Goal: Information Seeking & Learning: Compare options

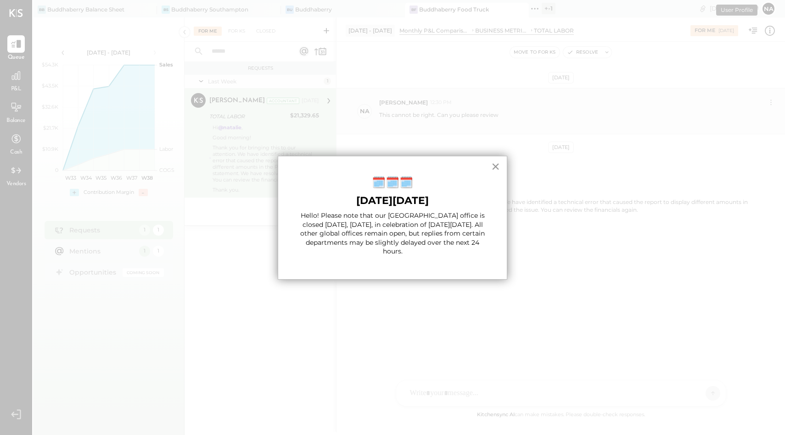
click at [497, 167] on button "×" at bounding box center [495, 166] width 9 height 15
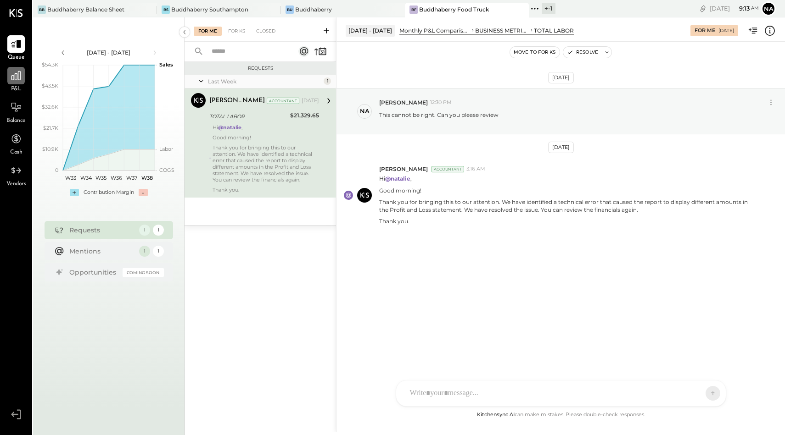
click at [15, 75] on icon at bounding box center [15, 75] width 9 height 9
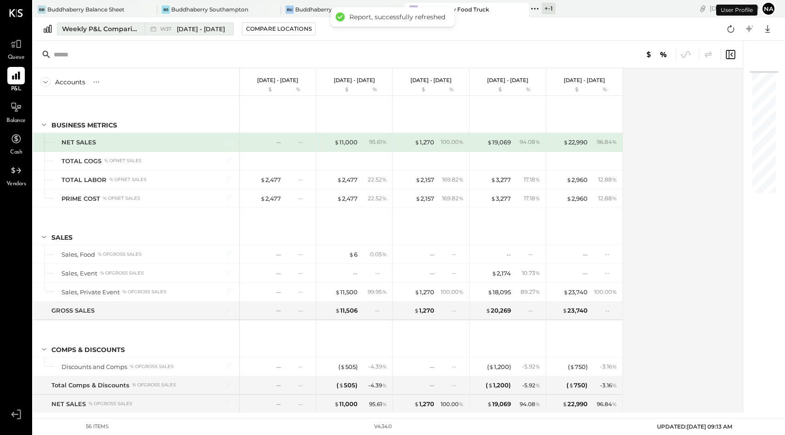
click at [100, 30] on div "Weekly P&L Comparison" at bounding box center [100, 28] width 77 height 9
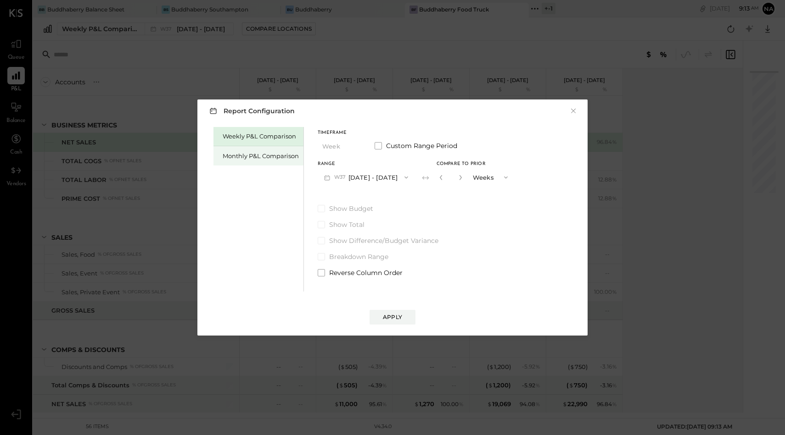
click at [281, 157] on div "Monthly P&L Comparison" at bounding box center [261, 156] width 76 height 9
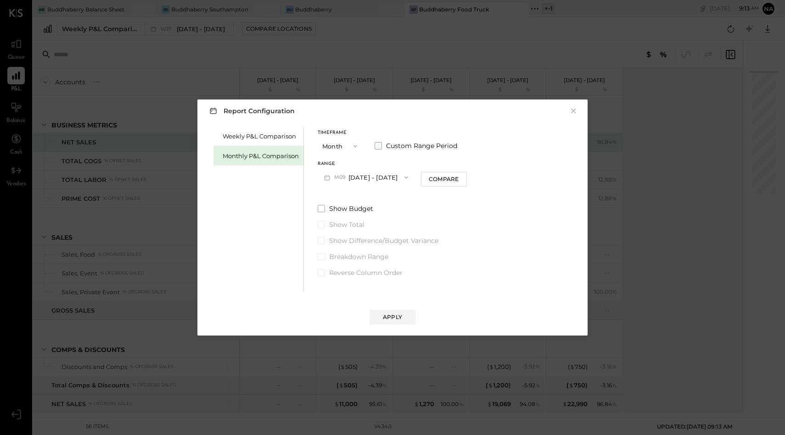
click at [377, 145] on span at bounding box center [377, 145] width 7 height 7
click at [351, 145] on icon "button" at bounding box center [354, 146] width 7 height 7
click at [358, 124] on div "Report Configuration × Weekly P&L Comparison Monthly P&L Comparison Timeframe M…" at bounding box center [392, 218] width 390 height 236
click at [352, 172] on button "[DATE]" at bounding box center [345, 177] width 55 height 17
click at [353, 240] on div "Jun 1, 2025" at bounding box center [356, 236] width 77 height 19
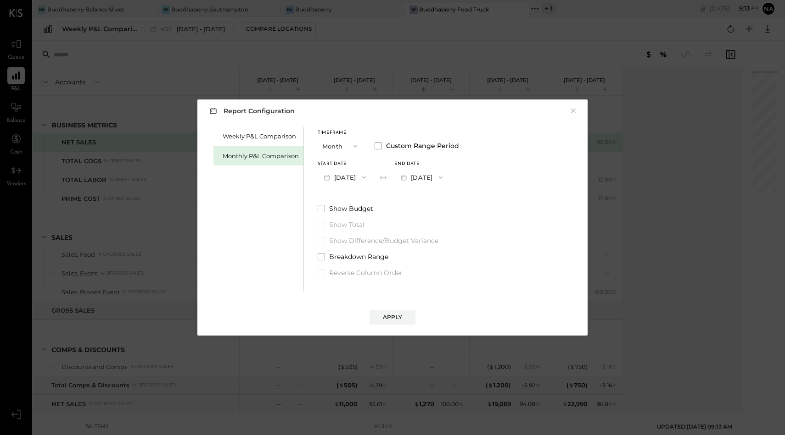
click at [352, 180] on button "Jun 1, 2025" at bounding box center [345, 177] width 55 height 17
click at [348, 237] on span "May 1, 2025" at bounding box center [338, 238] width 19 height 8
click at [449, 173] on button "May 31, 2025" at bounding box center [421, 177] width 55 height 17
click at [424, 201] on span "Aug 31, 2025" at bounding box center [414, 198] width 19 height 8
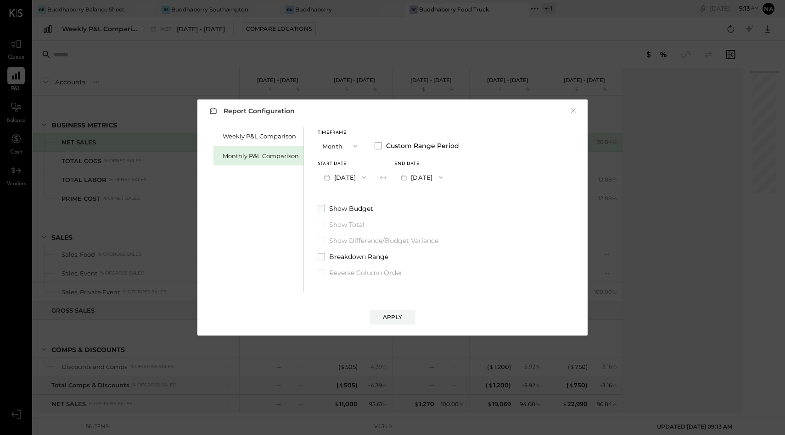
click at [321, 210] on span at bounding box center [321, 208] width 7 height 7
click at [392, 316] on div "Apply" at bounding box center [392, 317] width 19 height 8
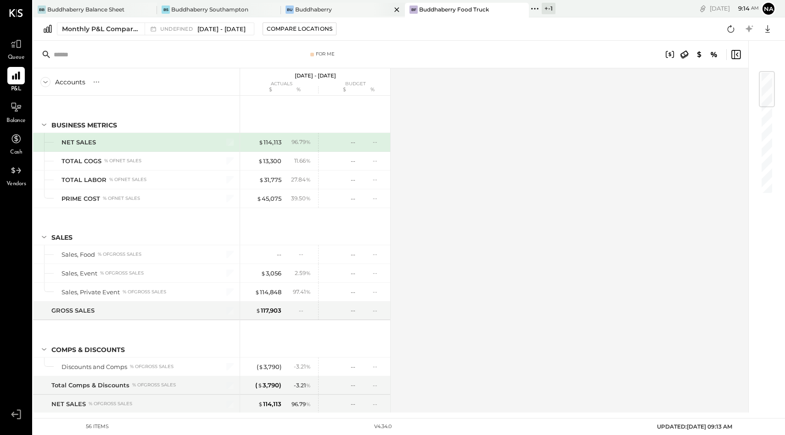
click at [308, 11] on div "Buddhaberry" at bounding box center [313, 10] width 37 height 8
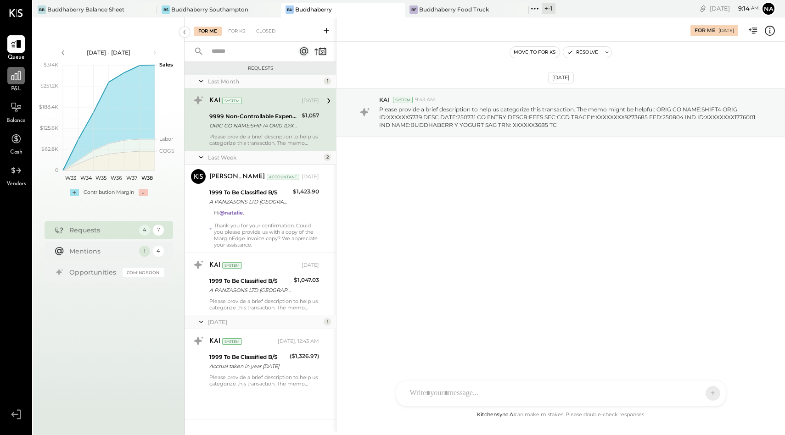
click at [16, 79] on icon at bounding box center [15, 75] width 9 height 9
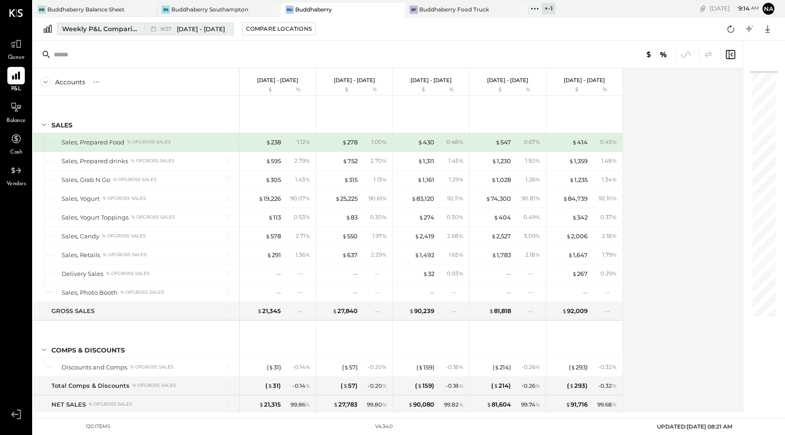
click at [172, 28] on span "W37" at bounding box center [167, 29] width 14 height 5
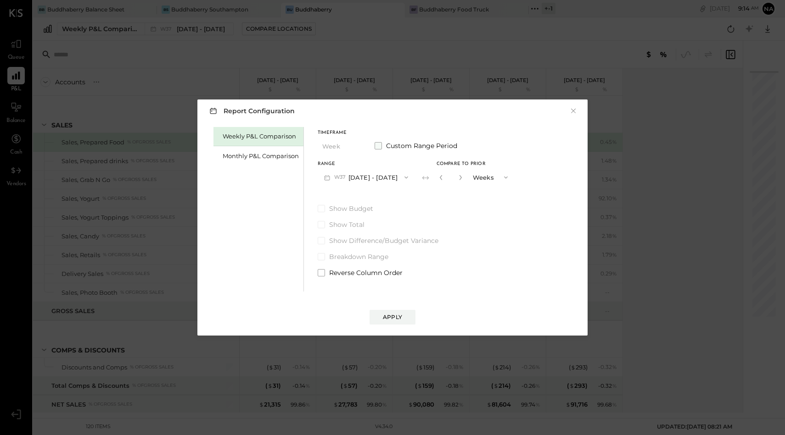
click at [379, 146] on span at bounding box center [377, 145] width 7 height 7
click at [357, 178] on button "Sep 8, 2025" at bounding box center [345, 177] width 55 height 17
click at [375, 143] on span at bounding box center [377, 145] width 7 height 7
click at [380, 144] on span at bounding box center [377, 145] width 7 height 7
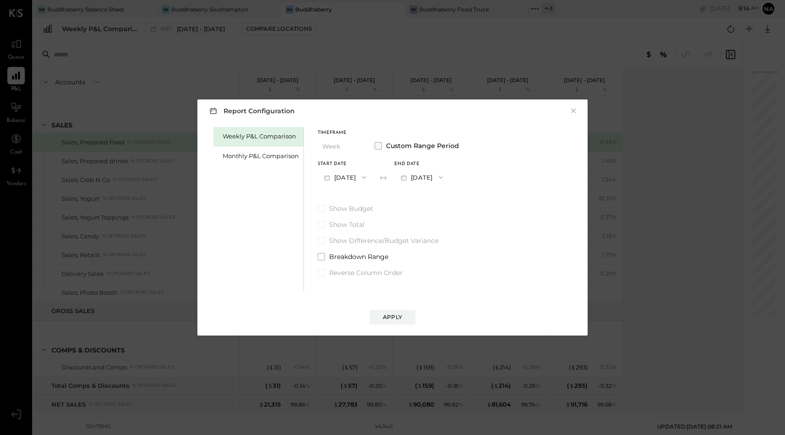
click at [377, 146] on span at bounding box center [377, 145] width 7 height 7
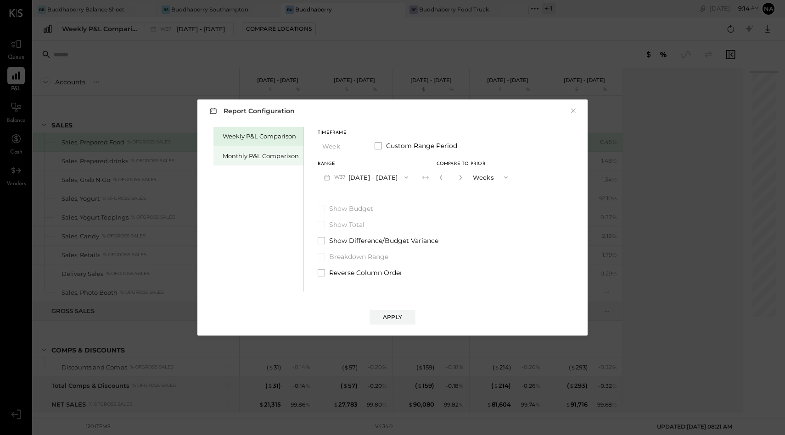
click at [248, 156] on div "Monthly P&L Comparison" at bounding box center [261, 156] width 76 height 9
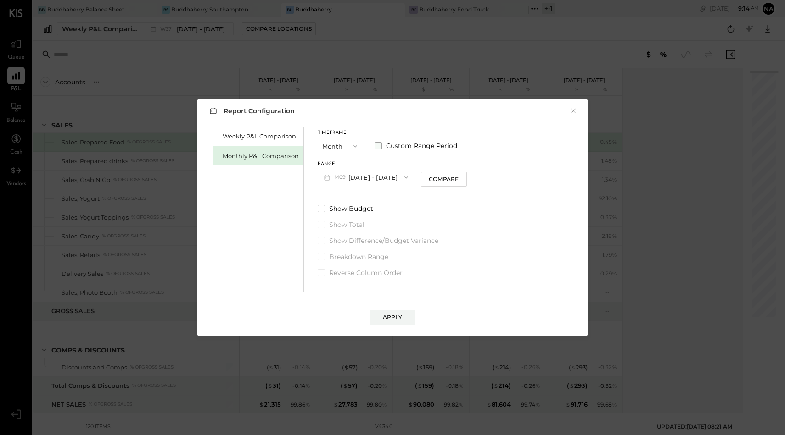
click at [375, 145] on span at bounding box center [377, 145] width 7 height 7
click at [342, 175] on button "[DATE]" at bounding box center [345, 177] width 55 height 17
click at [359, 256] on div "[DATE]" at bounding box center [356, 255] width 77 height 19
click at [449, 170] on button "[DATE]" at bounding box center [421, 177] width 55 height 17
click at [424, 195] on span "[DATE]" at bounding box center [414, 198] width 19 height 8
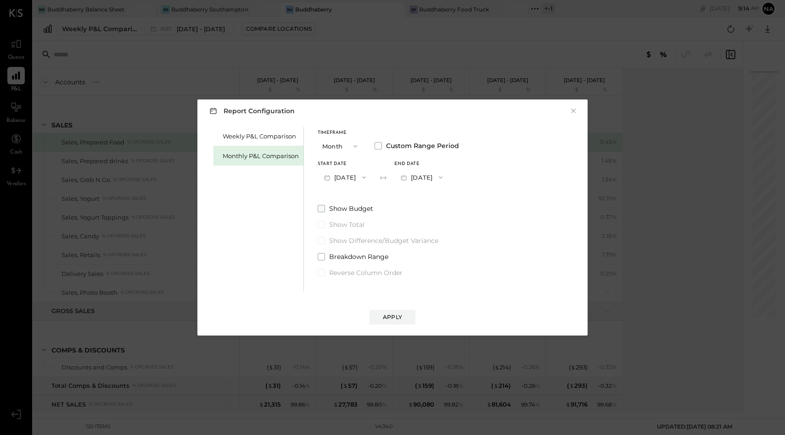
click at [320, 210] on span at bounding box center [321, 208] width 7 height 7
click at [393, 316] on div "Apply" at bounding box center [392, 317] width 19 height 8
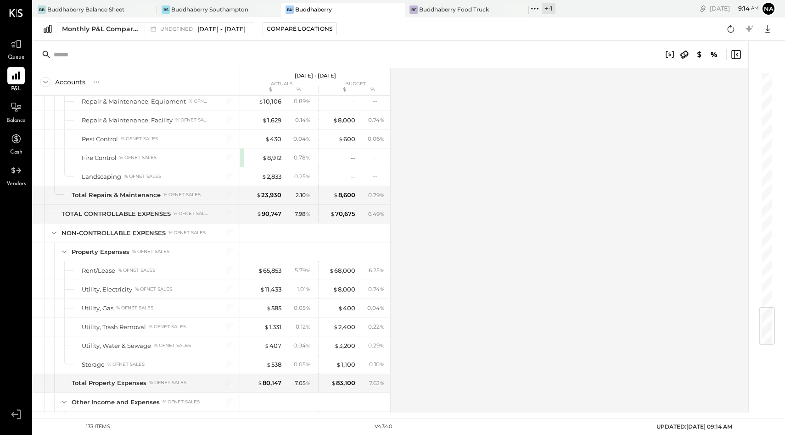
scroll to position [1998, 0]
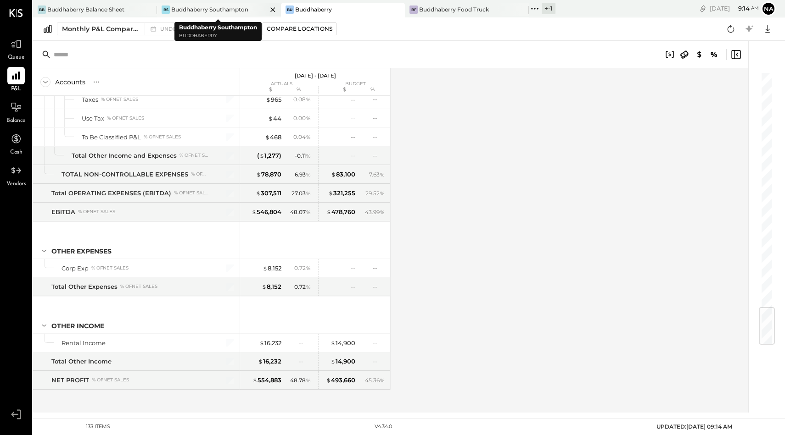
click at [225, 12] on div "Buddhaberry Southampton" at bounding box center [209, 10] width 77 height 8
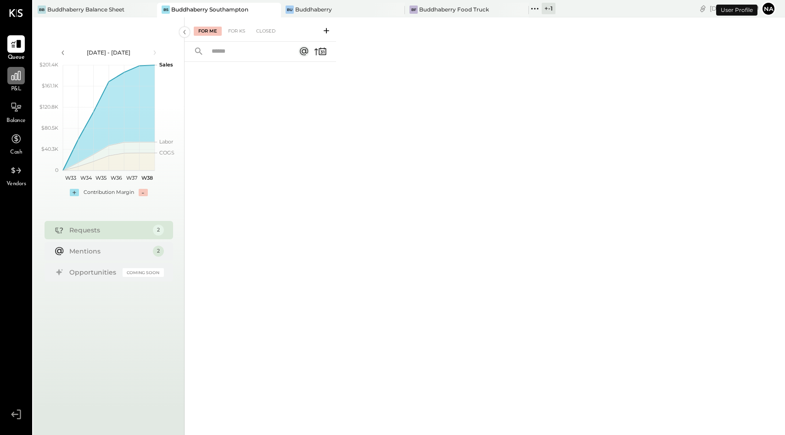
click at [8, 76] on div at bounding box center [15, 75] width 17 height 17
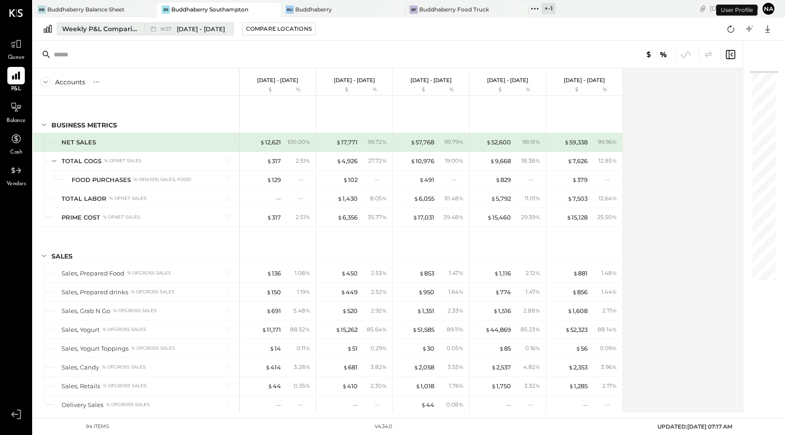
click at [200, 30] on span "[DATE] - [DATE]" at bounding box center [201, 29] width 48 height 9
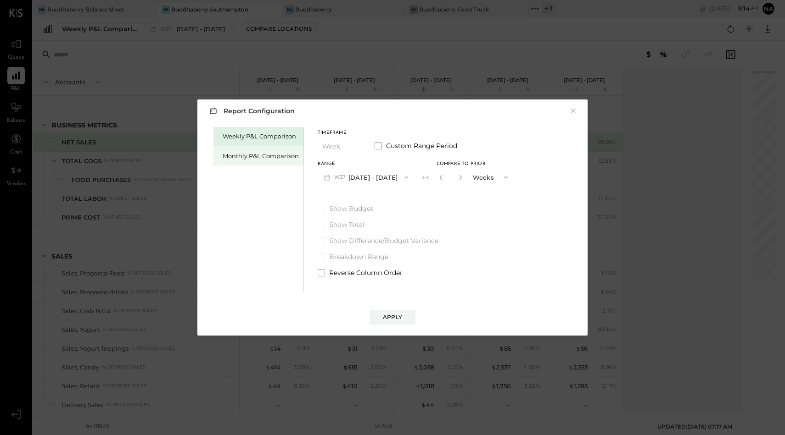
click at [264, 153] on div "Monthly P&L Comparison" at bounding box center [261, 156] width 76 height 9
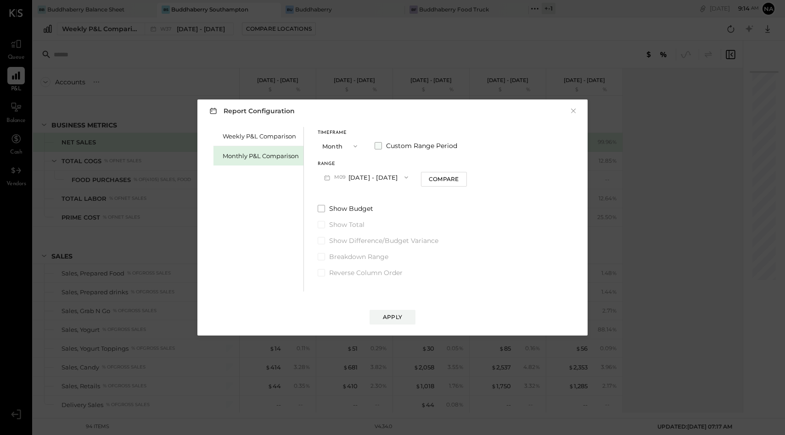
click at [379, 145] on span at bounding box center [377, 145] width 7 height 7
click at [359, 179] on button "[DATE]" at bounding box center [345, 177] width 55 height 17
click at [348, 258] on span "[DATE]" at bounding box center [338, 256] width 19 height 8
click at [449, 177] on button "[DATE]" at bounding box center [421, 177] width 55 height 17
click at [456, 194] on div "[DATE]" at bounding box center [433, 198] width 77 height 19
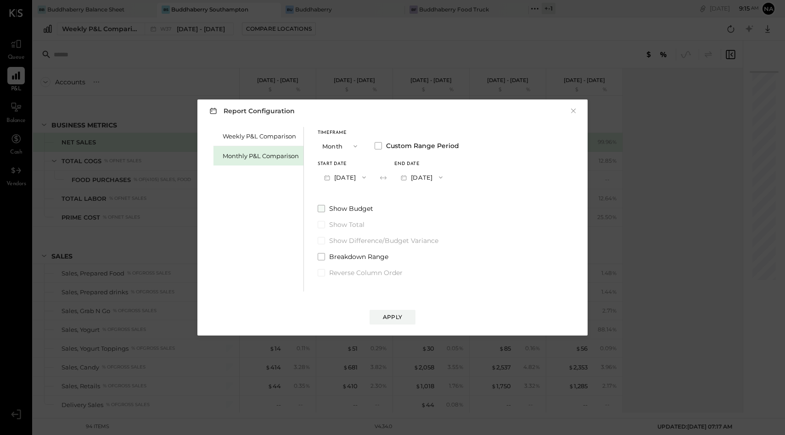
click at [323, 209] on span at bounding box center [321, 208] width 7 height 7
click at [398, 315] on div "Apply" at bounding box center [392, 317] width 19 height 8
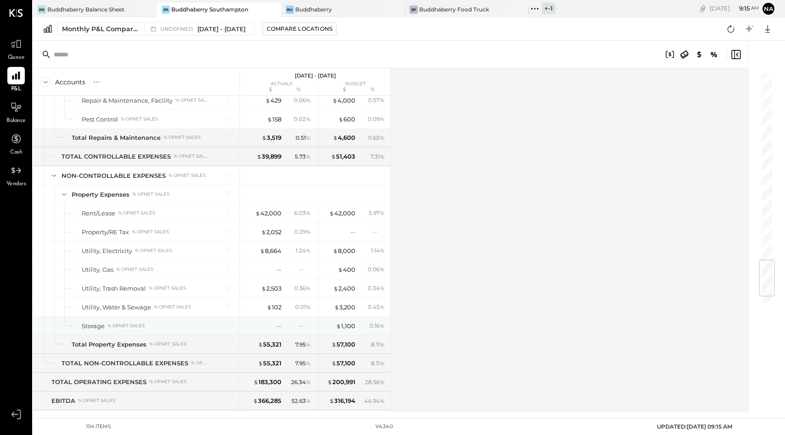
scroll to position [1659, 0]
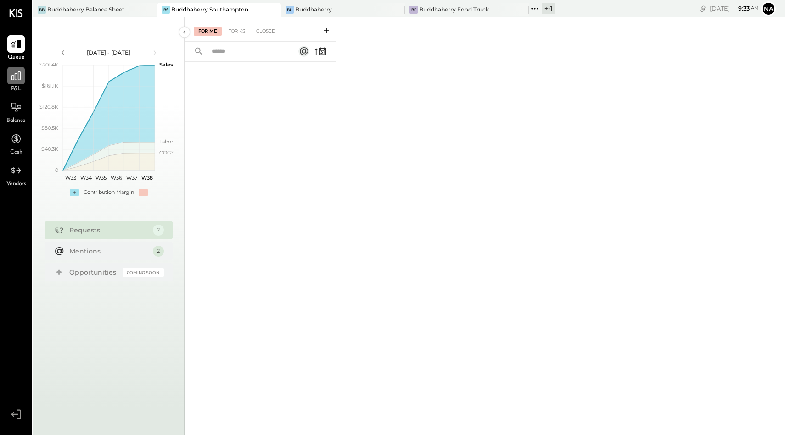
click at [9, 78] on div at bounding box center [15, 75] width 17 height 17
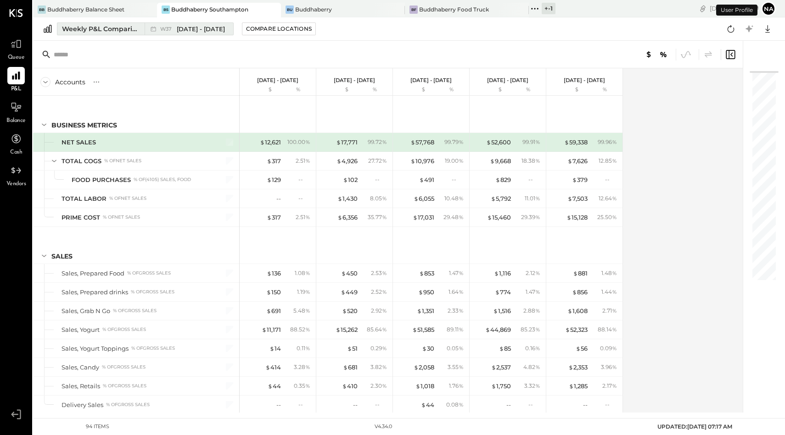
click at [109, 30] on div "Weekly P&L Comparison" at bounding box center [100, 28] width 77 height 9
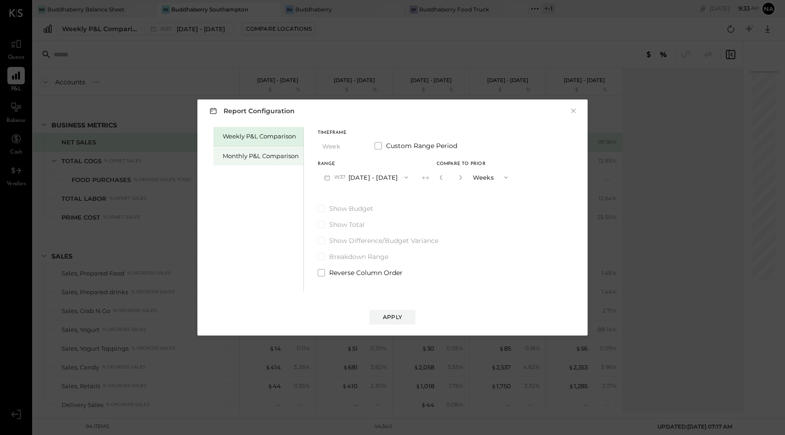
click at [273, 156] on div "Monthly P&L Comparison" at bounding box center [261, 156] width 76 height 9
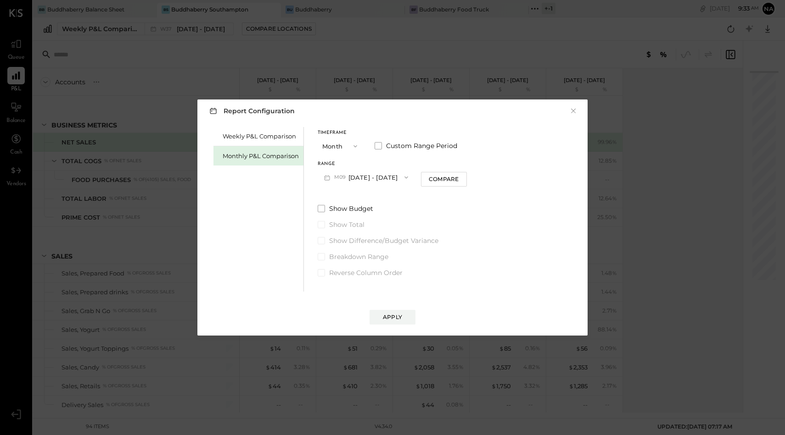
click at [351, 176] on button "M09 [DATE] - [DATE]" at bounding box center [366, 177] width 97 height 17
click at [375, 290] on span "[DATE] - [DATE]" at bounding box center [362, 294] width 44 height 8
click at [364, 176] on button "M05 May 1 - 31, 2024" at bounding box center [366, 177] width 96 height 17
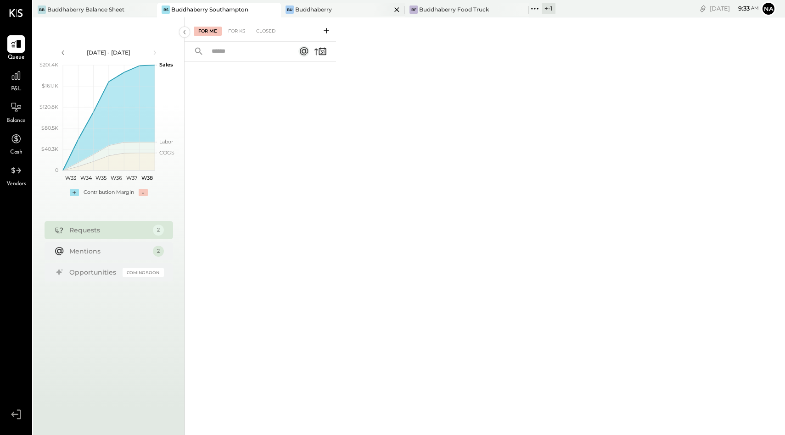
click at [303, 7] on div "Buddhaberry" at bounding box center [313, 10] width 37 height 8
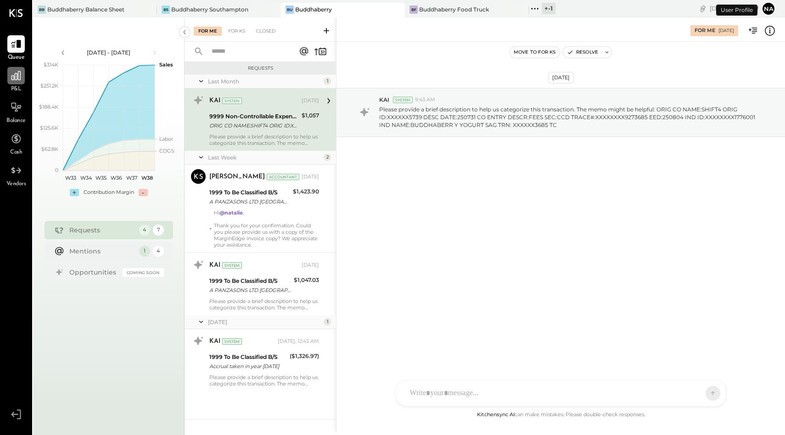
click at [16, 82] on div at bounding box center [15, 75] width 17 height 17
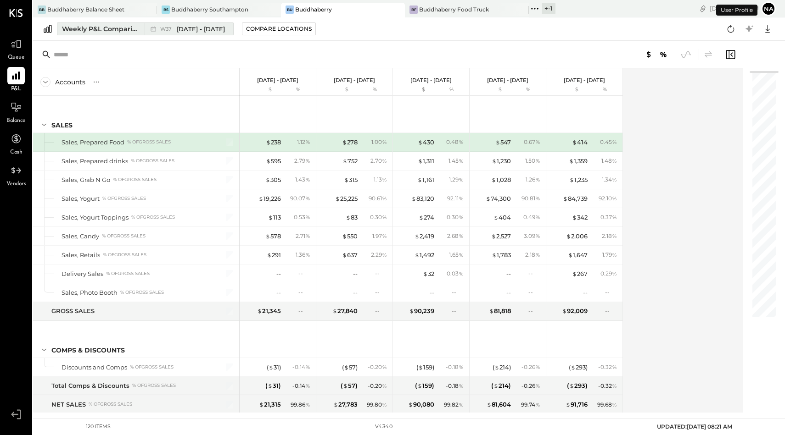
click at [117, 26] on div "Weekly P&L Comparison" at bounding box center [100, 28] width 77 height 9
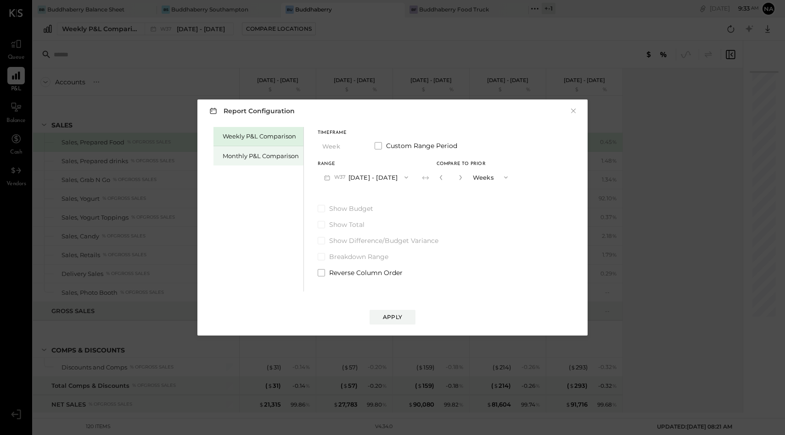
click at [285, 152] on div "Monthly P&L Comparison" at bounding box center [261, 156] width 76 height 9
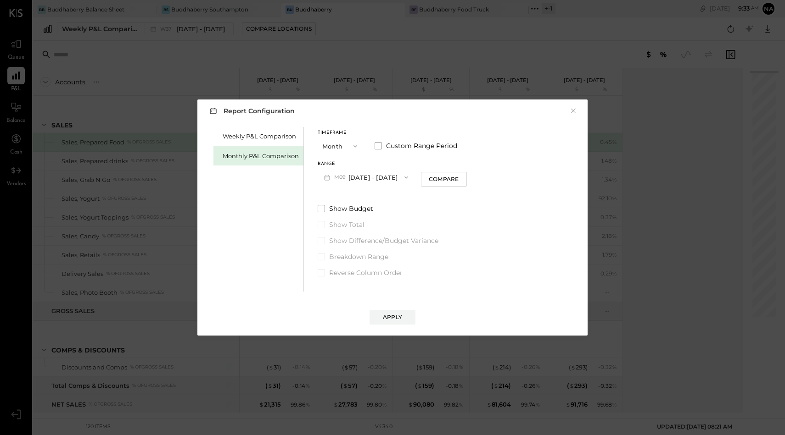
click at [332, 145] on button "Month" at bounding box center [341, 146] width 46 height 17
click at [339, 162] on span "Quarter" at bounding box center [336, 163] width 23 height 6
click at [369, 183] on button "Q3 Jul 1 - Sep 30, 2025" at bounding box center [364, 177] width 92 height 17
click at [364, 219] on span "Jan 1 - Mar 31, 2025" at bounding box center [356, 217] width 44 height 8
click at [320, 208] on span at bounding box center [321, 208] width 7 height 7
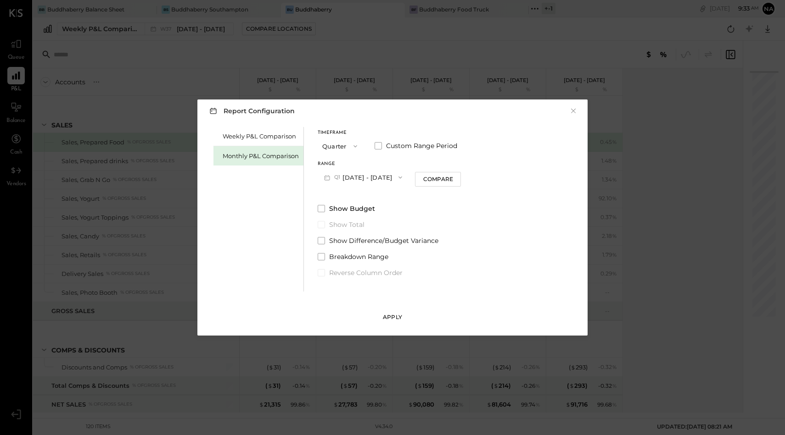
click at [395, 318] on div "Apply" at bounding box center [392, 317] width 19 height 8
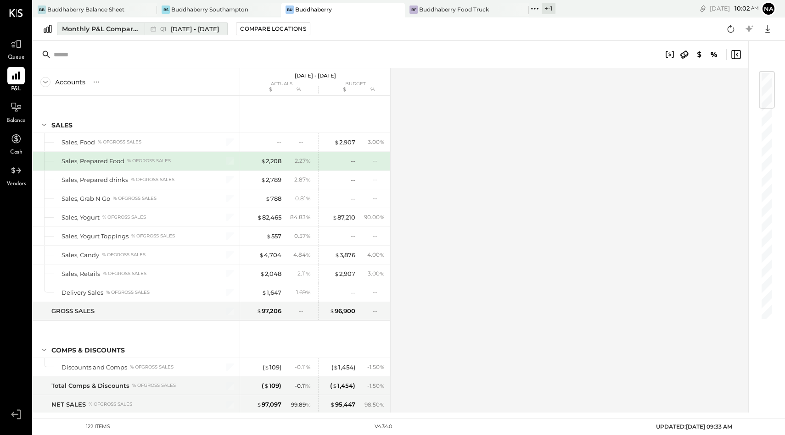
click at [128, 28] on div "Monthly P&L Comparison" at bounding box center [100, 28] width 77 height 9
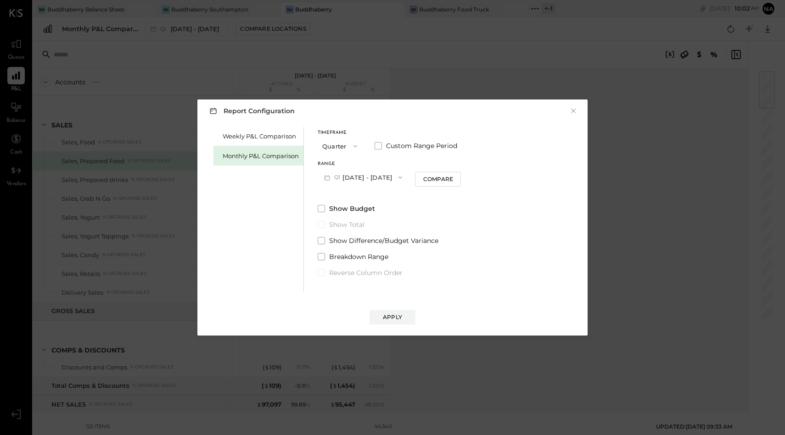
click at [360, 177] on button "Q1 Jan 1 - Mar 31, 2025" at bounding box center [363, 177] width 91 height 17
click at [338, 144] on button "Quarter" at bounding box center [341, 146] width 46 height 17
click at [339, 192] on div "Year" at bounding box center [340, 195] width 45 height 17
click at [339, 141] on button "Year" at bounding box center [341, 146] width 46 height 17
click at [340, 178] on div "YTD" at bounding box center [340, 179] width 45 height 17
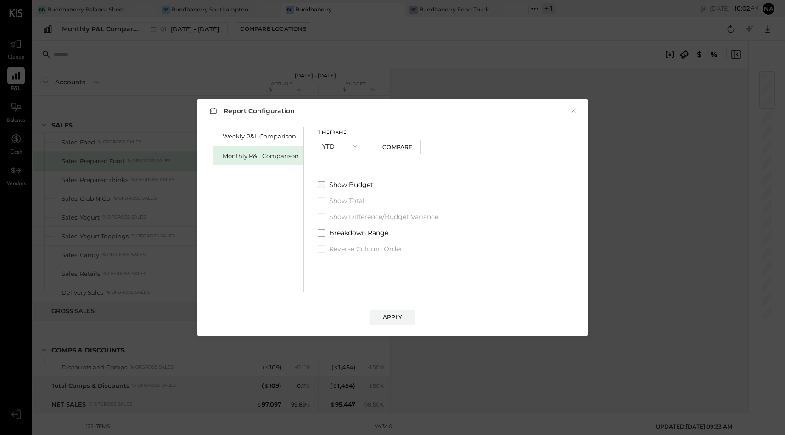
click at [319, 187] on span at bounding box center [321, 184] width 7 height 7
click at [395, 314] on div "Apply" at bounding box center [392, 317] width 19 height 8
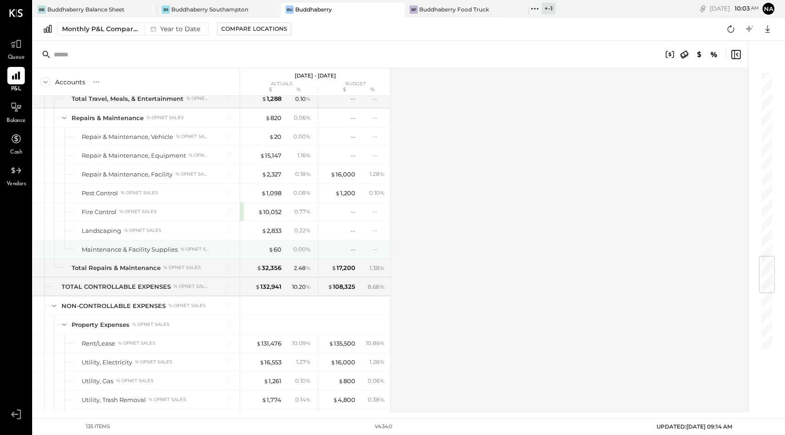
scroll to position [2035, 0]
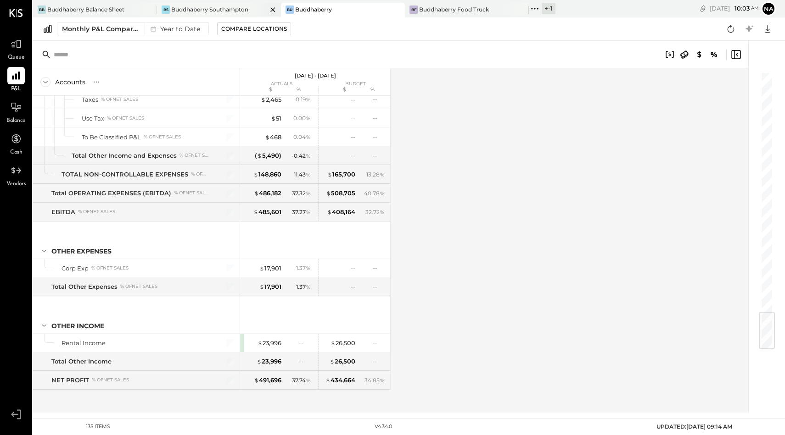
click at [257, 10] on div at bounding box center [265, 9] width 32 height 13
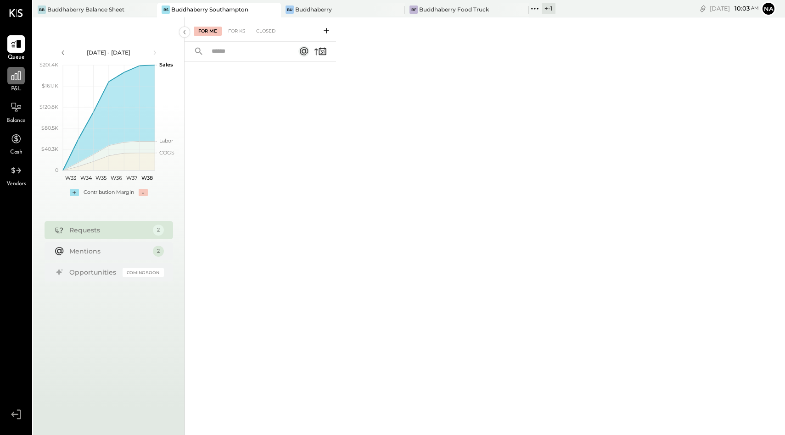
click at [14, 77] on icon at bounding box center [16, 76] width 12 height 12
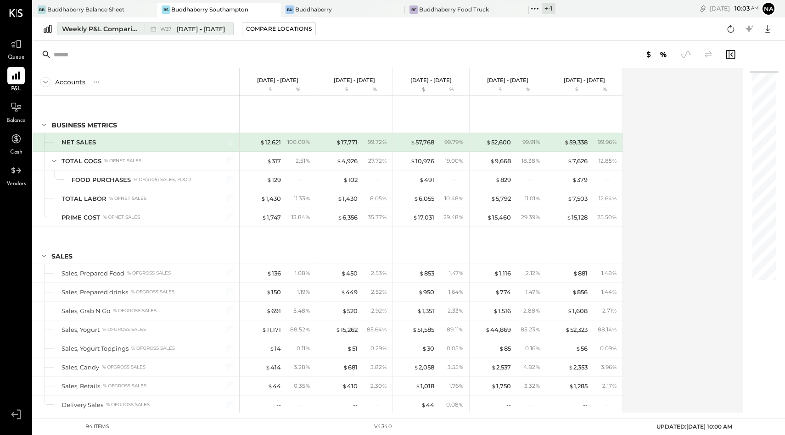
click at [113, 34] on button "Weekly P&L Comparison W37 [DATE] - [DATE]" at bounding box center [145, 28] width 177 height 13
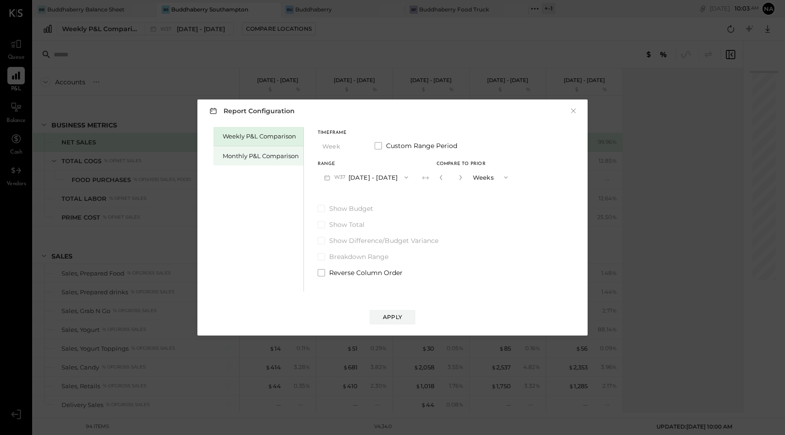
click at [239, 151] on div "Monthly P&L Comparison" at bounding box center [258, 155] width 90 height 19
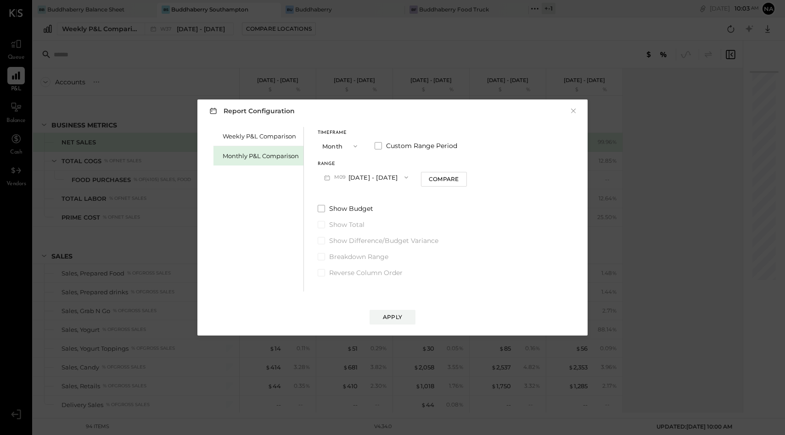
click at [345, 144] on button "Month" at bounding box center [341, 146] width 46 height 17
click at [335, 181] on div "YTD" at bounding box center [340, 179] width 45 height 17
click at [323, 185] on span at bounding box center [321, 184] width 7 height 7
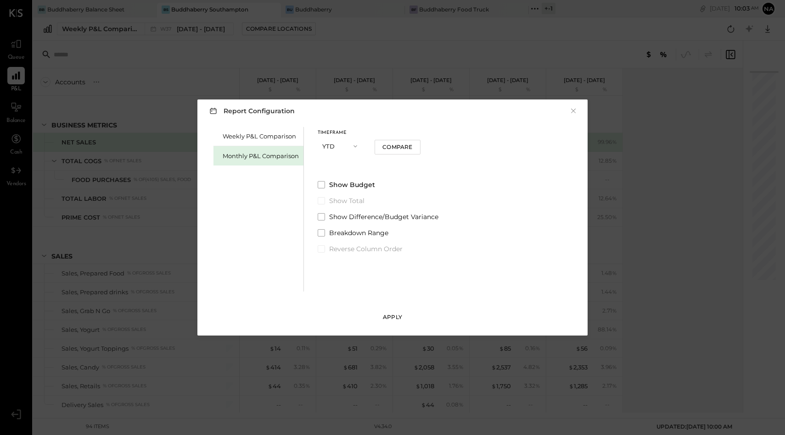
click at [396, 318] on div "Apply" at bounding box center [392, 317] width 19 height 8
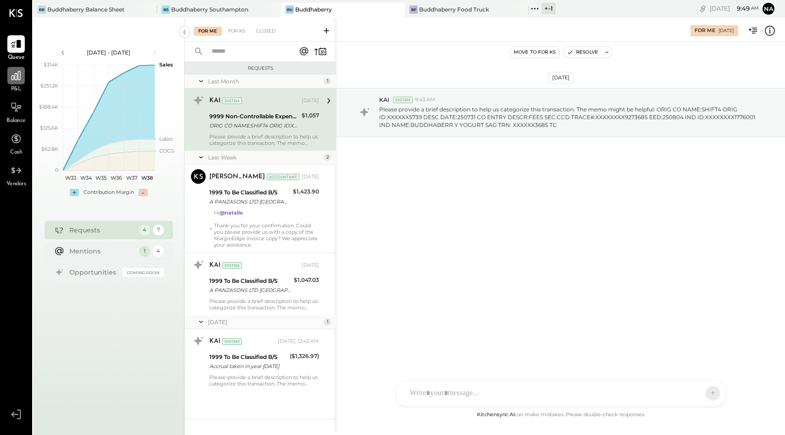
click at [20, 73] on icon at bounding box center [15, 75] width 9 height 9
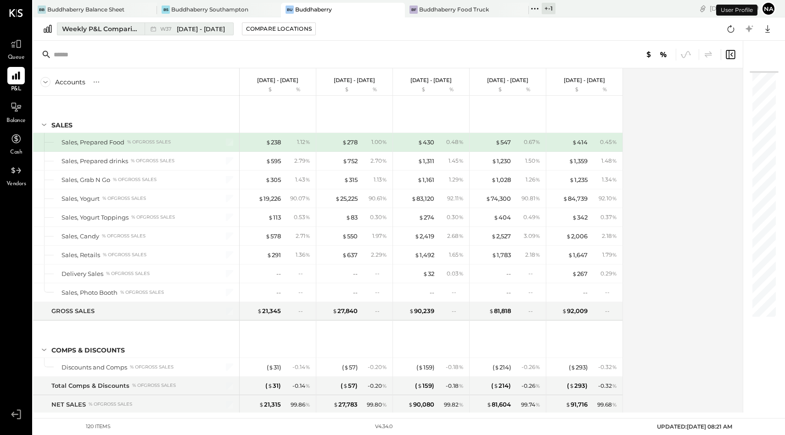
click at [191, 26] on span "[DATE] - [DATE]" at bounding box center [201, 29] width 48 height 9
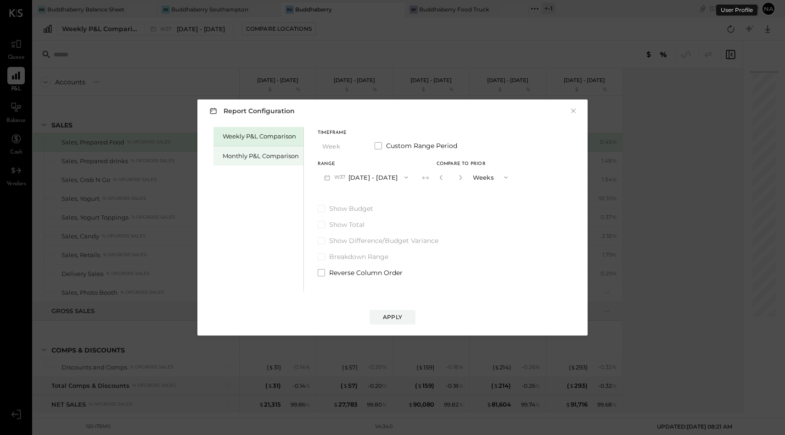
click at [280, 159] on div "Monthly P&L Comparison" at bounding box center [261, 156] width 76 height 9
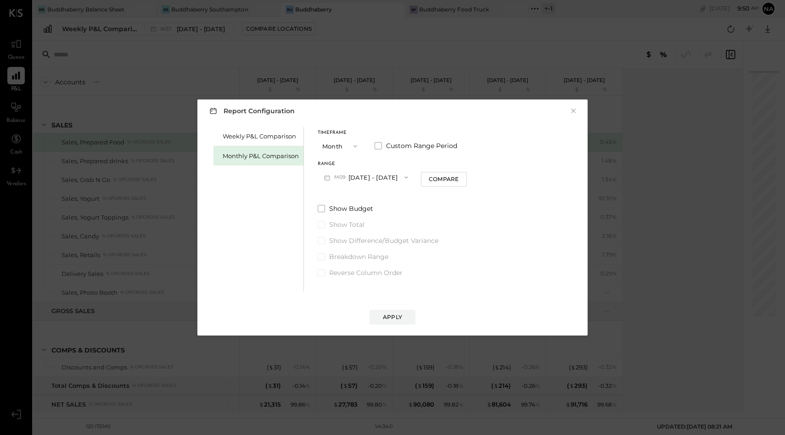
click at [369, 179] on button "M09 [DATE] - [DATE]" at bounding box center [366, 177] width 97 height 17
click at [361, 233] on span "[DATE] - [DATE]" at bounding box center [362, 237] width 44 height 8
click at [379, 176] on button "M06 [DATE] - [DATE]" at bounding box center [366, 177] width 97 height 17
click at [378, 147] on span at bounding box center [377, 145] width 7 height 7
click at [340, 174] on button "Jun 1, 2025" at bounding box center [345, 177] width 55 height 17
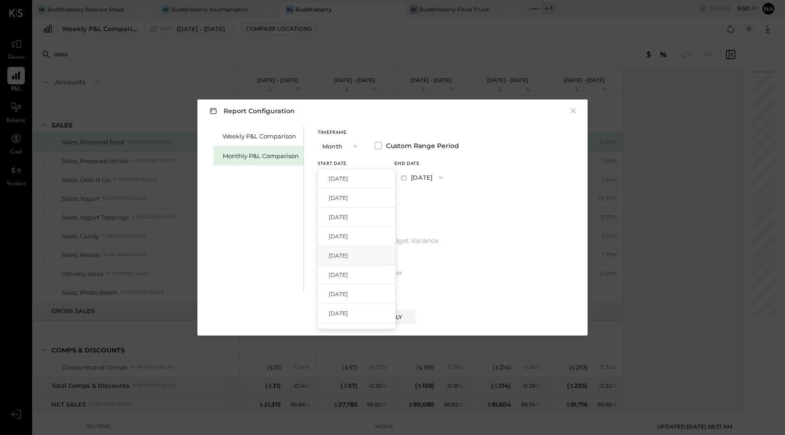
click at [342, 260] on div "May 1, 2025" at bounding box center [356, 255] width 77 height 19
click at [446, 178] on button "May 31, 2025" at bounding box center [421, 177] width 55 height 17
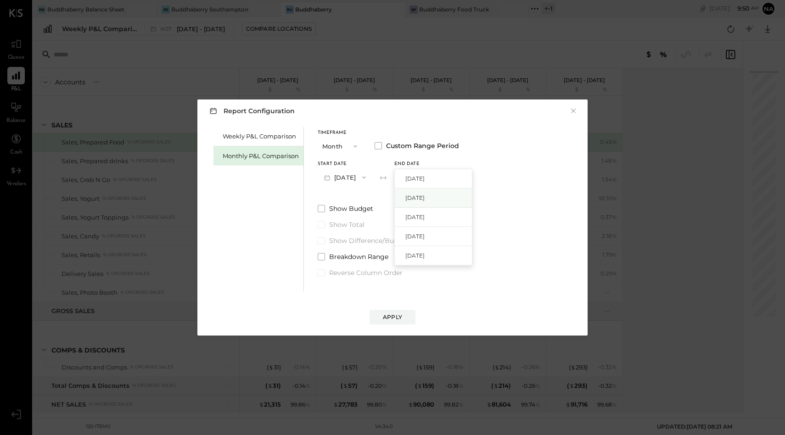
click at [424, 195] on span "Aug 31, 2025" at bounding box center [414, 198] width 19 height 8
click at [318, 211] on span at bounding box center [321, 208] width 7 height 7
click at [385, 314] on div "Apply" at bounding box center [392, 317] width 19 height 8
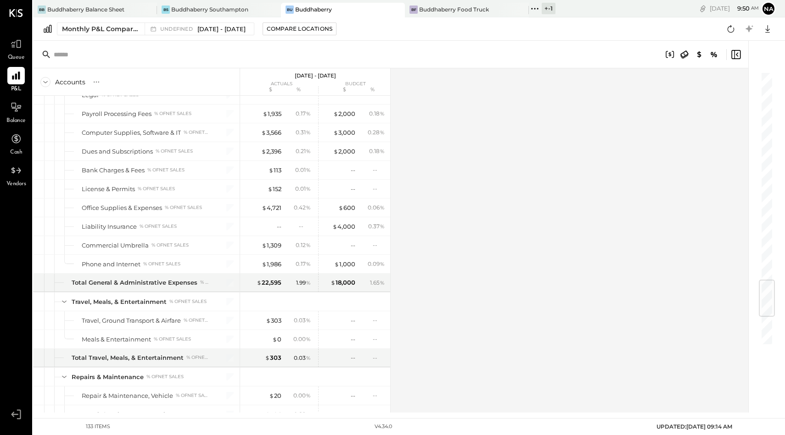
scroll to position [1164, 0]
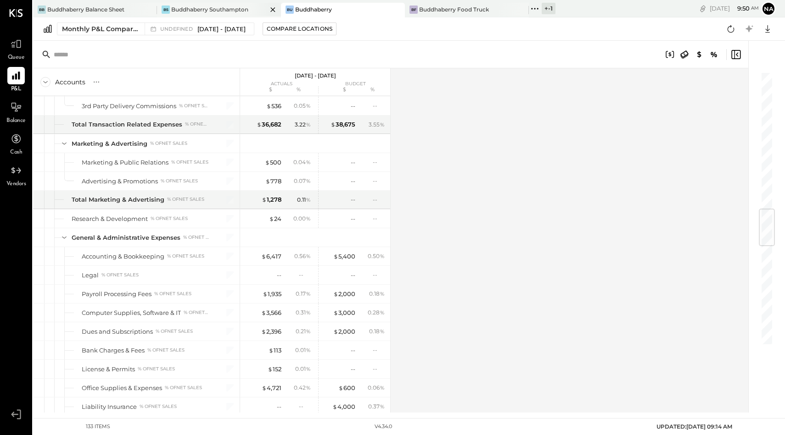
click at [239, 6] on div "Buddhaberry Southampton" at bounding box center [209, 10] width 77 height 8
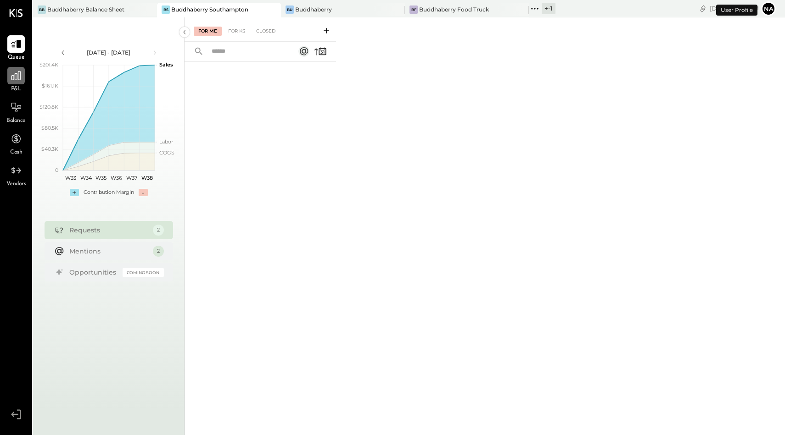
click at [15, 75] on icon at bounding box center [15, 75] width 9 height 9
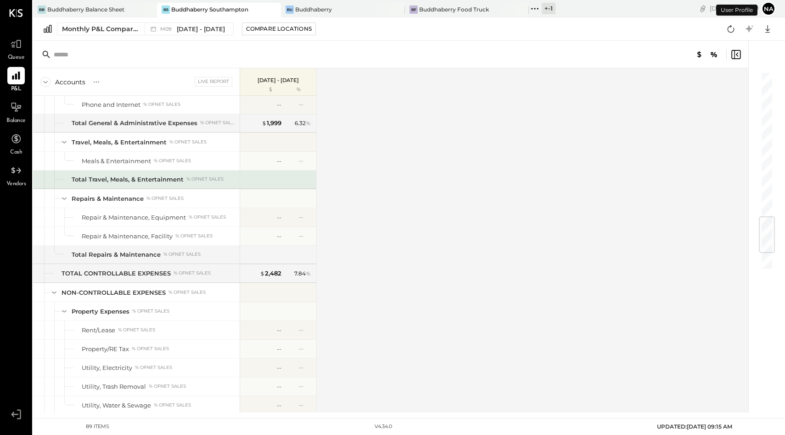
scroll to position [1377, 0]
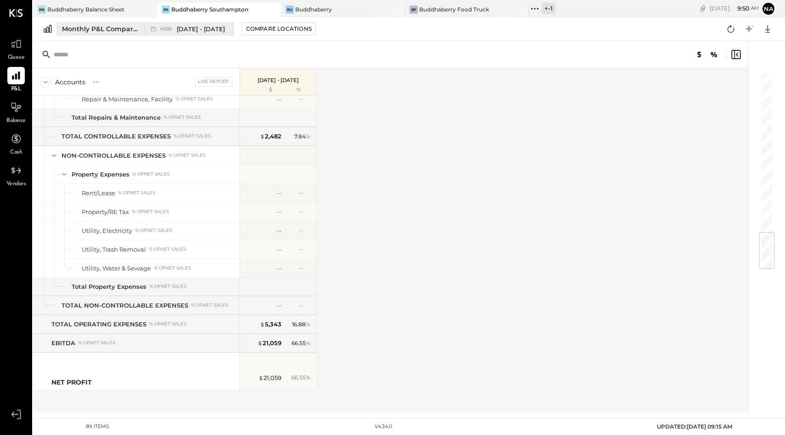
click at [118, 29] on div "Monthly P&L Comparison" at bounding box center [100, 28] width 77 height 9
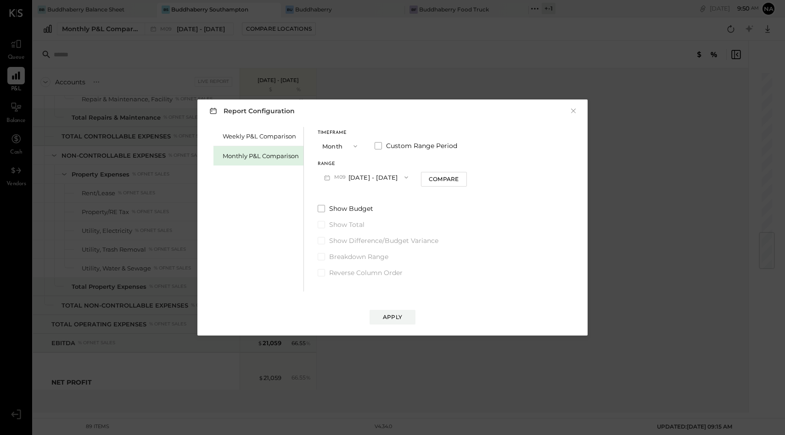
click at [339, 138] on button "Month" at bounding box center [341, 146] width 46 height 17
click at [403, 176] on icon "button" at bounding box center [405, 177] width 7 height 7
click at [379, 144] on span at bounding box center [377, 145] width 7 height 7
click at [334, 147] on button "Month" at bounding box center [341, 146] width 46 height 17
click at [342, 164] on span "Quarter" at bounding box center [336, 163] width 23 height 6
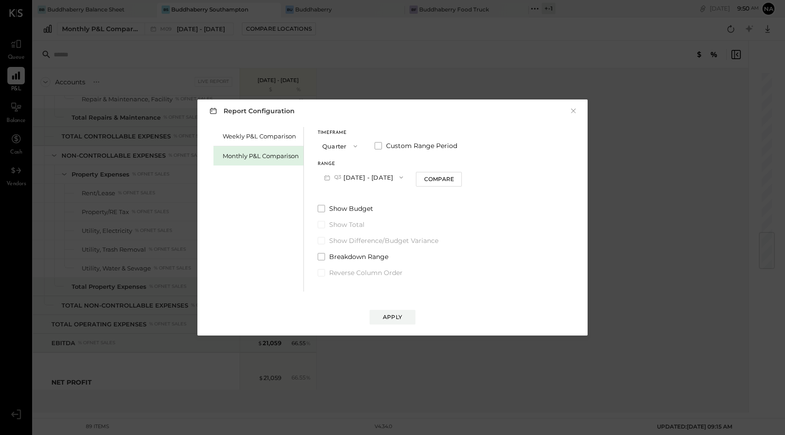
click at [337, 151] on button "Quarter" at bounding box center [341, 146] width 46 height 17
click at [340, 149] on span "Month" at bounding box center [334, 146] width 18 height 6
click at [377, 145] on span at bounding box center [377, 145] width 7 height 7
click at [362, 176] on button "[DATE]" at bounding box center [345, 177] width 55 height 17
click at [348, 253] on span "May 1, 2025" at bounding box center [338, 256] width 19 height 8
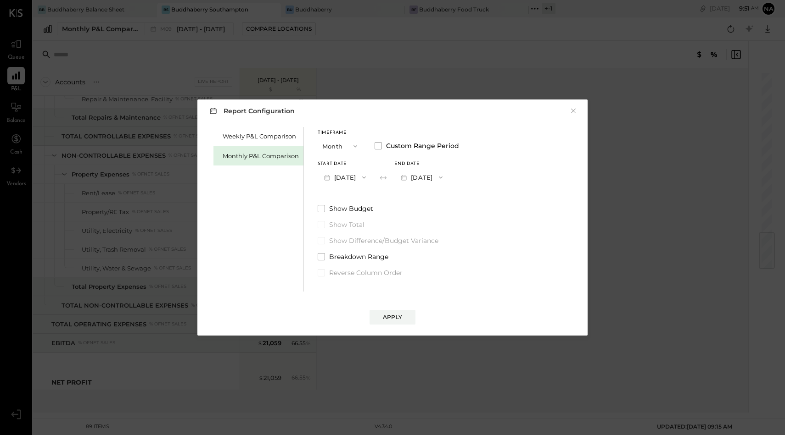
click at [449, 173] on button "May 31, 2025" at bounding box center [421, 177] width 55 height 17
click at [424, 195] on span "Aug 31, 2025" at bounding box center [414, 198] width 19 height 8
click at [319, 212] on label "Show Budget" at bounding box center [388, 208] width 141 height 9
click at [396, 308] on div "Apply" at bounding box center [392, 308] width 372 height 33
click at [396, 320] on div "Apply" at bounding box center [392, 317] width 19 height 8
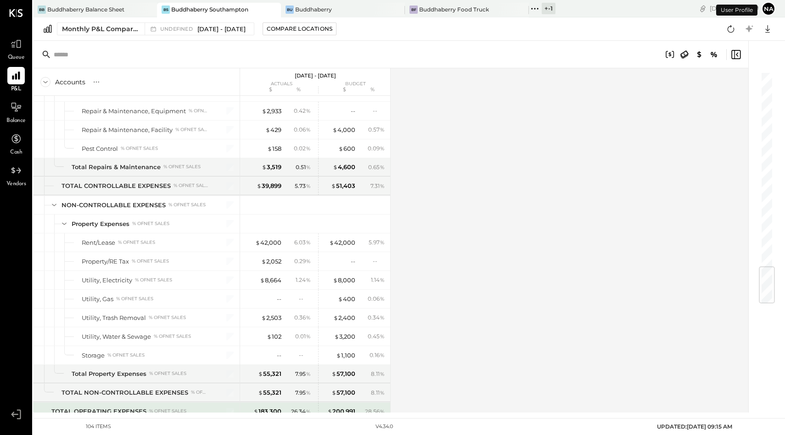
scroll to position [1659, 0]
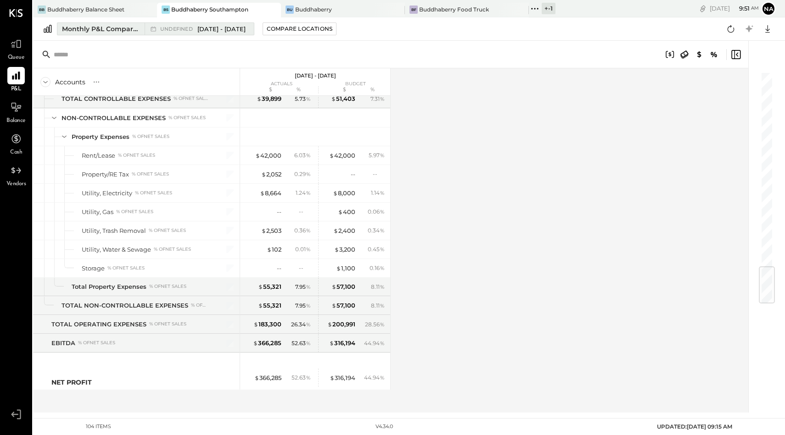
click at [100, 32] on div "Monthly P&L Comparison" at bounding box center [100, 28] width 77 height 9
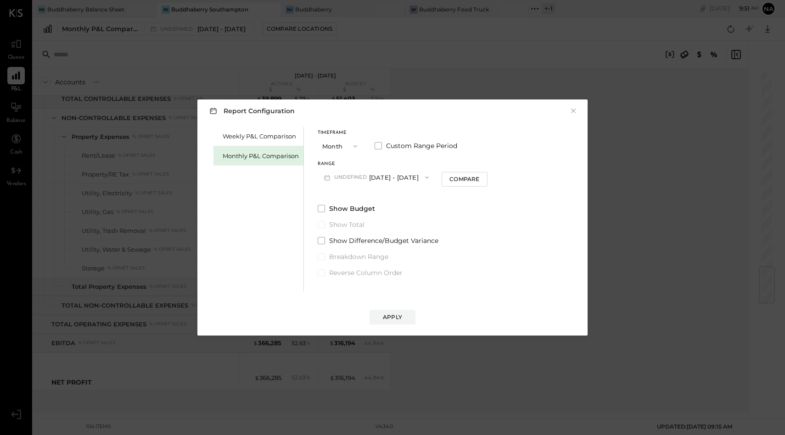
click at [324, 148] on button "Month" at bounding box center [341, 146] width 46 height 17
click at [374, 152] on div "Timeframe Month Custom Range Period" at bounding box center [403, 143] width 170 height 24
click at [390, 315] on div "Apply" at bounding box center [392, 317] width 19 height 8
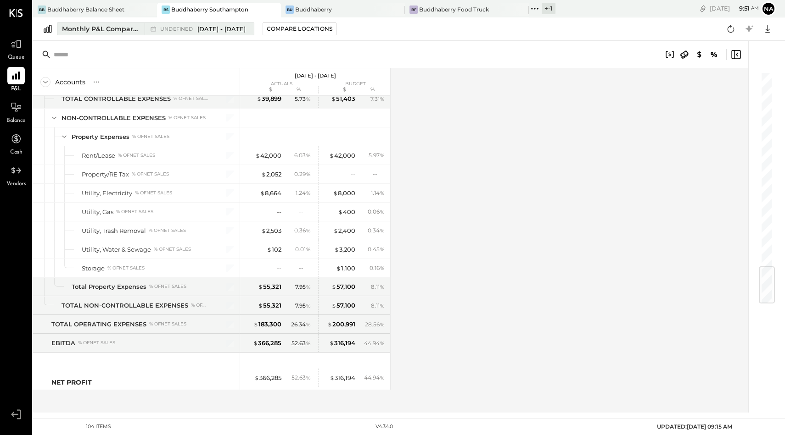
click at [111, 28] on div "Monthly P&L Comparison" at bounding box center [100, 28] width 77 height 9
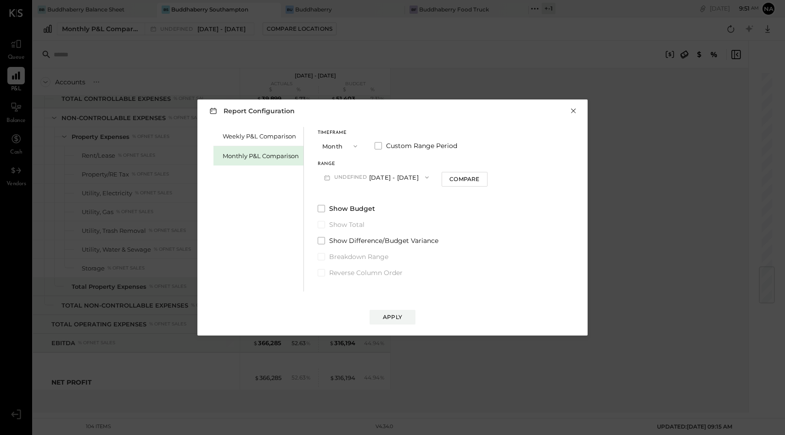
click at [570, 113] on button "×" at bounding box center [573, 110] width 8 height 9
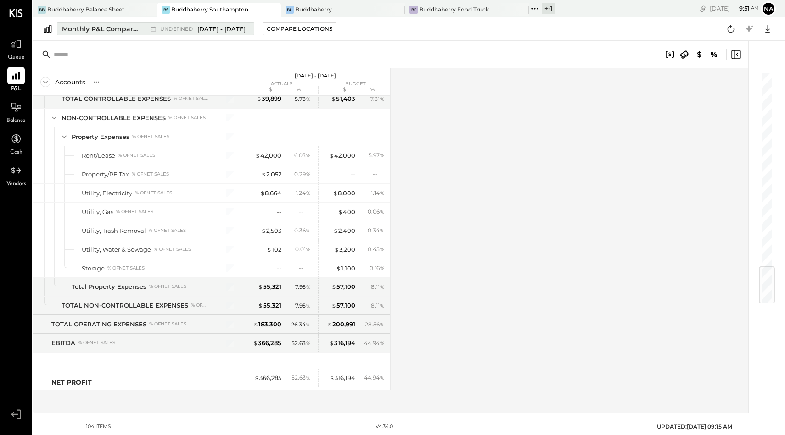
click at [72, 28] on div "Monthly P&L Comparison" at bounding box center [100, 28] width 77 height 9
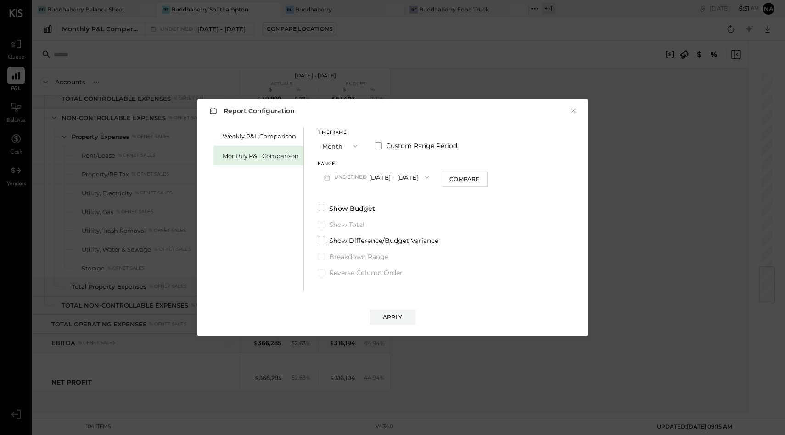
click at [579, 108] on div "Report Configuration × Weekly P&L Comparison Monthly P&L Comparison Timeframe M…" at bounding box center [392, 218] width 390 height 236
click at [570, 111] on button "×" at bounding box center [573, 110] width 8 height 9
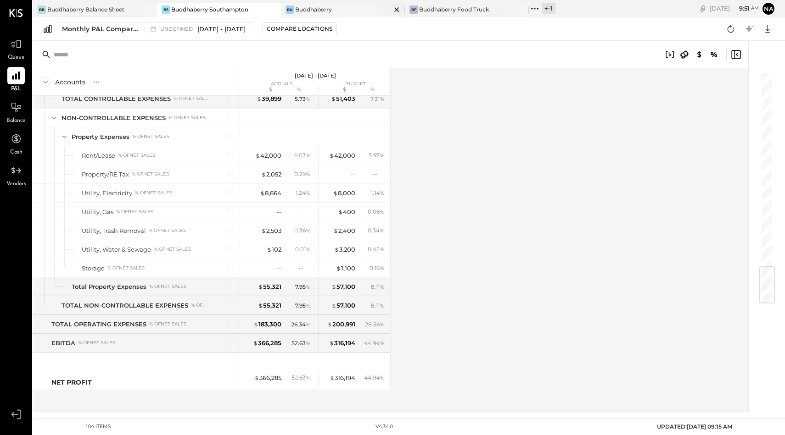
click at [313, 9] on div "Buddhaberry" at bounding box center [313, 10] width 37 height 8
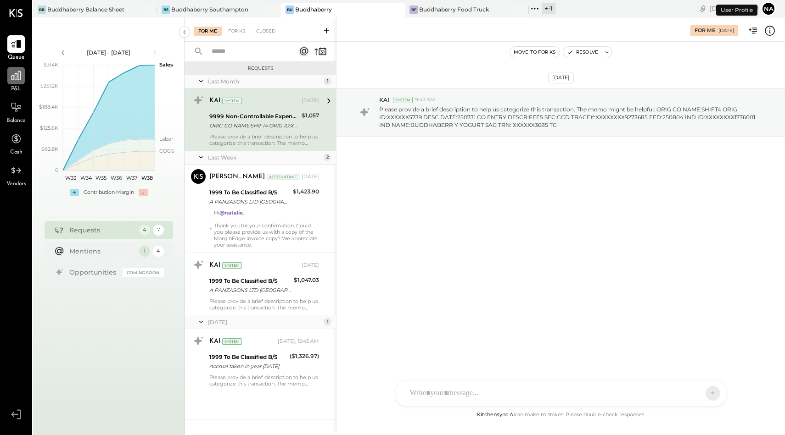
click at [13, 69] on div at bounding box center [15, 75] width 17 height 17
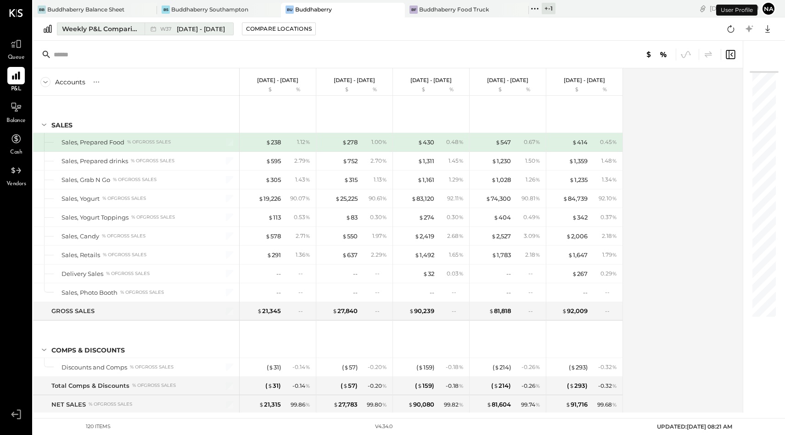
click at [118, 27] on div "Weekly P&L Comparison" at bounding box center [100, 28] width 77 height 9
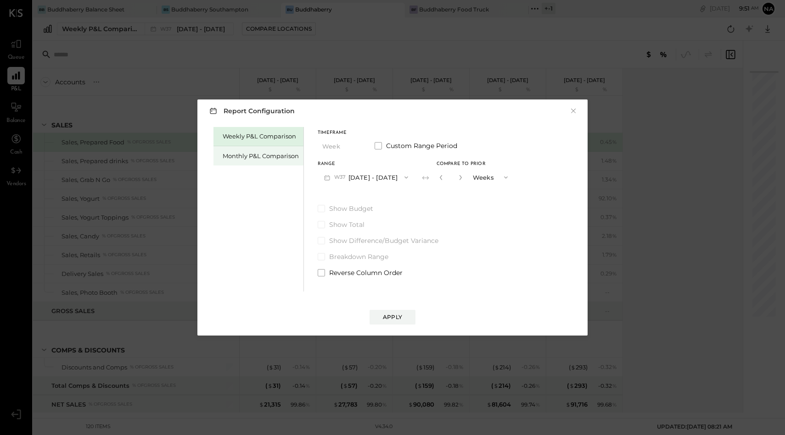
click at [257, 155] on div "Monthly P&L Comparison" at bounding box center [261, 156] width 76 height 9
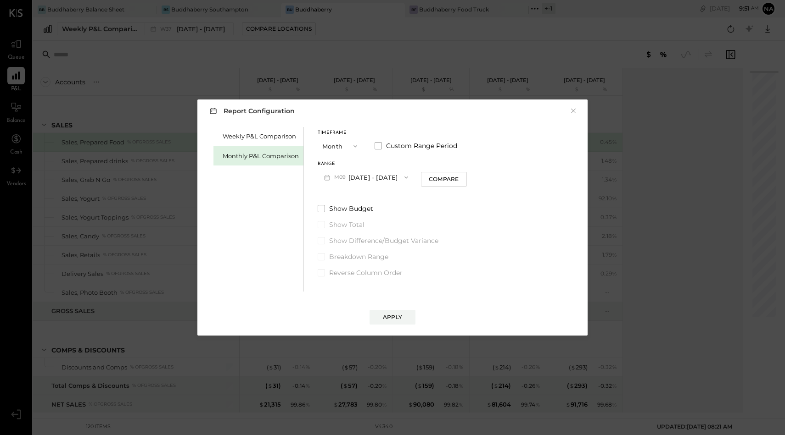
click at [360, 179] on button "M09 [DATE] - [DATE]" at bounding box center [366, 177] width 97 height 17
click at [376, 145] on span at bounding box center [377, 145] width 7 height 7
click at [362, 174] on button "[DATE]" at bounding box center [345, 177] width 55 height 17
click at [348, 254] on span "May 1, 2025" at bounding box center [338, 256] width 19 height 8
click at [449, 176] on button "May 31, 2025" at bounding box center [421, 177] width 55 height 17
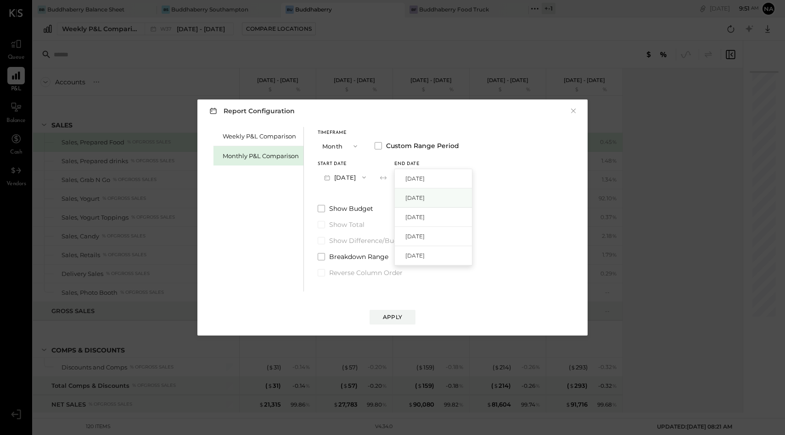
click at [424, 200] on span "Aug 31, 2025" at bounding box center [414, 198] width 19 height 8
click at [576, 110] on button "×" at bounding box center [573, 110] width 8 height 9
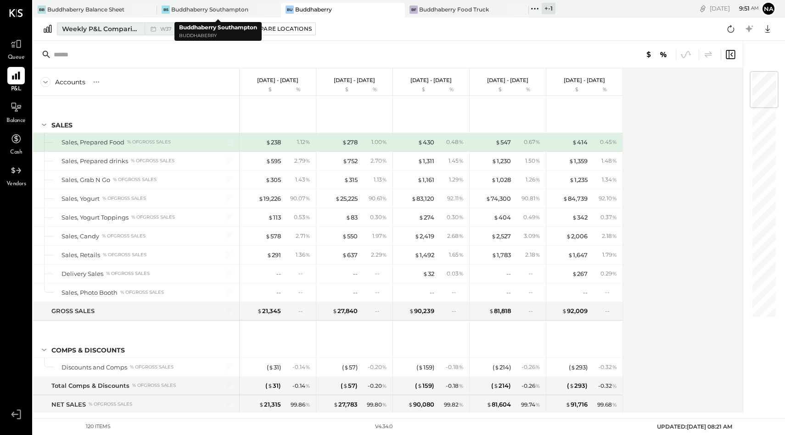
click at [95, 30] on div "Weekly P&L Comparison" at bounding box center [100, 28] width 77 height 9
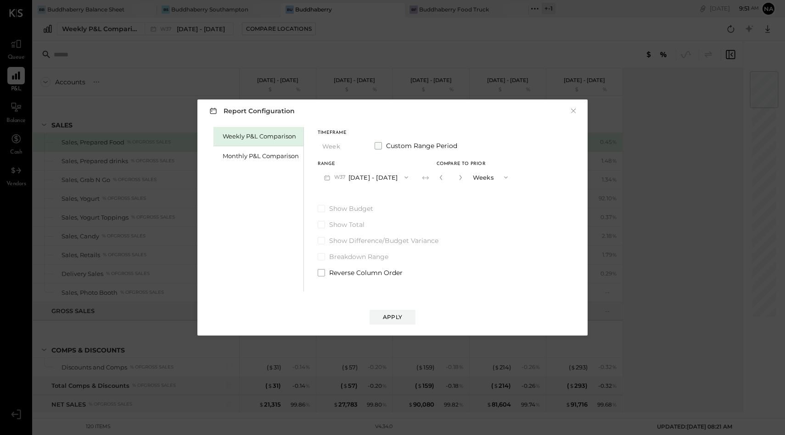
click at [378, 149] on span at bounding box center [377, 145] width 7 height 7
click at [351, 180] on button "Sep 8, 2025" at bounding box center [345, 177] width 55 height 17
click at [459, 195] on div "Timeframe Week Custom Range Period Start Date Sep 8, 2025 Sep 15, 2025 Sep 8, 2…" at bounding box center [388, 202] width 141 height 151
click at [341, 178] on button "Sep 8, 2025" at bounding box center [345, 177] width 55 height 17
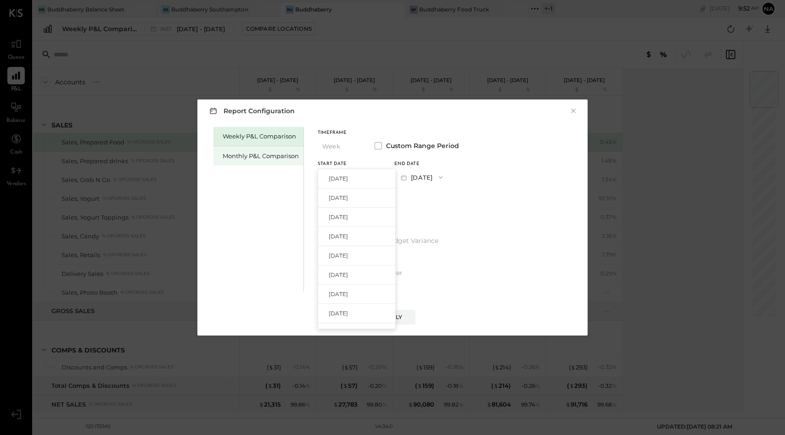
click at [266, 153] on div "Monthly P&L Comparison" at bounding box center [261, 156] width 76 height 9
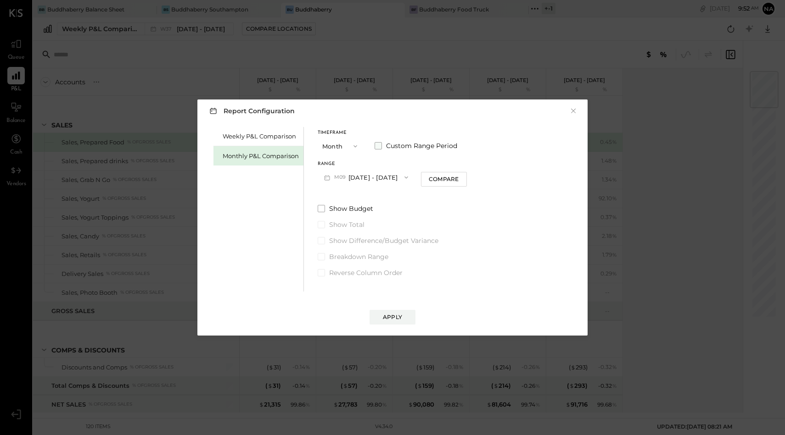
click at [374, 147] on div "Timeframe Month Custom Range Period" at bounding box center [392, 143] width 149 height 24
click at [377, 147] on span at bounding box center [377, 145] width 7 height 7
click at [364, 177] on button "[DATE]" at bounding box center [345, 177] width 55 height 17
click at [345, 259] on span "May 1, 2025" at bounding box center [338, 256] width 19 height 8
click at [436, 179] on button "May 31, 2025" at bounding box center [421, 177] width 55 height 17
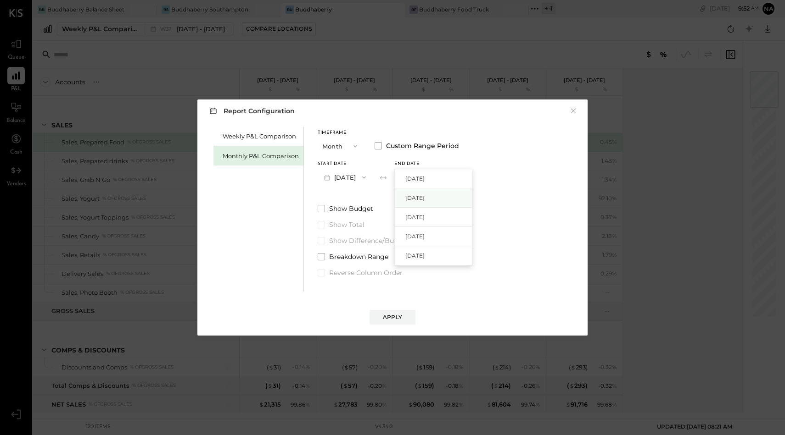
click at [436, 193] on div "Aug 31, 2025" at bounding box center [433, 198] width 77 height 19
click at [351, 175] on button "May 1, 2025" at bounding box center [345, 177] width 55 height 17
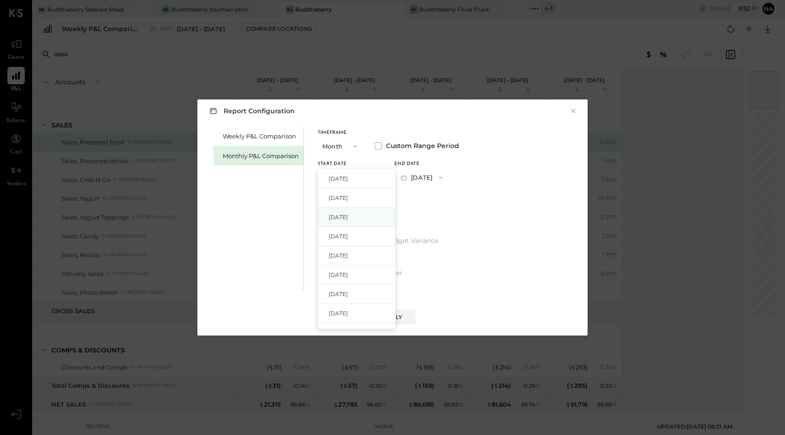
click at [345, 219] on span "Jul 1, 2025" at bounding box center [338, 217] width 19 height 8
click at [440, 178] on button "Jul 31, 2025" at bounding box center [421, 177] width 55 height 17
click at [424, 198] on span "Aug 31, 2025" at bounding box center [414, 198] width 19 height 8
click at [395, 318] on div "Apply" at bounding box center [392, 317] width 19 height 8
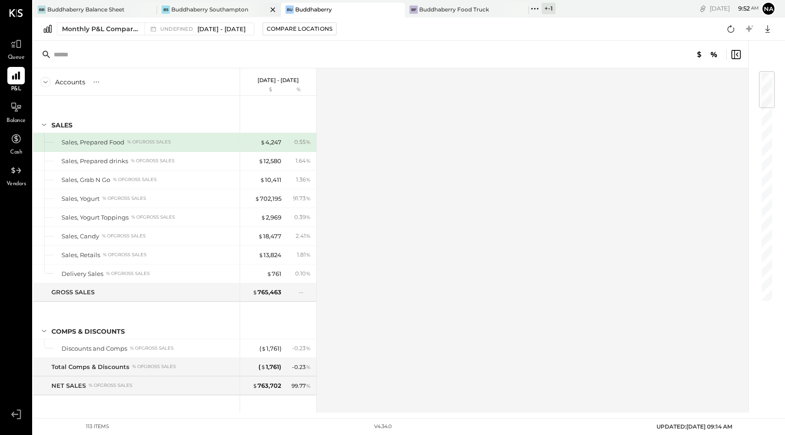
click at [238, 4] on div "BS Buddhaberry Southampton" at bounding box center [219, 10] width 124 height 15
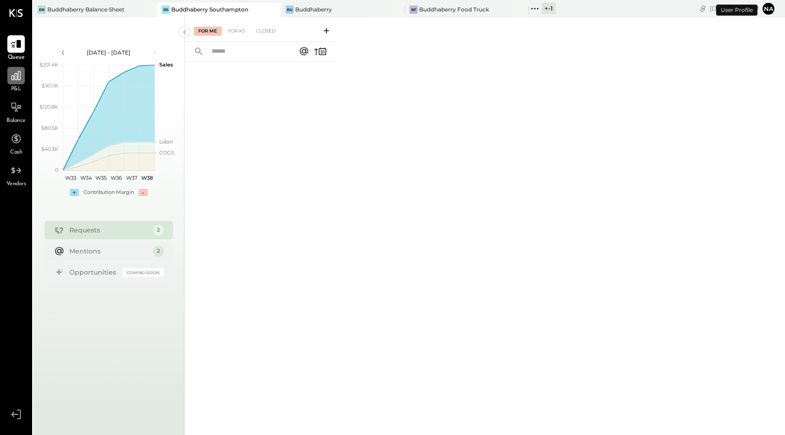
click at [20, 81] on icon at bounding box center [16, 76] width 12 height 12
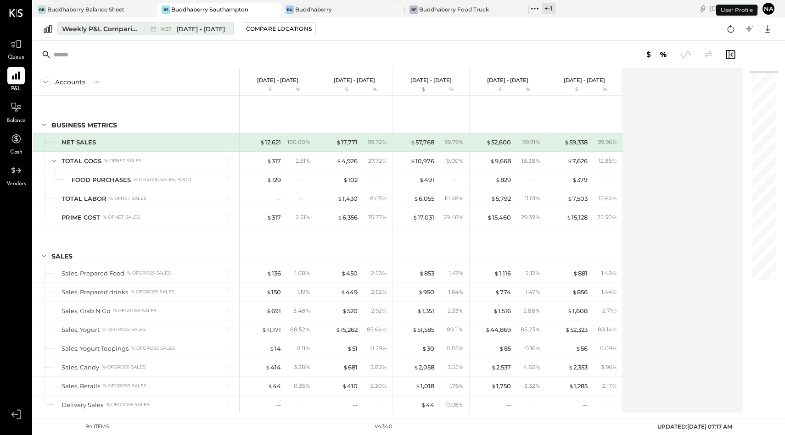
click at [187, 25] on span "[DATE] - [DATE]" at bounding box center [201, 29] width 48 height 9
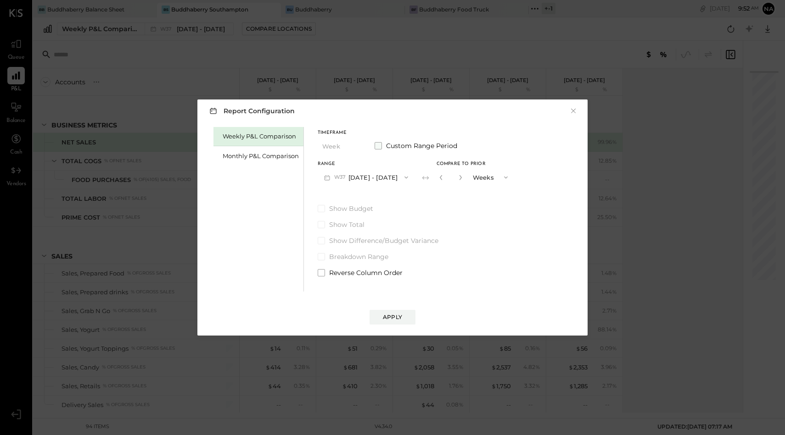
click at [374, 146] on span at bounding box center [377, 145] width 7 height 7
click at [345, 180] on button "Sep 8, 2025" at bounding box center [345, 177] width 55 height 17
click at [268, 162] on div "Monthly P&L Comparison" at bounding box center [258, 155] width 90 height 19
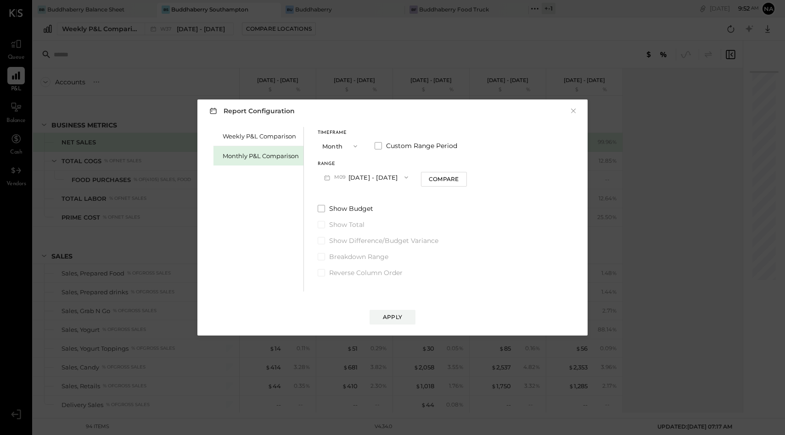
click at [355, 176] on button "M09 [DATE] - [DATE]" at bounding box center [366, 177] width 97 height 17
click at [349, 257] on span "[DATE] - [DATE]" at bounding box center [362, 256] width 44 height 8
click at [428, 182] on div "Compare" at bounding box center [443, 179] width 30 height 8
click at [364, 174] on button "M05 May 1 - 31, 2025" at bounding box center [366, 177] width 96 height 17
click at [379, 145] on span at bounding box center [377, 145] width 7 height 7
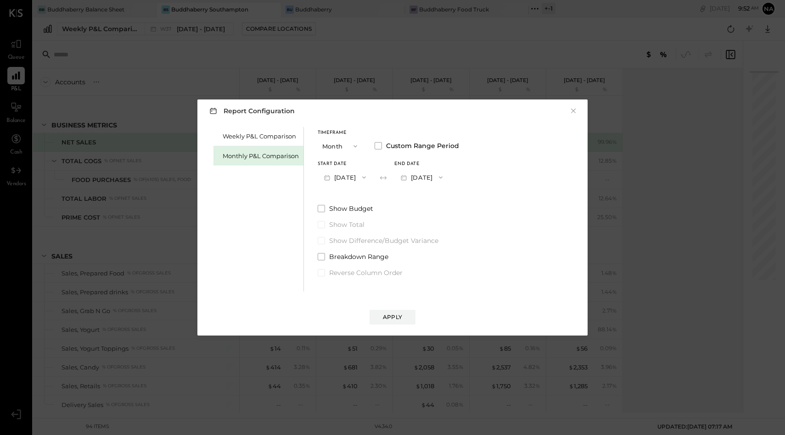
click at [335, 177] on button "May 1, 2025" at bounding box center [345, 177] width 55 height 17
click at [431, 185] on button "May 31, 2025" at bounding box center [421, 177] width 55 height 17
click at [349, 178] on button "May 1, 2025" at bounding box center [345, 177] width 55 height 17
click at [348, 218] on span "Jul 1, 2025" at bounding box center [338, 217] width 19 height 8
click at [445, 176] on button "Jul 31, 2025" at bounding box center [421, 177] width 55 height 17
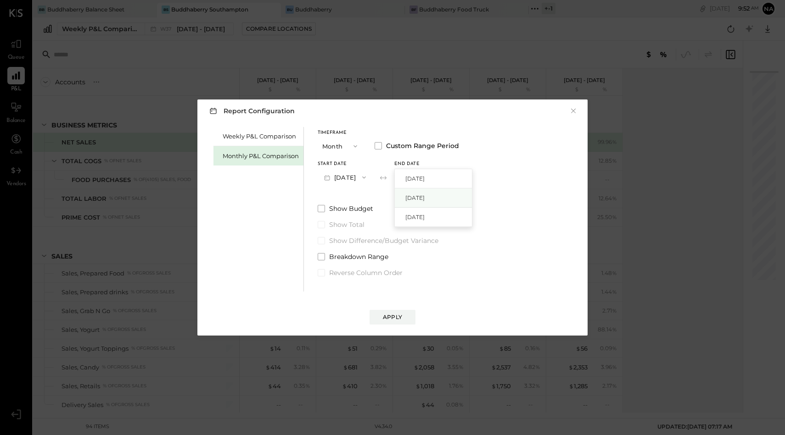
click at [446, 193] on div "Aug 31, 2025" at bounding box center [433, 198] width 77 height 19
click at [391, 324] on button "Apply" at bounding box center [392, 317] width 46 height 15
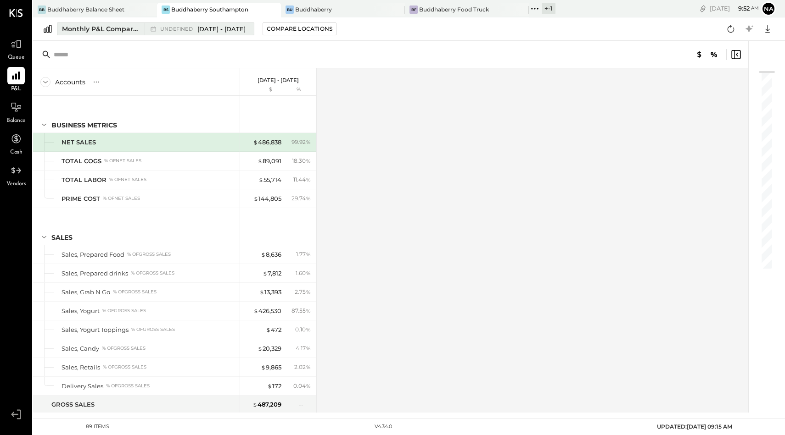
click at [215, 28] on span "Jul 1 - Aug 31, 2025" at bounding box center [221, 29] width 48 height 9
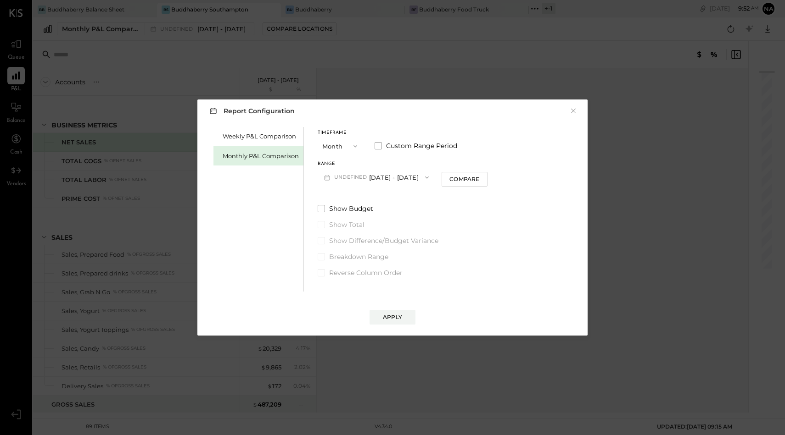
click at [358, 175] on span "undefined" at bounding box center [351, 177] width 35 height 7
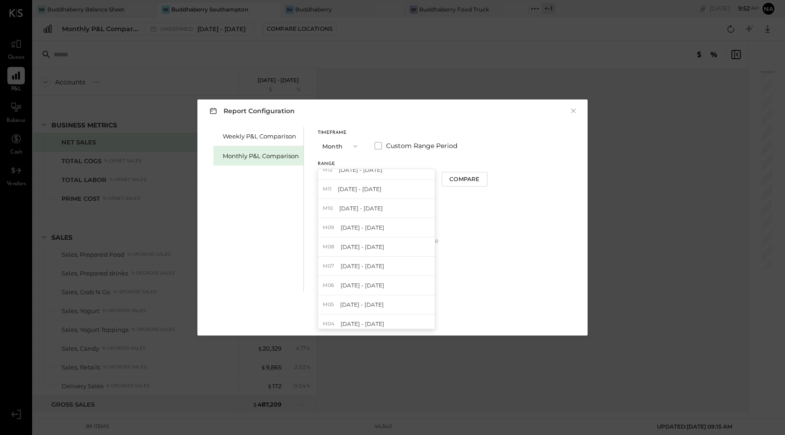
scroll to position [183, 0]
click at [365, 264] on span "[DATE] - [DATE]" at bounding box center [362, 266] width 44 height 8
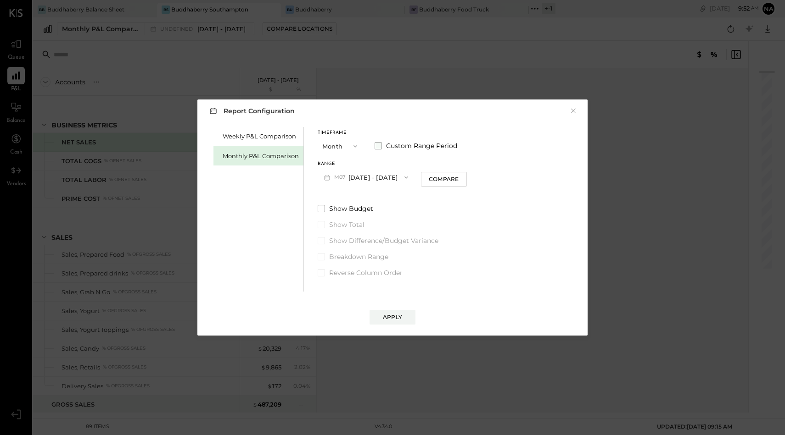
click at [374, 146] on span at bounding box center [377, 145] width 7 height 7
click at [426, 178] on button "Jul 31, 2024" at bounding box center [421, 177] width 55 height 17
click at [424, 299] on span "Aug 31, 2024" at bounding box center [414, 300] width 19 height 8
click at [393, 309] on div "Apply" at bounding box center [392, 308] width 372 height 33
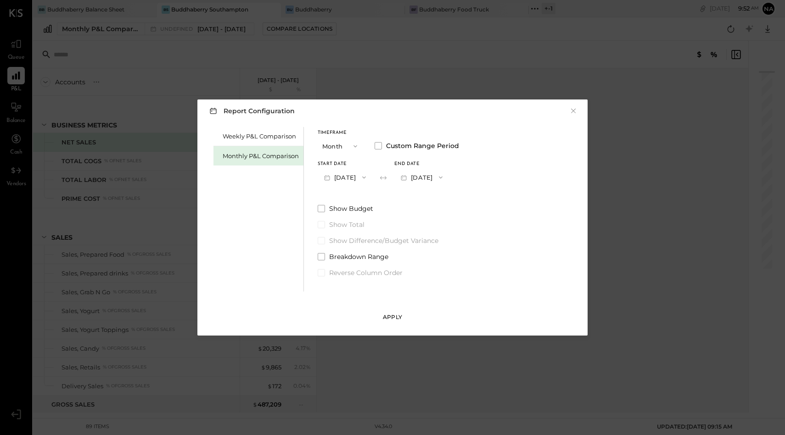
click at [396, 318] on div "Apply" at bounding box center [392, 317] width 19 height 8
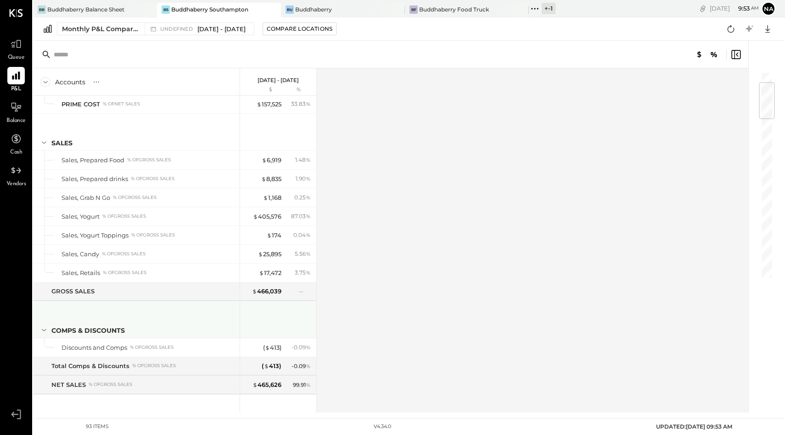
scroll to position [95, 0]
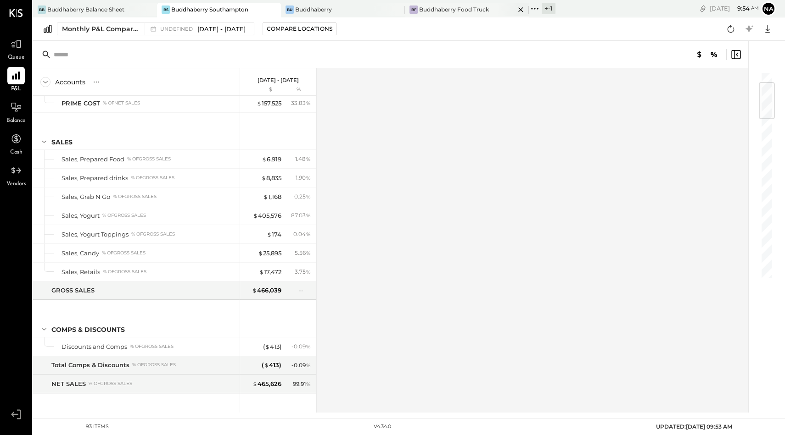
click at [430, 8] on div "Buddhaberry Food Truck" at bounding box center [454, 10] width 70 height 8
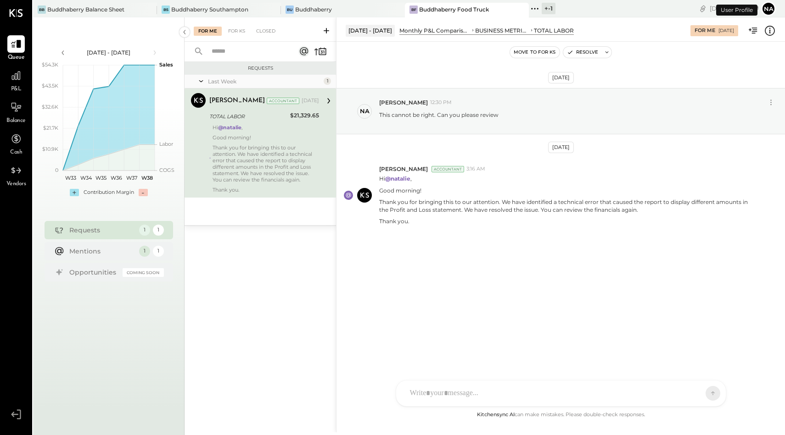
click at [24, 89] on div "P&L" at bounding box center [15, 80] width 17 height 27
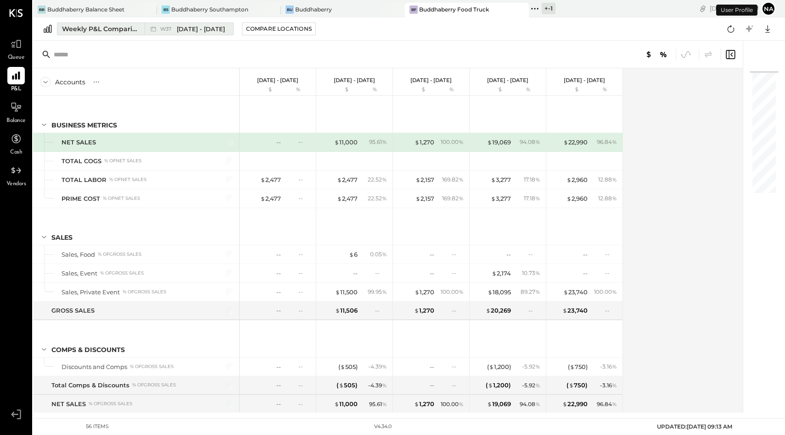
click at [95, 27] on div "Weekly P&L Comparison" at bounding box center [100, 28] width 77 height 9
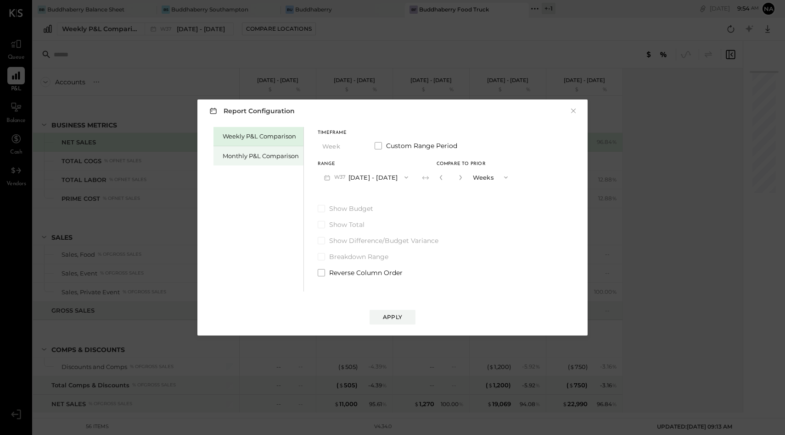
click at [274, 152] on div "Monthly P&L Comparison" at bounding box center [261, 156] width 76 height 9
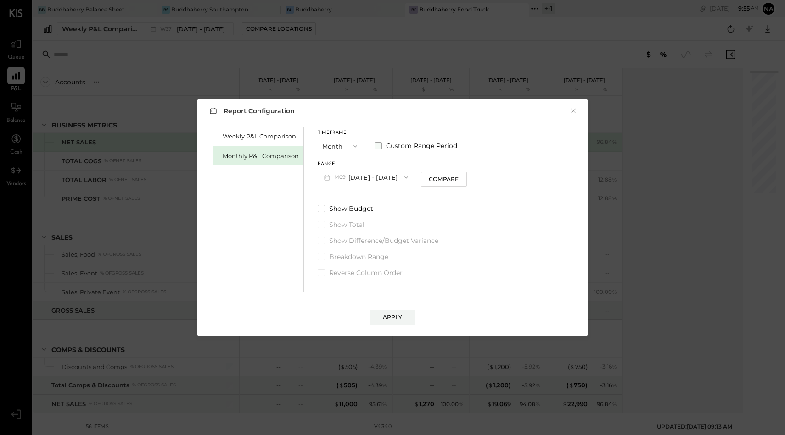
click at [381, 144] on label "Custom Range Period" at bounding box center [415, 145] width 83 height 9
click at [348, 178] on button "Sep 1, 2025" at bounding box center [345, 177] width 55 height 17
click at [350, 255] on div "May 1, 2025" at bounding box center [356, 250] width 77 height 19
click at [449, 176] on button "May 31, 2025" at bounding box center [421, 177] width 55 height 17
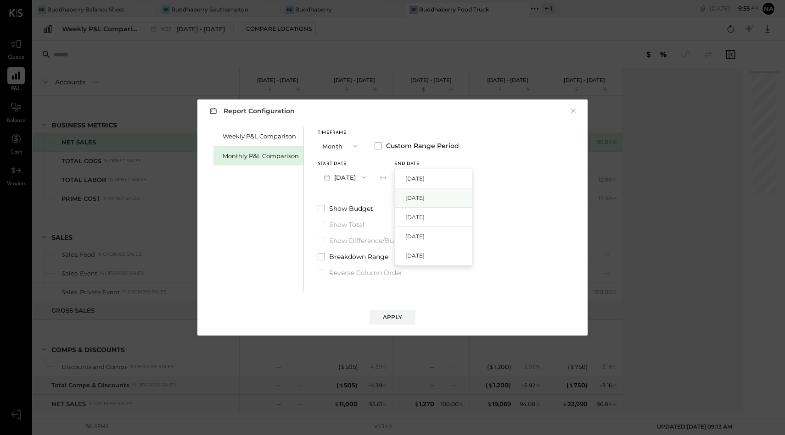
click at [453, 194] on div "Aug 31, 2025" at bounding box center [433, 198] width 77 height 19
click at [394, 317] on div "Apply" at bounding box center [392, 317] width 19 height 8
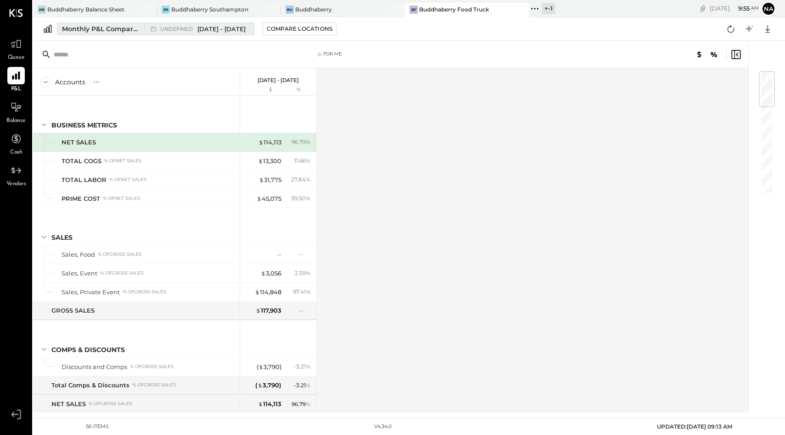
click at [229, 29] on span "May 1 - Aug 31, 2025" at bounding box center [221, 29] width 48 height 9
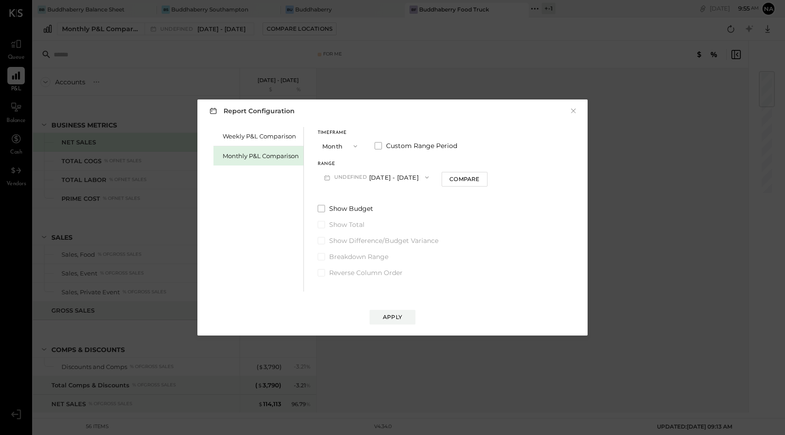
click at [372, 177] on button "undefined May 1 - Aug 31, 2025" at bounding box center [376, 177] width 117 height 17
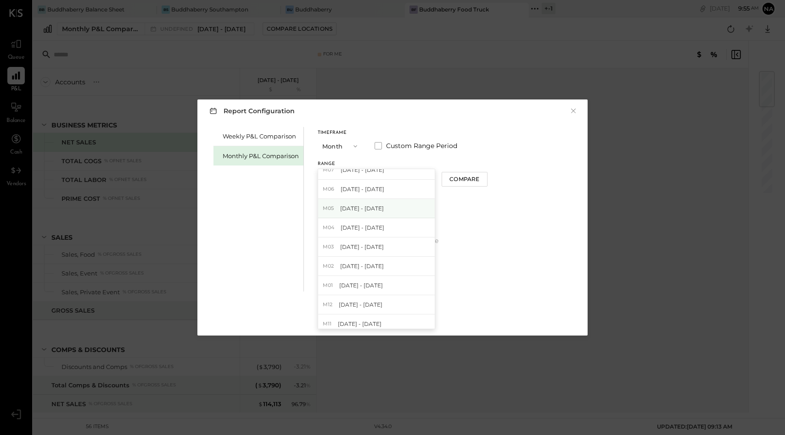
click at [364, 207] on span "[DATE] - [DATE]" at bounding box center [362, 209] width 44 height 8
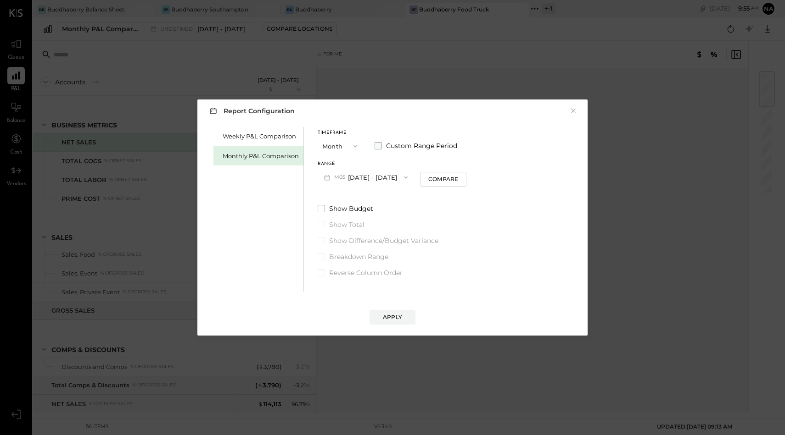
click at [376, 147] on span at bounding box center [377, 145] width 7 height 7
click at [431, 177] on button "May 31, 2024" at bounding box center [421, 177] width 55 height 17
click at [424, 195] on span "Aug 31, 2025" at bounding box center [414, 198] width 19 height 8
click at [430, 180] on button "Aug 31, 2025" at bounding box center [421, 177] width 55 height 17
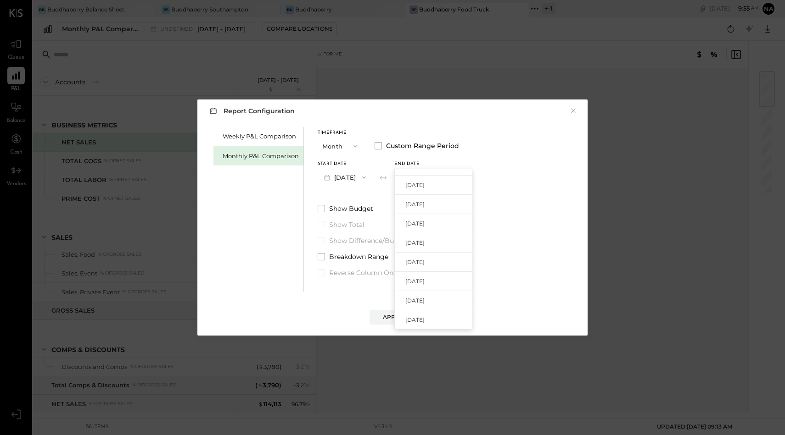
click at [424, 265] on span "Aug 31, 2024" at bounding box center [414, 262] width 19 height 8
click at [403, 314] on button "Apply" at bounding box center [392, 317] width 46 height 15
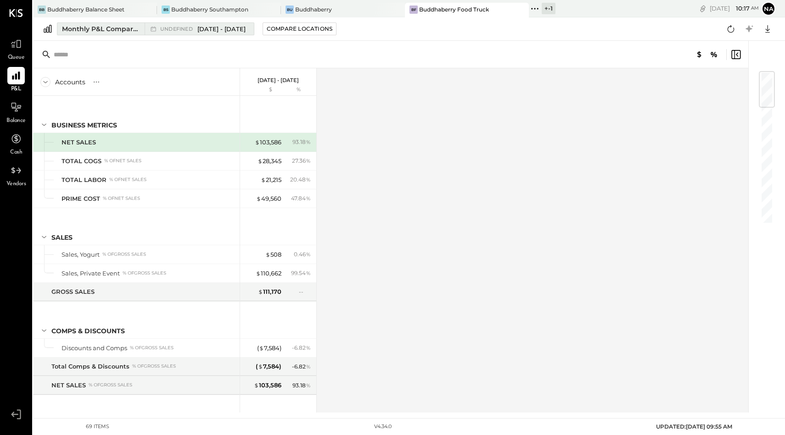
click at [221, 28] on span "May 1 - Aug 31, 2024" at bounding box center [221, 29] width 48 height 9
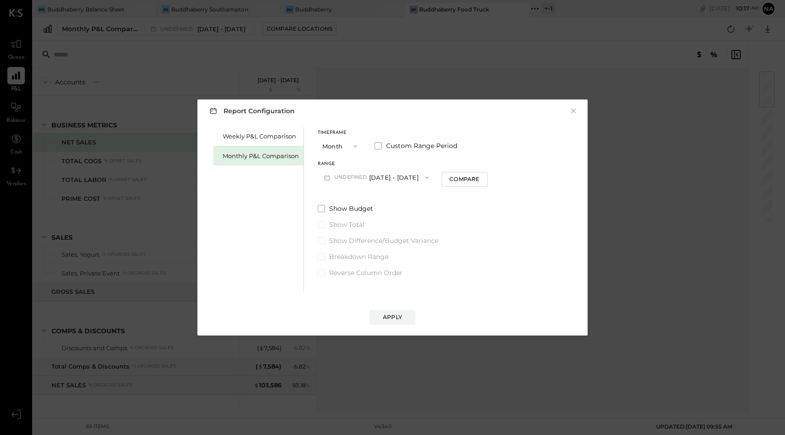
click at [382, 176] on button "undefined May 1 - Aug 31, 2024" at bounding box center [376, 177] width 117 height 17
click at [381, 200] on div "M08 Aug 1 - 31, 2025" at bounding box center [376, 198] width 117 height 19
click at [381, 200] on div "Timeframe Month Custom Range Period Range M08 Aug 1 - 31, 2025 Compare Show Bud…" at bounding box center [392, 202] width 149 height 151
click at [439, 184] on button "Compare" at bounding box center [444, 179] width 46 height 15
click at [439, 184] on div "*" at bounding box center [450, 177] width 28 height 17
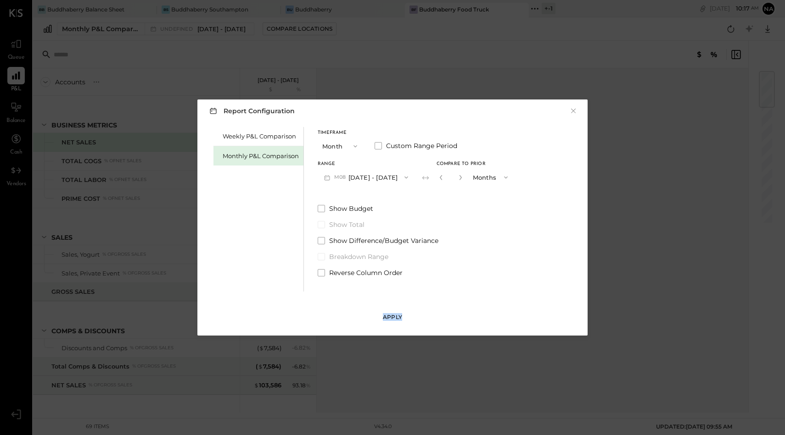
click at [392, 316] on div "Apply" at bounding box center [392, 317] width 19 height 8
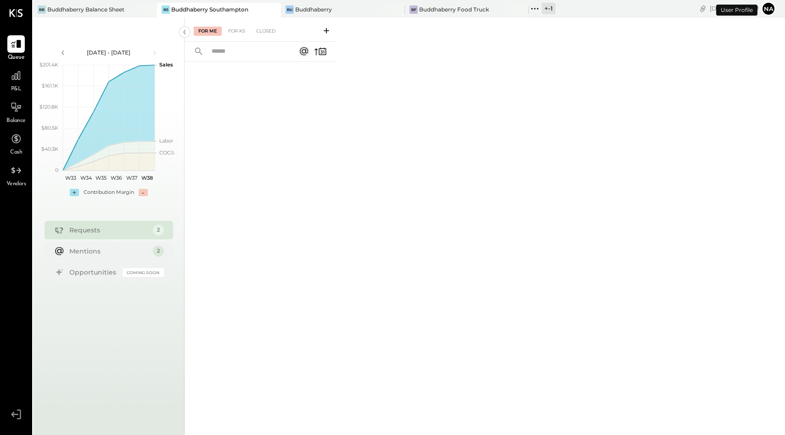
click at [0, 77] on div "Queue P&L Balance Cash Vendors v 4.34.0" at bounding box center [16, 217] width 32 height 435
click at [13, 78] on icon at bounding box center [16, 76] width 12 height 12
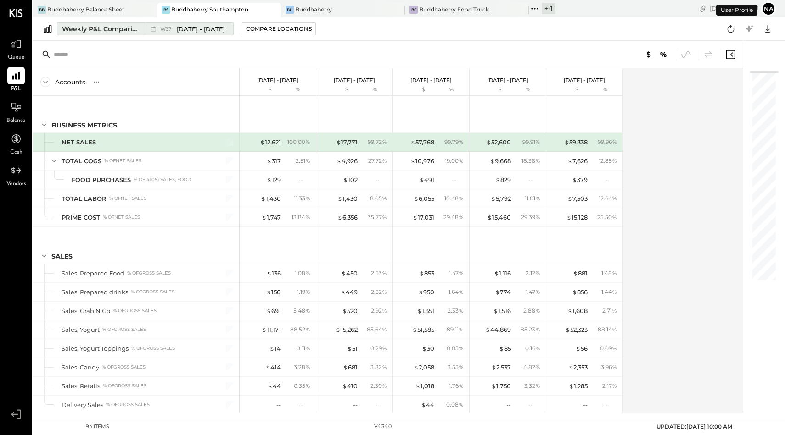
click at [93, 33] on div "Weekly P&L Comparison" at bounding box center [100, 28] width 77 height 9
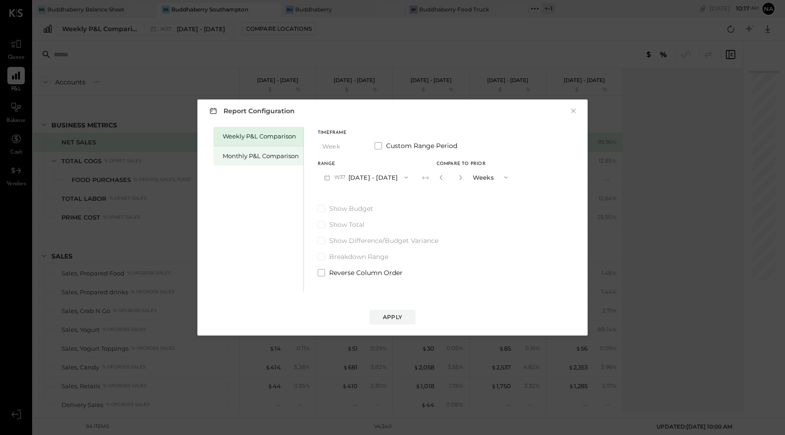
click at [227, 157] on div "Monthly P&L Comparison" at bounding box center [261, 156] width 76 height 9
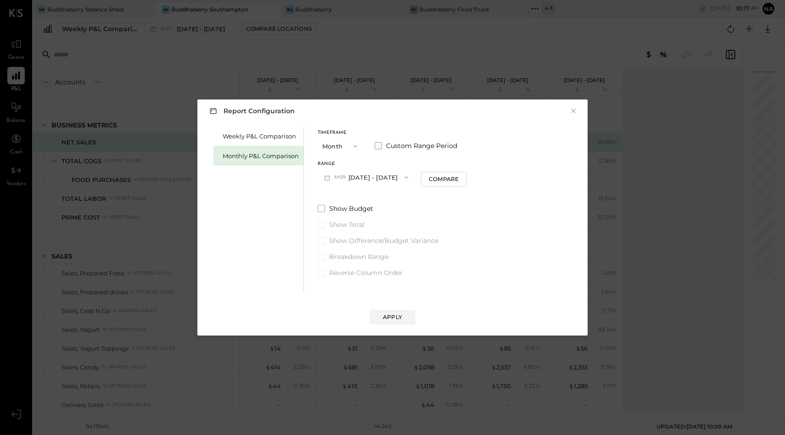
click at [379, 146] on span at bounding box center [377, 145] width 7 height 7
click at [358, 181] on button "M09 [DATE] - [DATE]" at bounding box center [366, 177] width 97 height 17
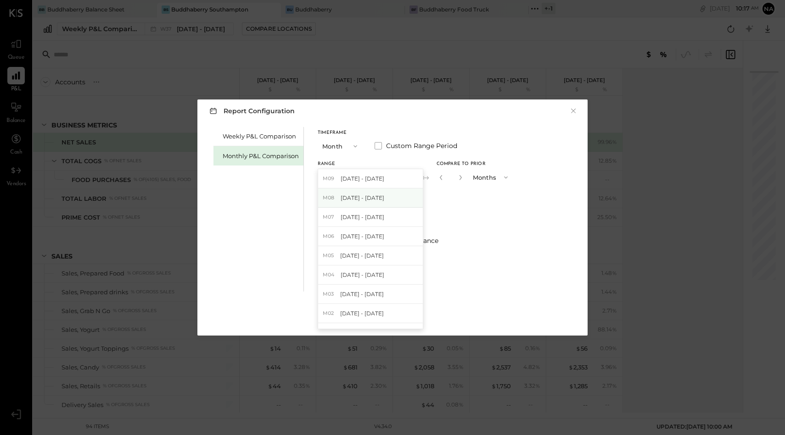
click at [362, 195] on span "[DATE] - [DATE]" at bounding box center [362, 198] width 44 height 8
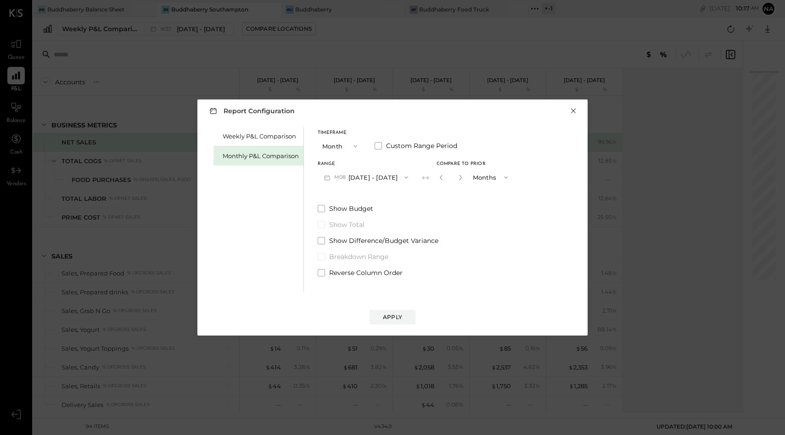
click at [573, 111] on button "×" at bounding box center [573, 110] width 8 height 9
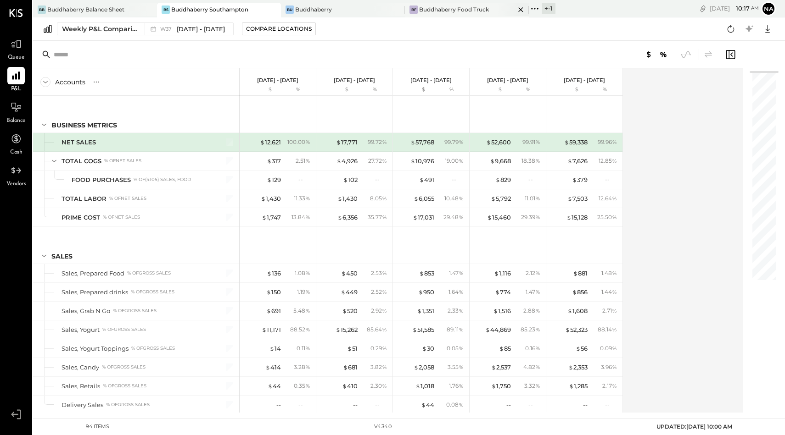
click at [434, 14] on div "BF Buddhaberry Food Truck" at bounding box center [467, 10] width 124 height 15
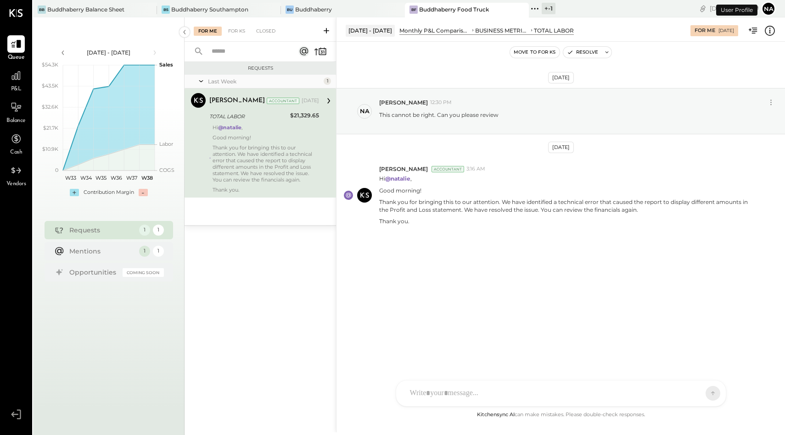
click at [6, 82] on div "P&L" at bounding box center [16, 80] width 27 height 27
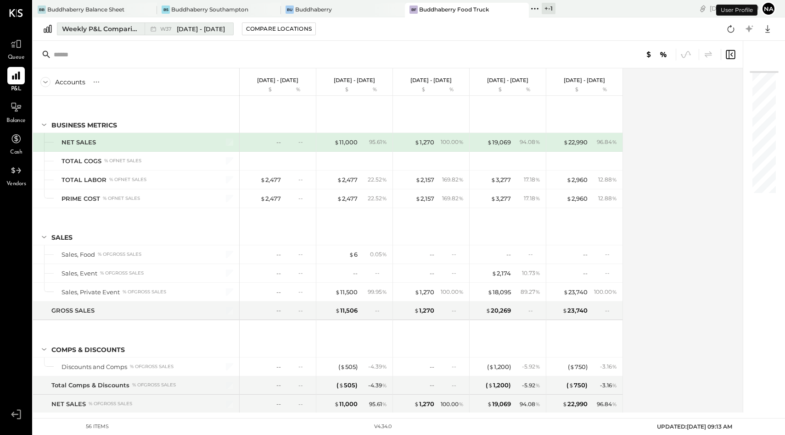
click at [195, 29] on span "[DATE] - [DATE]" at bounding box center [201, 29] width 48 height 9
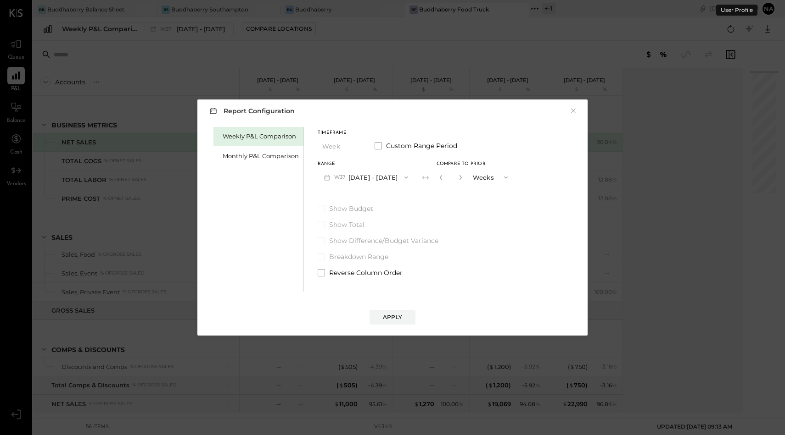
click at [378, 177] on button "W37 Sep 8 - 14, 2025" at bounding box center [366, 177] width 97 height 17
click at [268, 162] on div "Monthly P&L Comparison" at bounding box center [258, 155] width 90 height 19
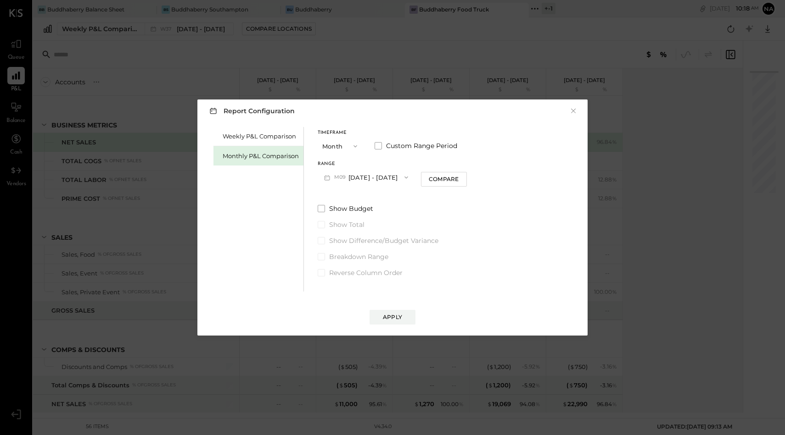
click at [361, 175] on button "M09 [DATE] - [DATE]" at bounding box center [366, 177] width 97 height 17
click at [367, 194] on span "[DATE] - [DATE]" at bounding box center [362, 198] width 44 height 8
click at [403, 315] on button "Apply" at bounding box center [392, 317] width 46 height 15
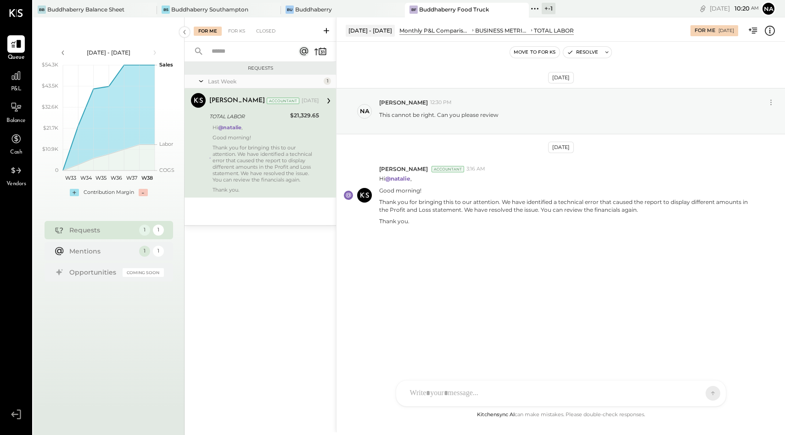
click at [19, 87] on span "P&L" at bounding box center [16, 89] width 11 height 8
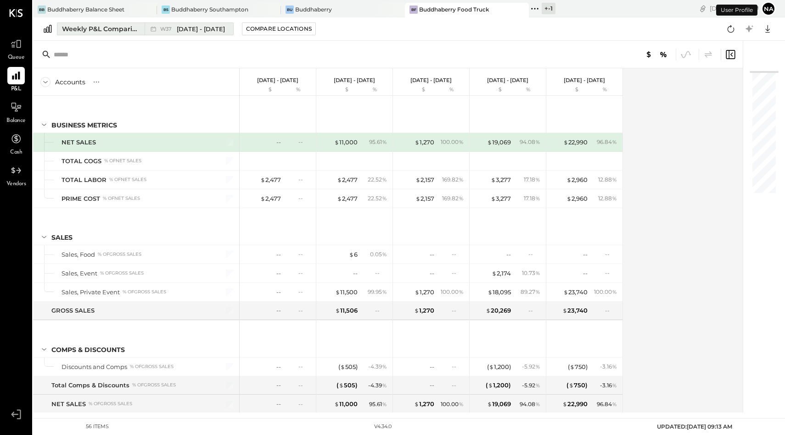
click at [108, 33] on div "Weekly P&L Comparison" at bounding box center [100, 28] width 77 height 9
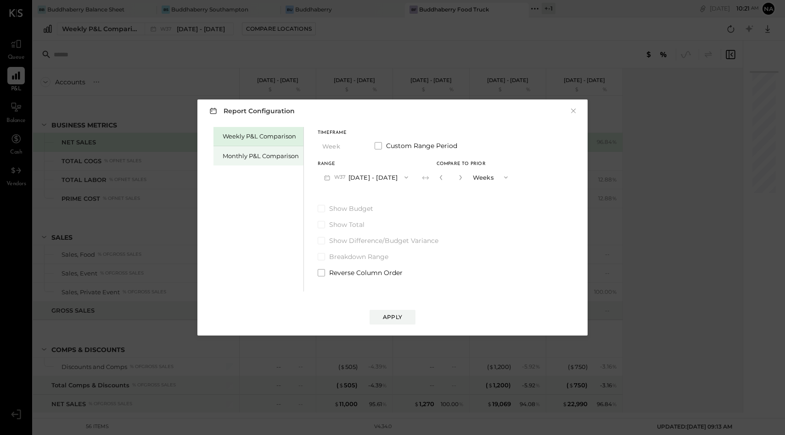
click at [264, 151] on div "Monthly P&L Comparison" at bounding box center [258, 155] width 90 height 19
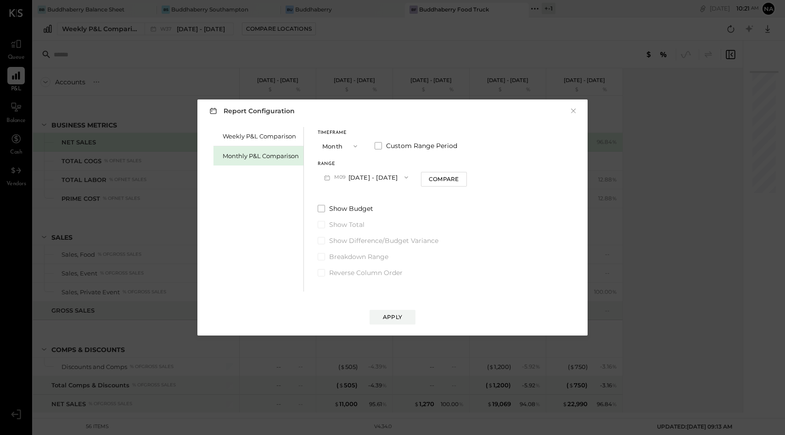
click at [344, 146] on button "Month" at bounding box center [341, 146] width 46 height 17
click at [380, 174] on button "M09 [DATE] - [DATE]" at bounding box center [366, 177] width 97 height 17
click at [331, 144] on button "Month" at bounding box center [341, 146] width 46 height 17
click at [339, 190] on div "Year" at bounding box center [340, 195] width 45 height 17
click at [375, 178] on button "[DATE] - [DATE]" at bounding box center [366, 177] width 97 height 17
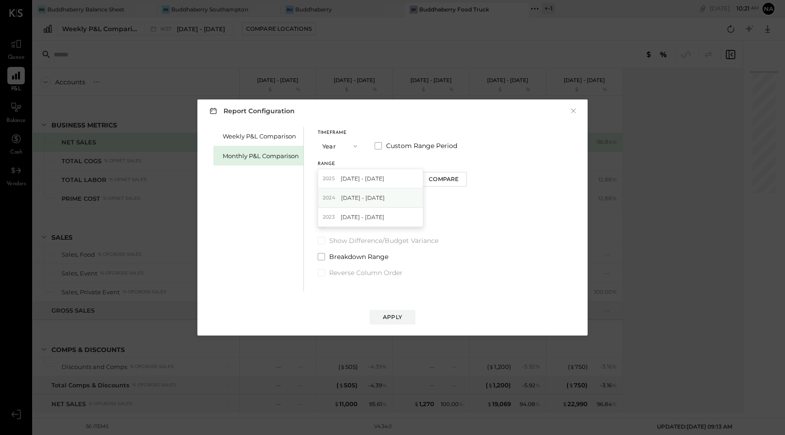
click at [378, 193] on div "[DATE] - [DATE]" at bounding box center [370, 198] width 105 height 19
click at [443, 184] on button "Compare" at bounding box center [444, 179] width 46 height 15
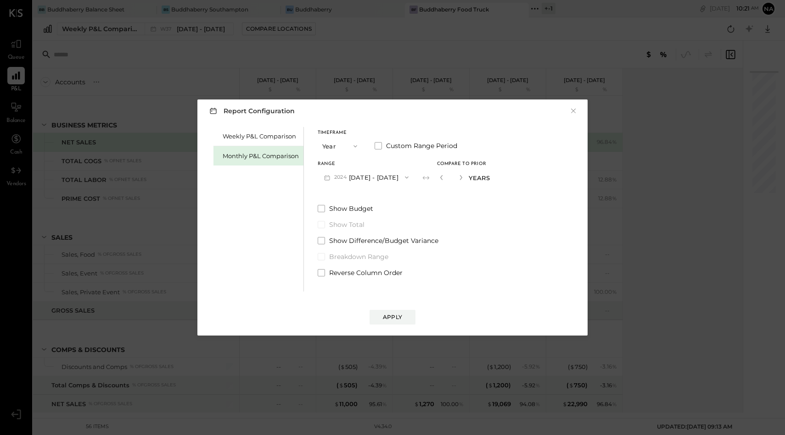
click at [578, 110] on div "Report Configuration ×" at bounding box center [392, 110] width 372 height 13
click at [571, 115] on button "×" at bounding box center [573, 110] width 8 height 9
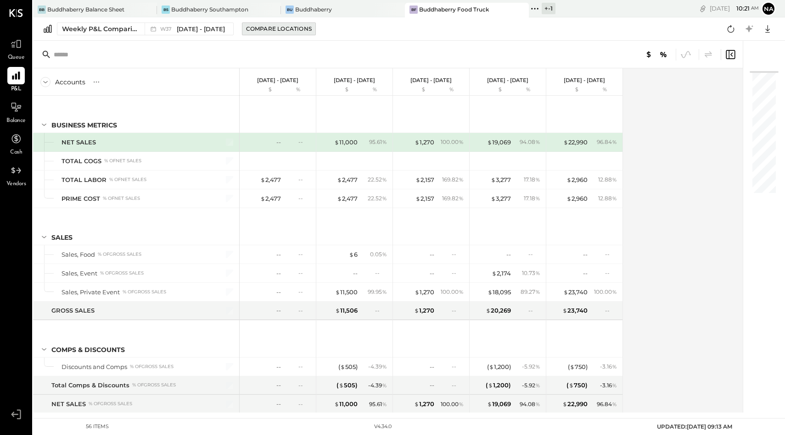
click at [262, 29] on div "Compare Locations" at bounding box center [279, 29] width 66 height 8
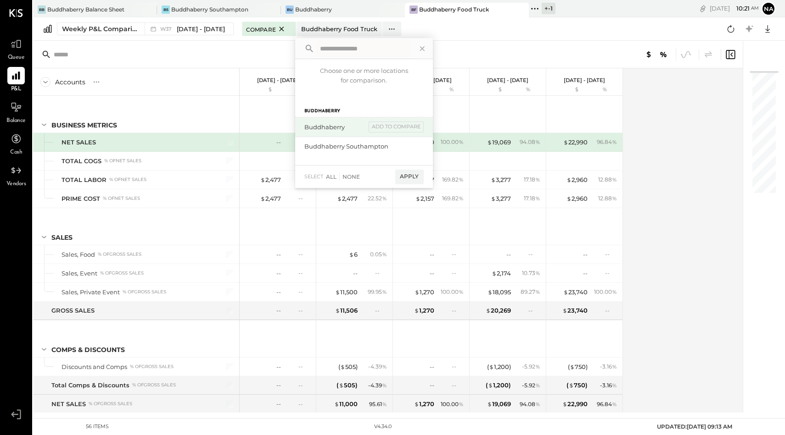
click at [344, 128] on div "Buddhaberry" at bounding box center [334, 127] width 61 height 9
click at [330, 176] on div "All" at bounding box center [331, 177] width 11 height 8
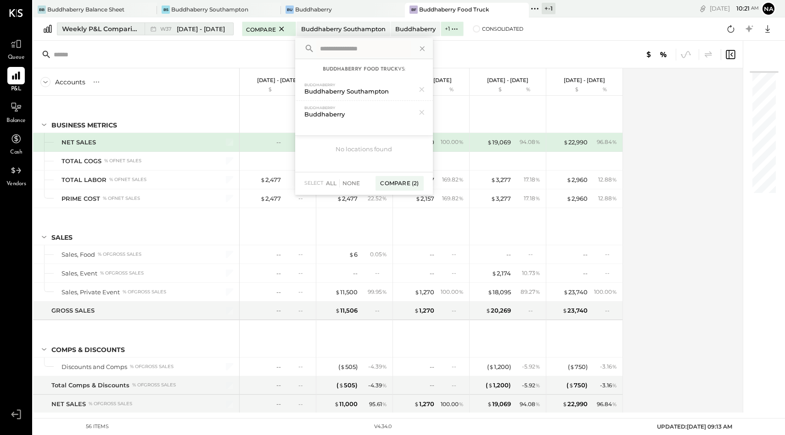
click at [110, 27] on div "Weekly P&L Comparison" at bounding box center [100, 28] width 77 height 9
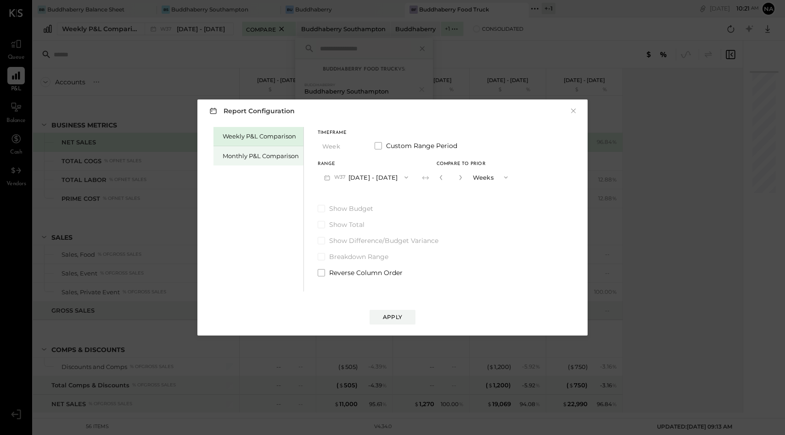
click at [263, 150] on div "Monthly P&L Comparison" at bounding box center [258, 155] width 90 height 19
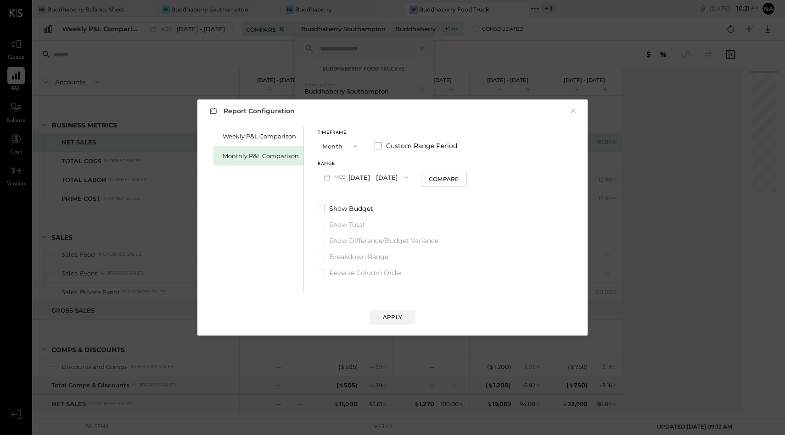
click at [339, 142] on button "Month" at bounding box center [341, 146] width 46 height 17
click at [340, 177] on div "YTD" at bounding box center [340, 179] width 45 height 17
click at [336, 138] on button "YTD" at bounding box center [341, 146] width 46 height 17
click at [345, 191] on div "Year" at bounding box center [340, 195] width 45 height 17
click at [359, 174] on button "[DATE] - [DATE]" at bounding box center [366, 177] width 97 height 17
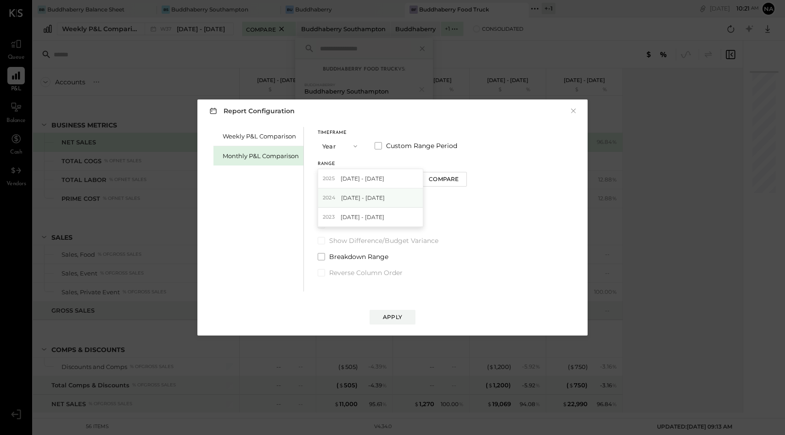
click at [362, 198] on span "[DATE] - [DATE]" at bounding box center [363, 198] width 44 height 8
click at [385, 318] on div "Apply" at bounding box center [392, 317] width 19 height 8
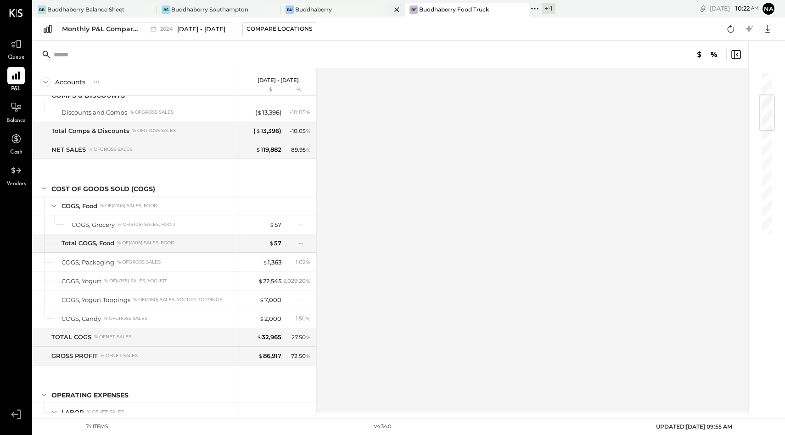
scroll to position [201, 0]
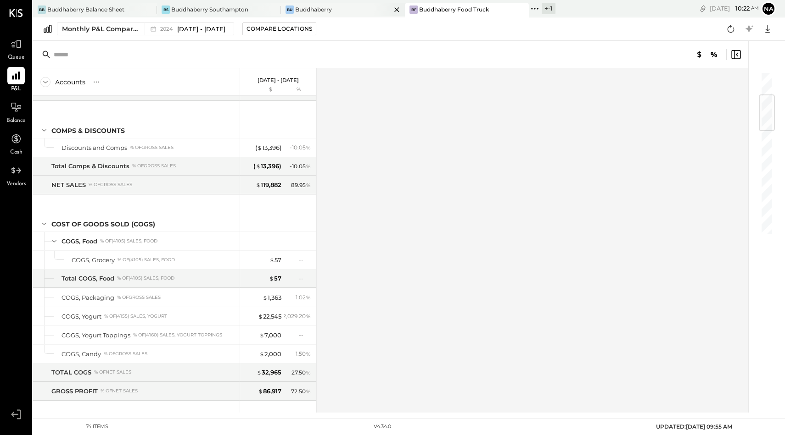
click at [344, 11] on div "Bu Buddhaberry" at bounding box center [336, 10] width 110 height 8
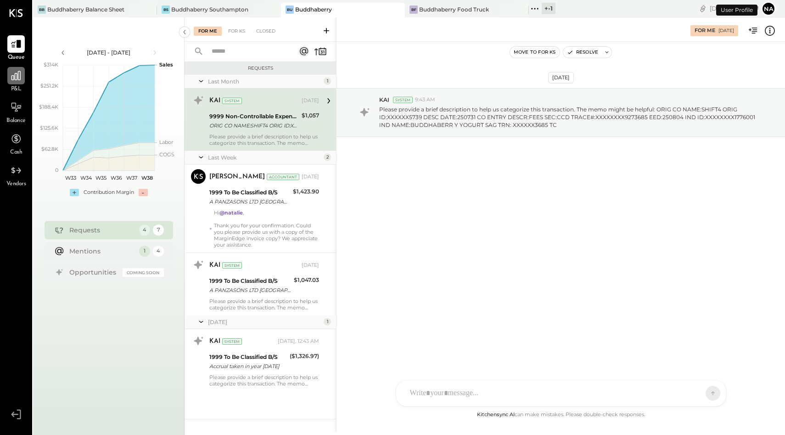
click at [11, 78] on icon at bounding box center [16, 76] width 12 height 12
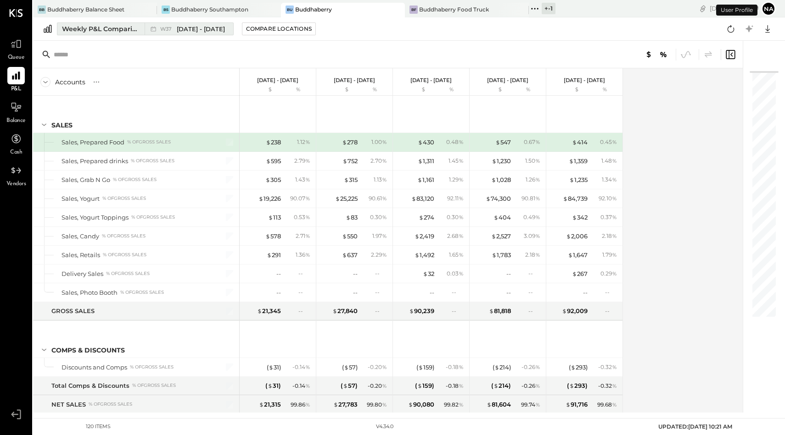
click at [100, 30] on div "Weekly P&L Comparison" at bounding box center [100, 28] width 77 height 9
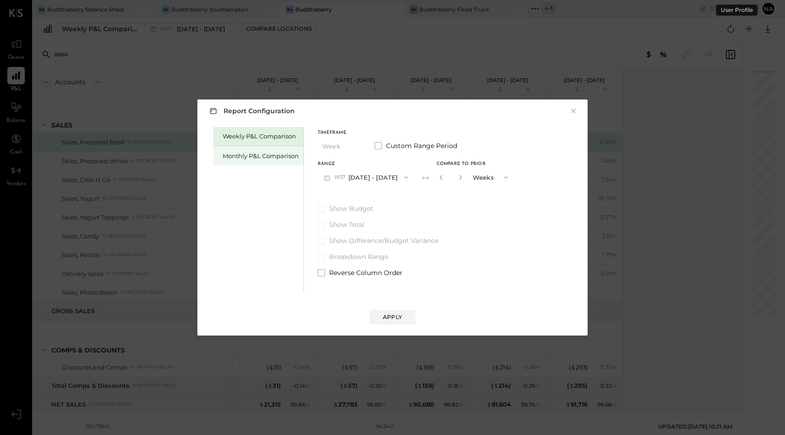
click at [263, 158] on div "Monthly P&L Comparison" at bounding box center [261, 156] width 76 height 9
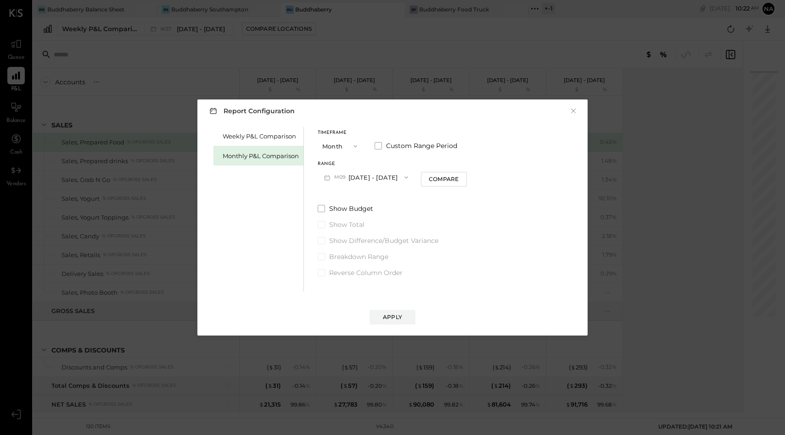
click at [337, 145] on button "Month" at bounding box center [341, 146] width 46 height 17
click at [335, 193] on span "Year" at bounding box center [331, 195] width 12 height 6
click at [361, 175] on button "[DATE] - [DATE]" at bounding box center [366, 177] width 97 height 17
click at [358, 197] on span "[DATE] - [DATE]" at bounding box center [363, 198] width 44 height 8
click at [456, 174] on button "Compare" at bounding box center [444, 179] width 46 height 15
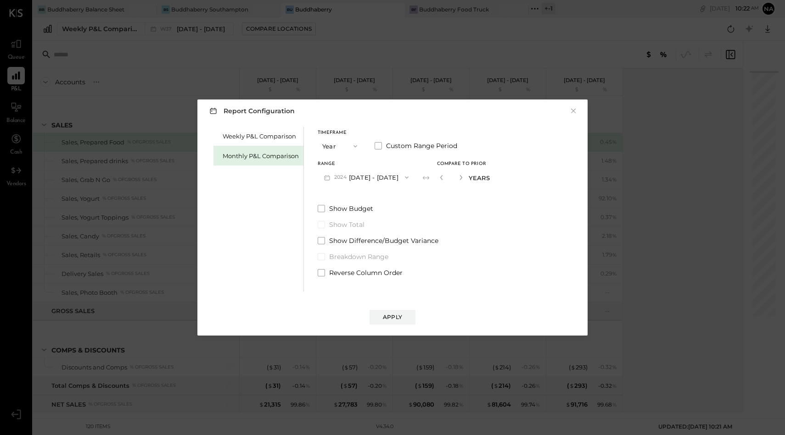
click at [398, 177] on button "[DATE] - [DATE]" at bounding box center [366, 177] width 97 height 17
drag, startPoint x: 388, startPoint y: 180, endPoint x: 385, endPoint y: 194, distance: 14.1
click at [385, 194] on div "2025 Jan 1 - Dec 31, 2025 2024 Jan 1 - Dec 31, 2024 2023 Jan 1 - Dec 31, 2023 2…" at bounding box center [371, 208] width 106 height 78
click at [377, 177] on span "Jan 1 - Dec 31, 2025" at bounding box center [362, 179] width 44 height 8
click at [386, 324] on button "Apply" at bounding box center [392, 317] width 46 height 15
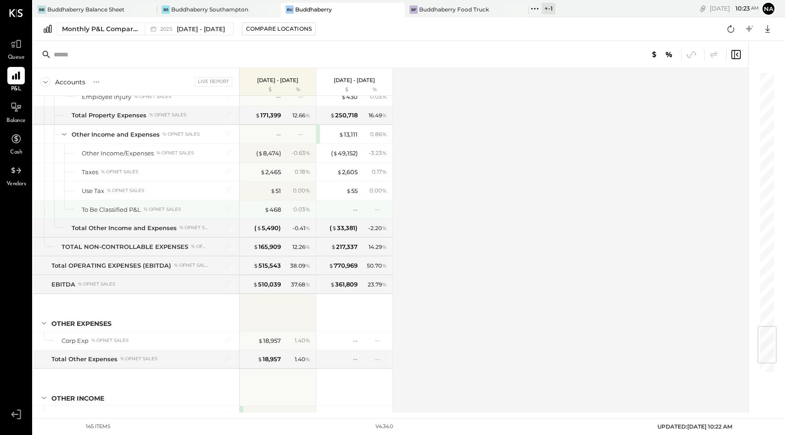
scroll to position [2152, 0]
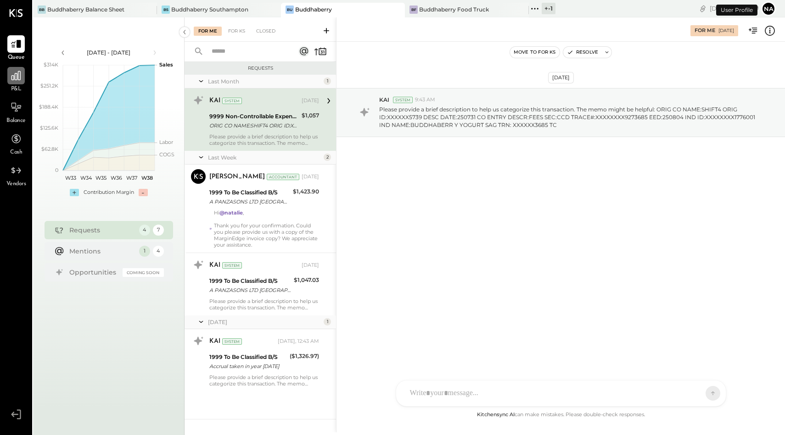
click at [7, 81] on div at bounding box center [15, 75] width 17 height 17
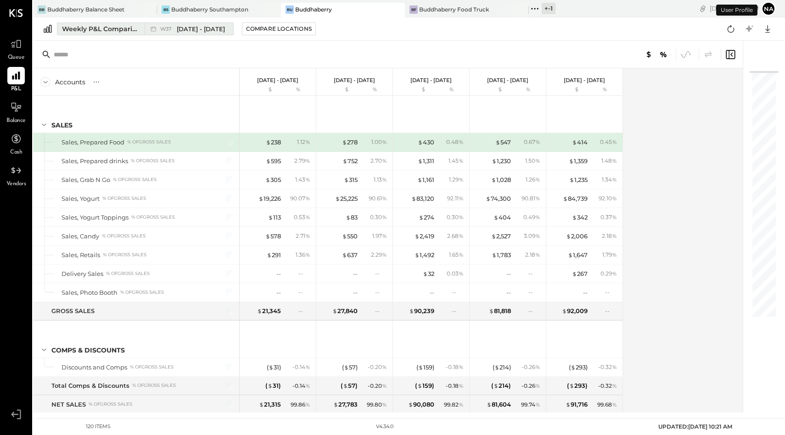
click at [104, 23] on button "Weekly P&L Comparison W37 [DATE] - [DATE]" at bounding box center [145, 28] width 177 height 13
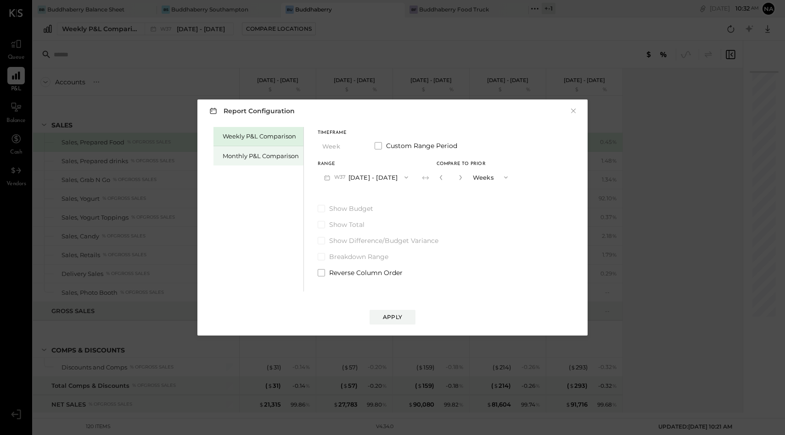
click at [281, 157] on div "Monthly P&L Comparison" at bounding box center [261, 156] width 76 height 9
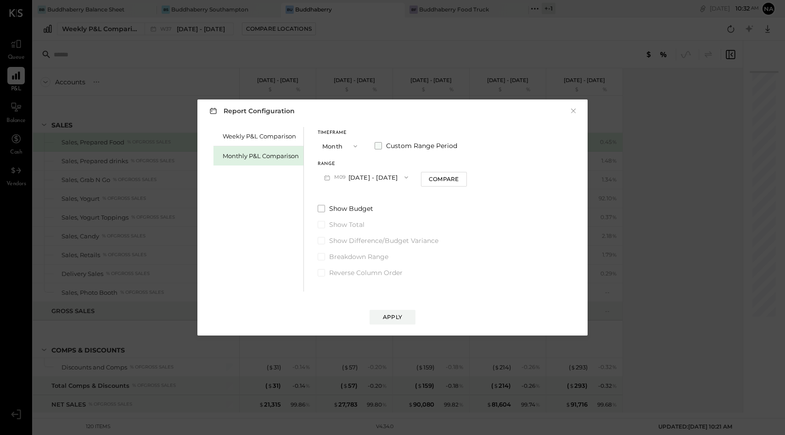
click at [380, 146] on span at bounding box center [377, 145] width 7 height 7
click at [354, 177] on button "[DATE]" at bounding box center [345, 177] width 55 height 17
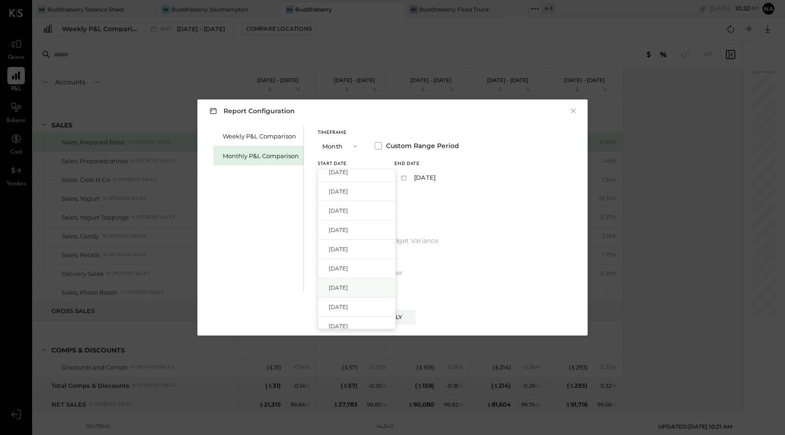
click at [348, 285] on span "[DATE]" at bounding box center [338, 288] width 19 height 8
click at [361, 173] on button "[DATE]" at bounding box center [345, 177] width 55 height 17
click at [348, 231] on span "[DATE]" at bounding box center [338, 232] width 19 height 8
click at [436, 177] on button "Mar 31, 2025" at bounding box center [421, 177] width 55 height 17
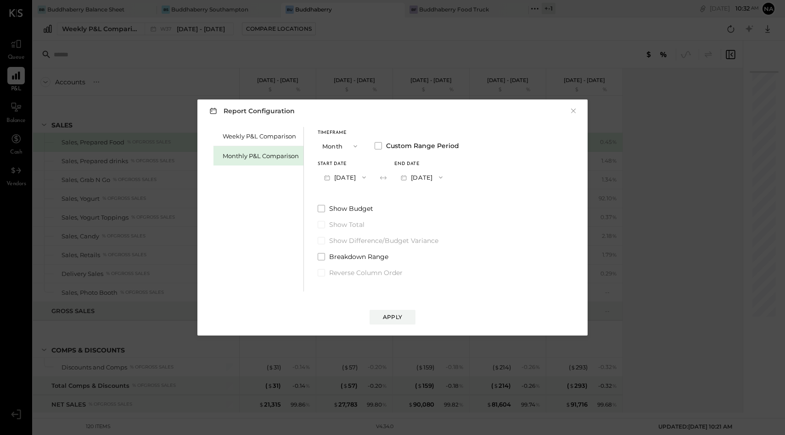
click at [348, 180] on button "[DATE]" at bounding box center [345, 177] width 55 height 17
click at [348, 233] on span "[DATE]" at bounding box center [338, 237] width 19 height 8
click at [442, 175] on button "[DATE]" at bounding box center [421, 177] width 55 height 17
click at [424, 196] on span "[DATE]" at bounding box center [414, 198] width 19 height 8
click at [361, 176] on button "[DATE]" at bounding box center [345, 177] width 55 height 17
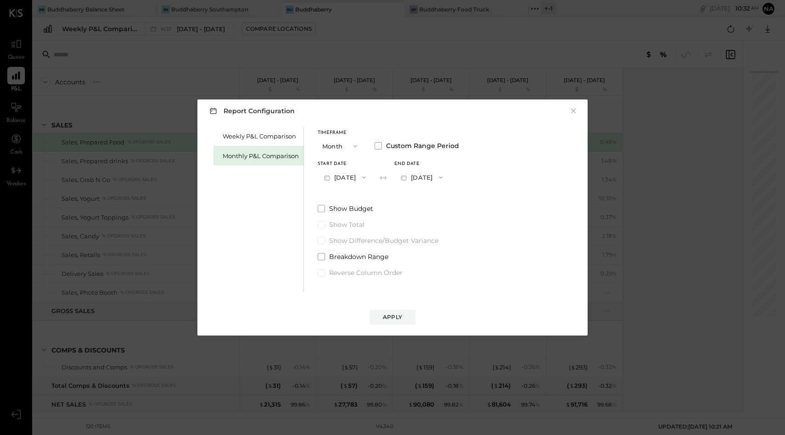
click at [337, 147] on button "Month" at bounding box center [341, 146] width 46 height 17
click at [339, 149] on span "Month" at bounding box center [334, 146] width 18 height 6
click at [371, 178] on button "M09 [DATE] - [DATE]" at bounding box center [366, 177] width 97 height 17
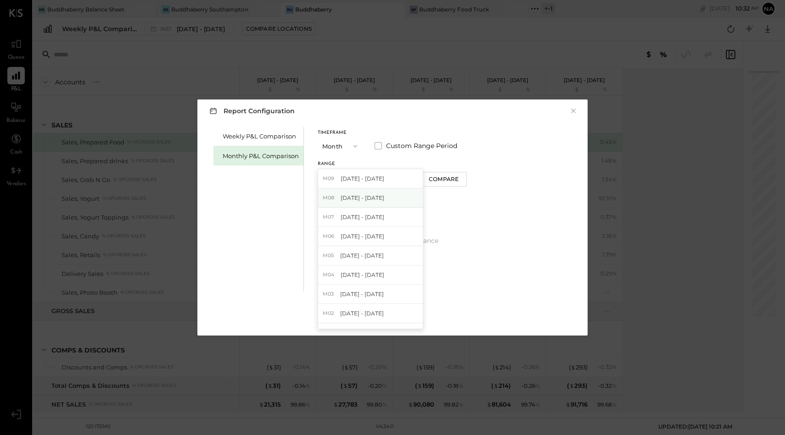
click at [371, 195] on span "[DATE] - [DATE]" at bounding box center [362, 198] width 44 height 8
click at [392, 320] on div "Apply" at bounding box center [392, 317] width 19 height 8
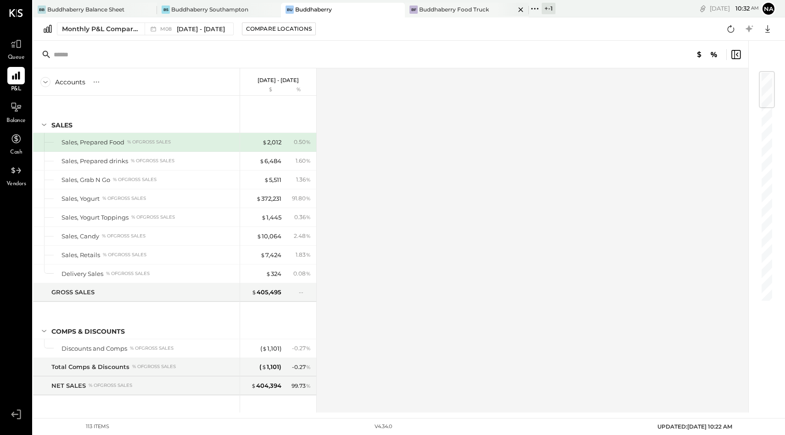
click at [433, 9] on div "Buddhaberry Food Truck" at bounding box center [454, 10] width 70 height 8
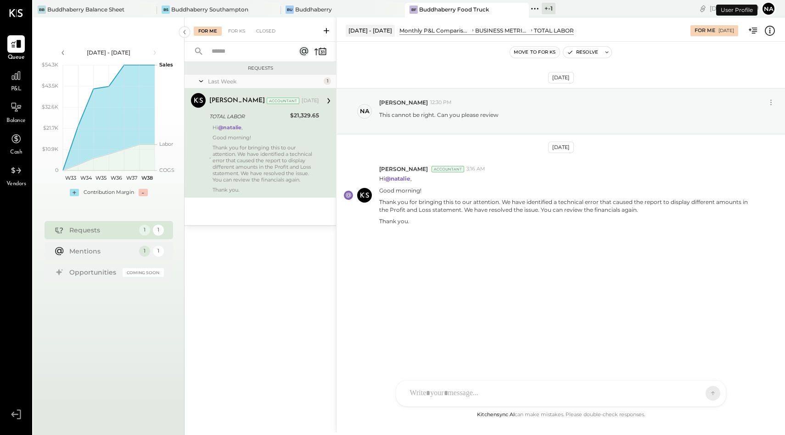
click at [28, 84] on div "P&L" at bounding box center [16, 80] width 27 height 27
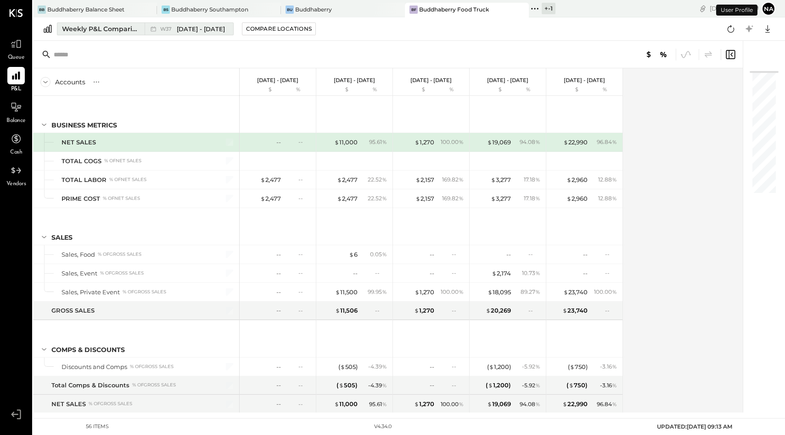
click at [115, 28] on div "Weekly P&L Comparison" at bounding box center [100, 28] width 77 height 9
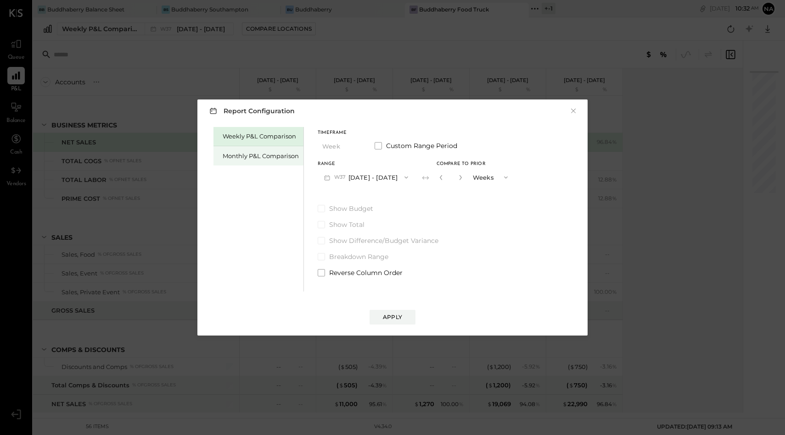
click at [251, 155] on div "Monthly P&L Comparison" at bounding box center [261, 156] width 76 height 9
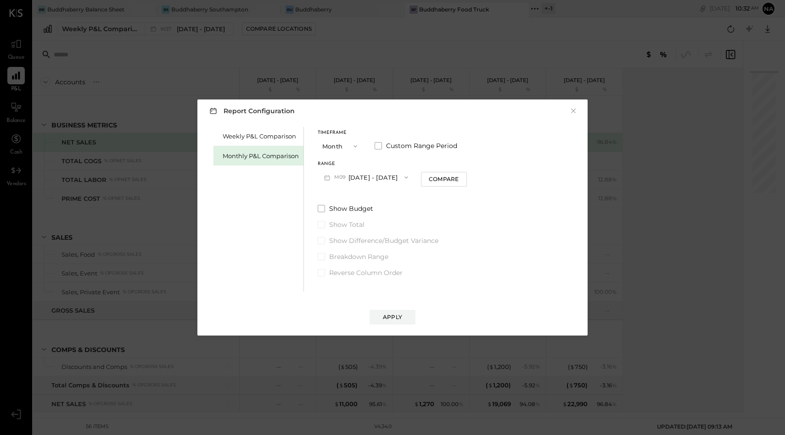
click at [363, 172] on button "M09 [DATE] - [DATE]" at bounding box center [366, 177] width 97 height 17
click at [366, 201] on span "[DATE] - [DATE]" at bounding box center [362, 198] width 44 height 8
click at [400, 319] on div "Apply" at bounding box center [392, 317] width 19 height 8
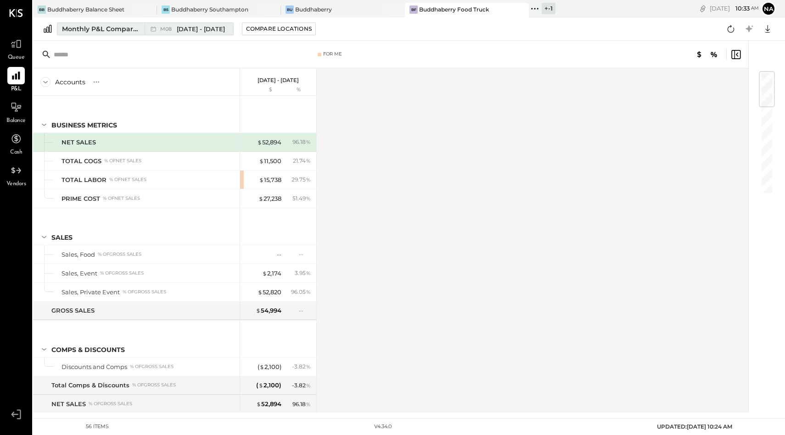
click at [94, 30] on div "Monthly P&L Comparison" at bounding box center [100, 28] width 77 height 9
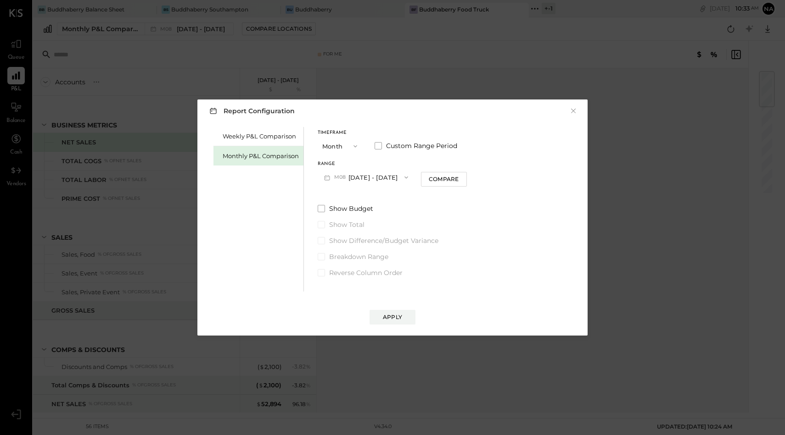
click at [340, 148] on button "Month" at bounding box center [341, 146] width 46 height 17
click at [340, 179] on div "YTD" at bounding box center [340, 179] width 45 height 17
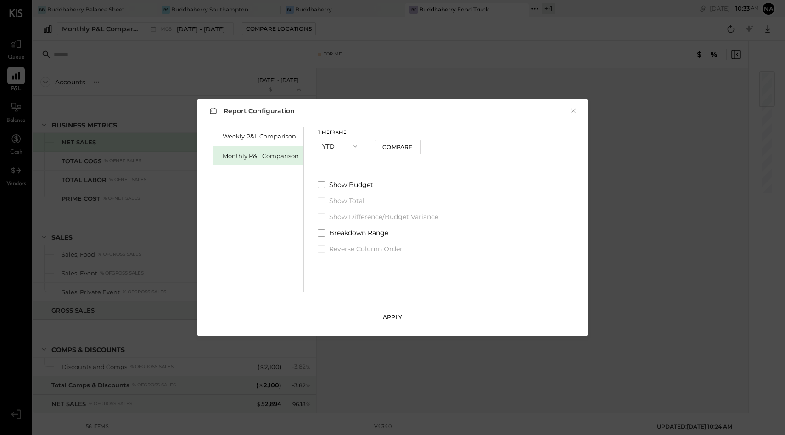
click at [406, 317] on button "Apply" at bounding box center [392, 317] width 46 height 15
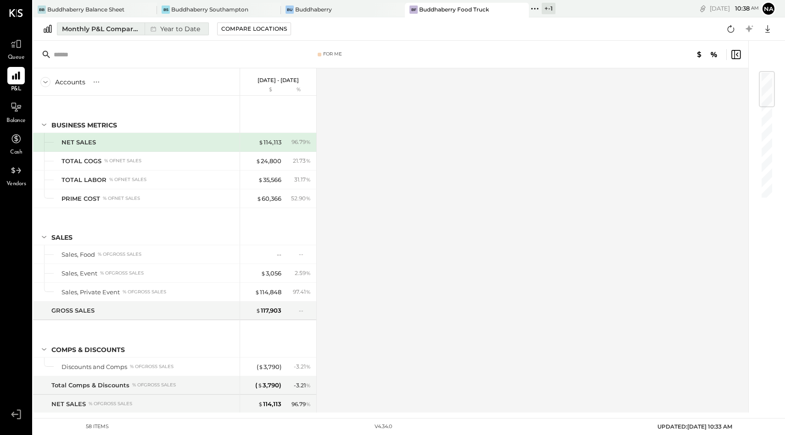
click at [125, 31] on div "Monthly P&L Comparison" at bounding box center [100, 28] width 77 height 9
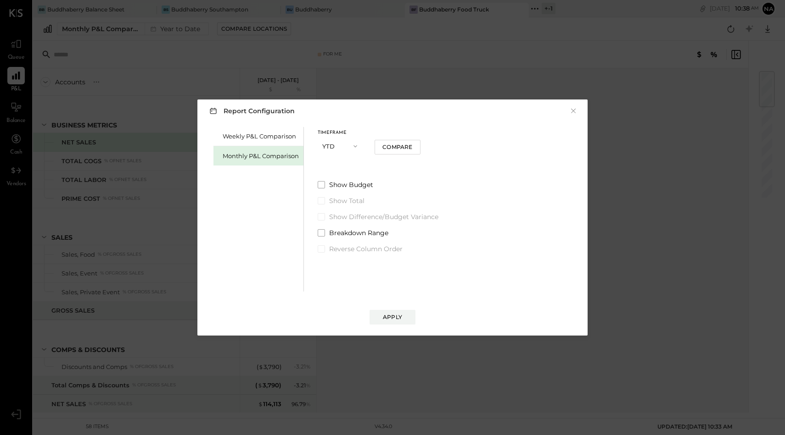
click at [274, 150] on div "Monthly P&L Comparison" at bounding box center [258, 155] width 90 height 19
click at [339, 145] on button "Month" at bounding box center [341, 146] width 46 height 17
click at [380, 145] on span at bounding box center [377, 145] width 7 height 7
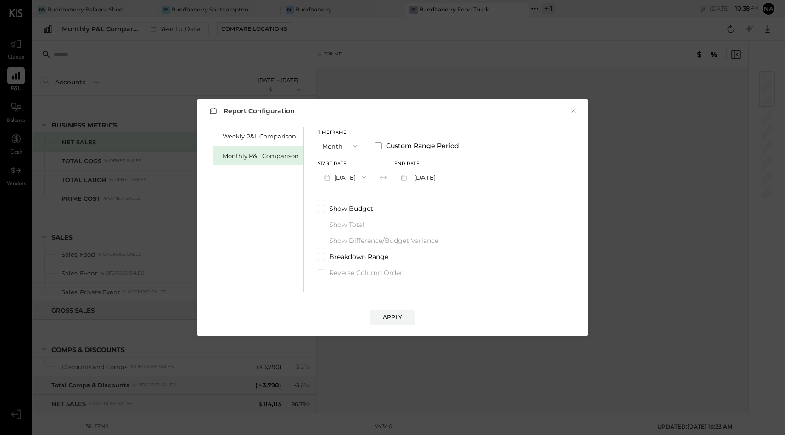
click at [338, 176] on button "2025-09-01" at bounding box center [345, 177] width 55 height 17
click at [393, 77] on div "Report Configuration × Weekly P&L Comparison Monthly P&L Comparison Timeframe M…" at bounding box center [392, 217] width 785 height 435
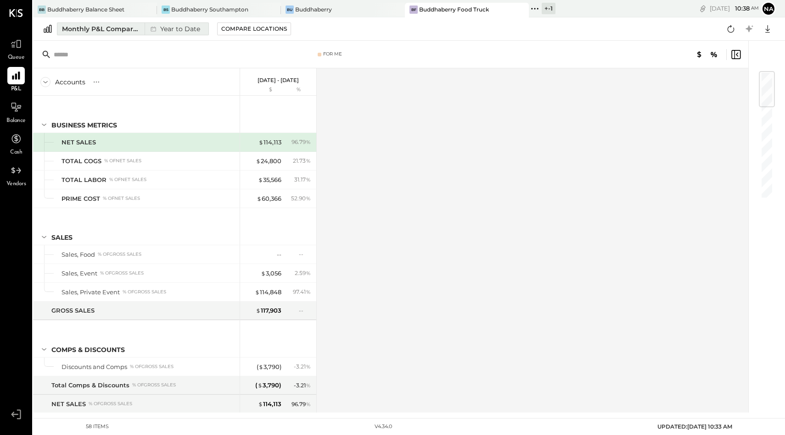
click at [106, 31] on div "Monthly P&L Comparison" at bounding box center [100, 28] width 77 height 9
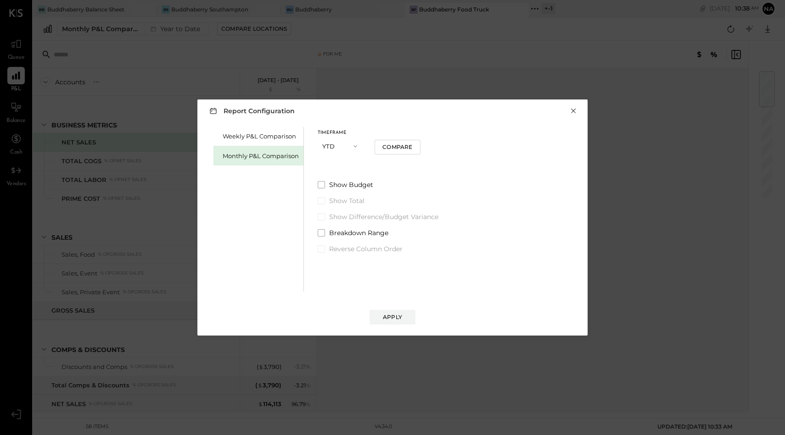
click at [575, 111] on button "×" at bounding box center [573, 110] width 8 height 9
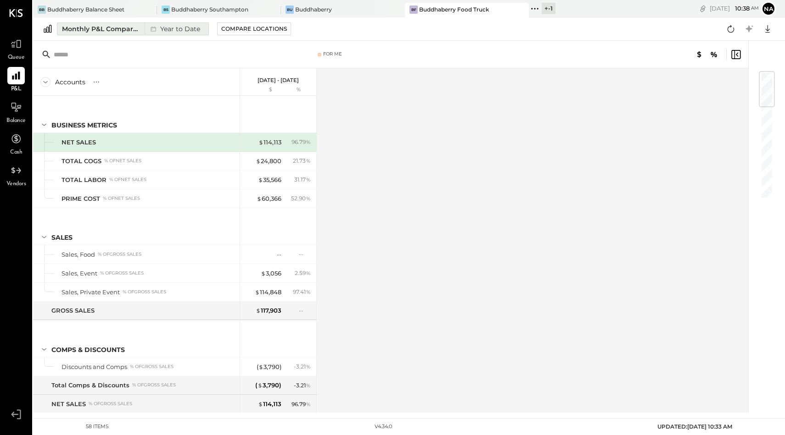
click at [129, 29] on div "Monthly P&L Comparison" at bounding box center [100, 28] width 77 height 9
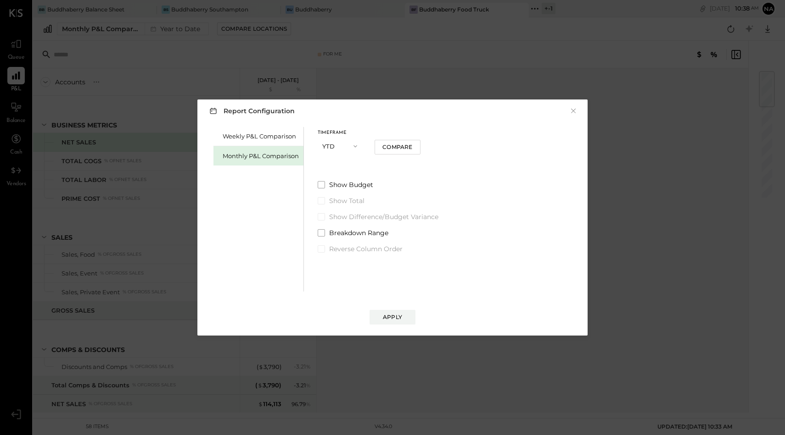
click at [325, 146] on button "YTD" at bounding box center [341, 146] width 46 height 17
click at [327, 191] on div "Year" at bounding box center [340, 195] width 45 height 17
click at [339, 175] on span "2025" at bounding box center [341, 177] width 14 height 7
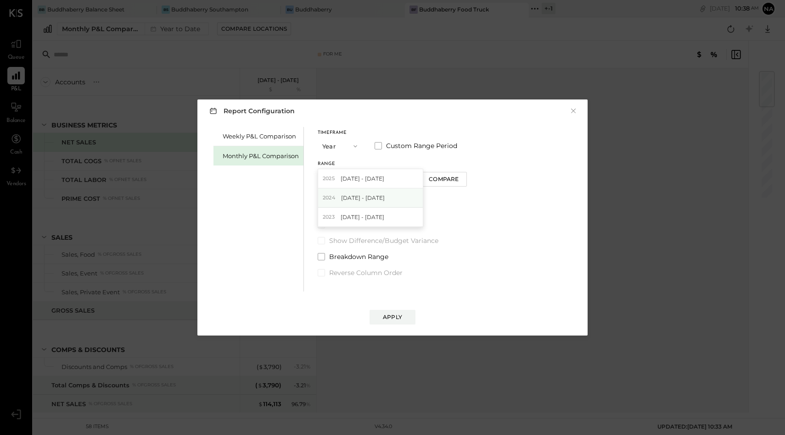
click at [350, 201] on span "[DATE] - [DATE]" at bounding box center [363, 198] width 44 height 8
click at [388, 314] on div "Apply" at bounding box center [392, 317] width 19 height 8
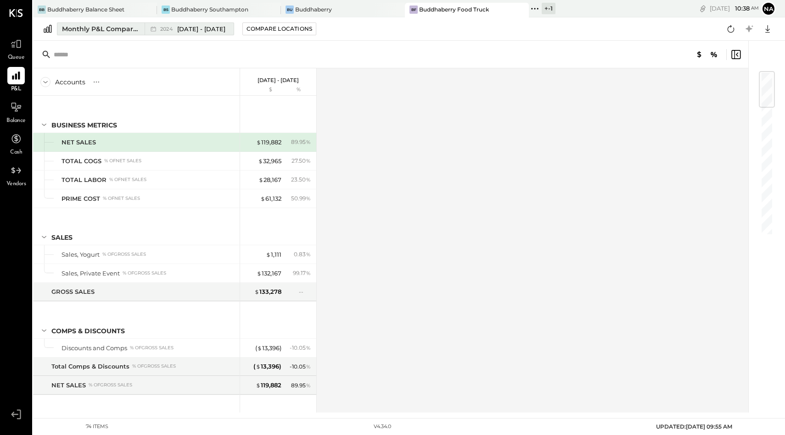
click at [185, 30] on span "[DATE] - [DATE]" at bounding box center [201, 29] width 48 height 9
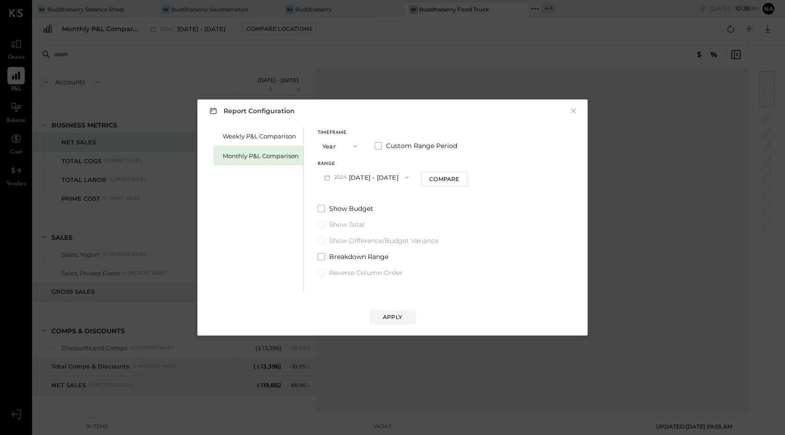
click at [351, 178] on button "[DATE] - [DATE]" at bounding box center [366, 177] width 97 height 17
click at [274, 154] on div "Monthly P&L Comparison" at bounding box center [261, 156] width 76 height 9
click at [380, 144] on span at bounding box center [377, 145] width 7 height 7
click at [343, 174] on span "M09" at bounding box center [341, 177] width 14 height 7
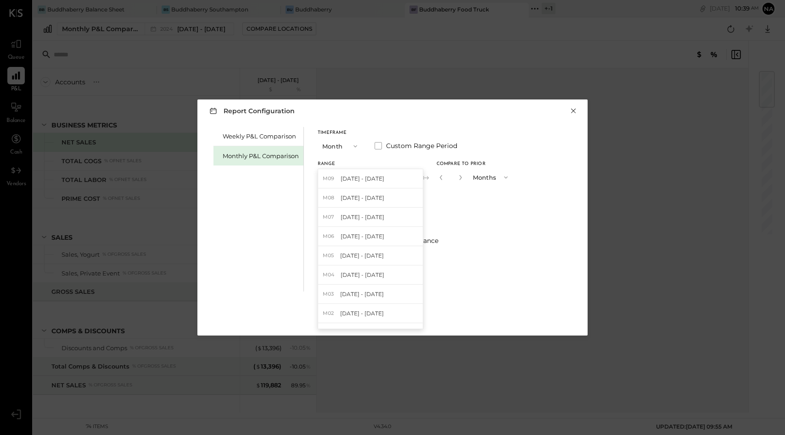
click at [575, 109] on button "×" at bounding box center [573, 110] width 8 height 9
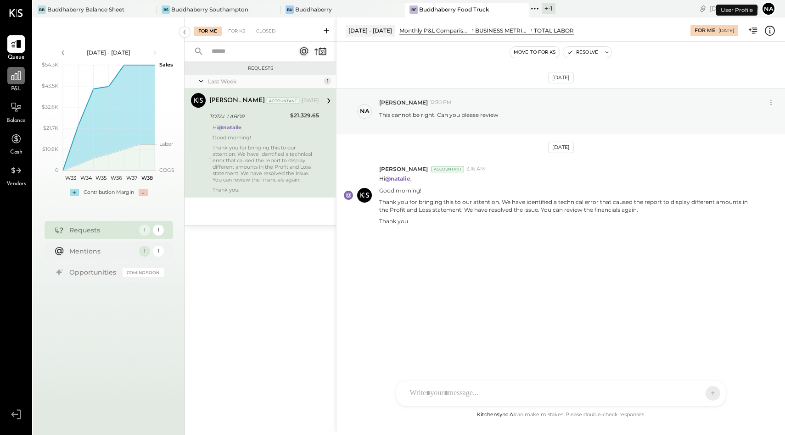
click at [20, 72] on icon at bounding box center [16, 76] width 12 height 12
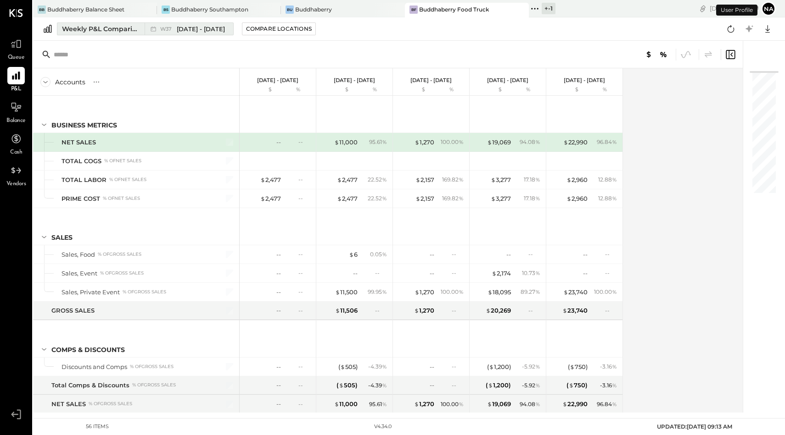
click at [106, 32] on div "Weekly P&L Comparison" at bounding box center [100, 28] width 77 height 9
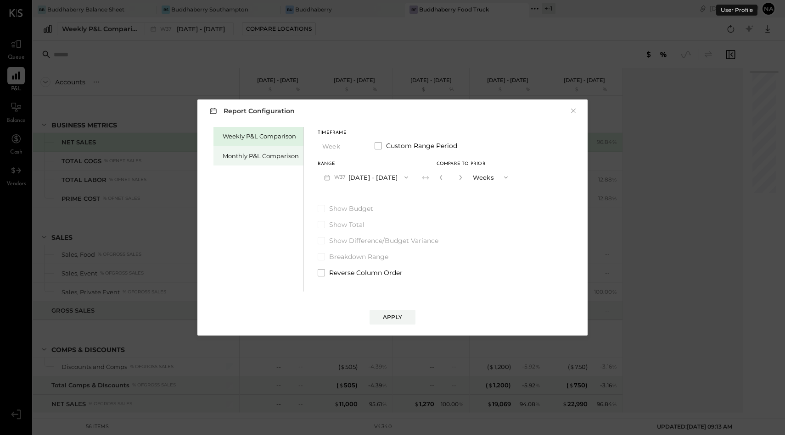
click at [269, 151] on div "Monthly P&L Comparison" at bounding box center [258, 155] width 90 height 19
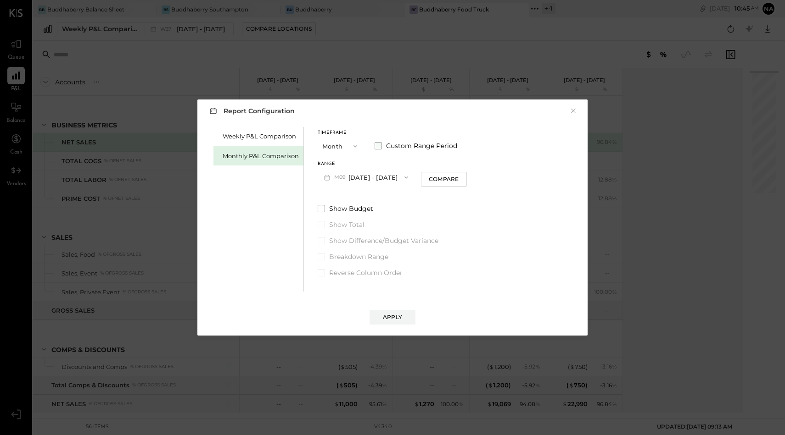
click at [376, 149] on span at bounding box center [377, 145] width 7 height 7
click at [372, 173] on button "[DATE]" at bounding box center [345, 177] width 55 height 17
click at [348, 255] on span "[DATE]" at bounding box center [338, 256] width 19 height 8
click at [440, 180] on button "[DATE]" at bounding box center [421, 177] width 55 height 17
click at [424, 201] on span "[DATE]" at bounding box center [414, 198] width 19 height 8
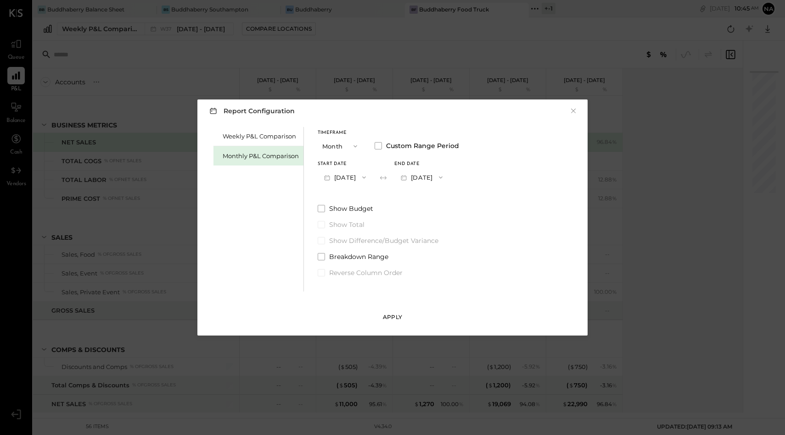
click at [398, 317] on div "Apply" at bounding box center [392, 317] width 19 height 8
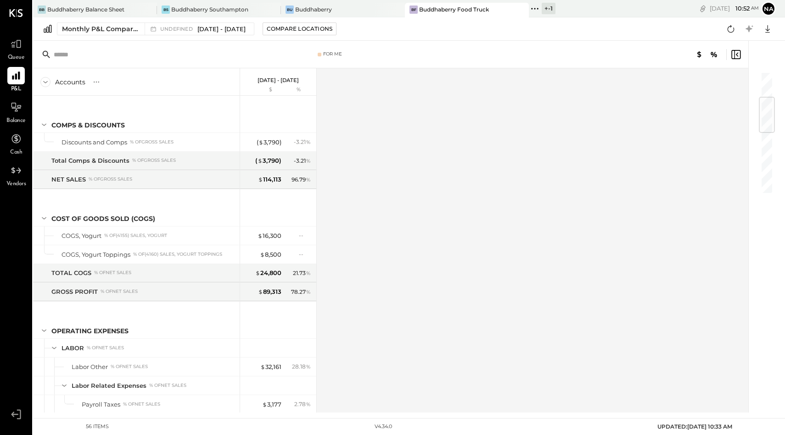
scroll to position [192, 0]
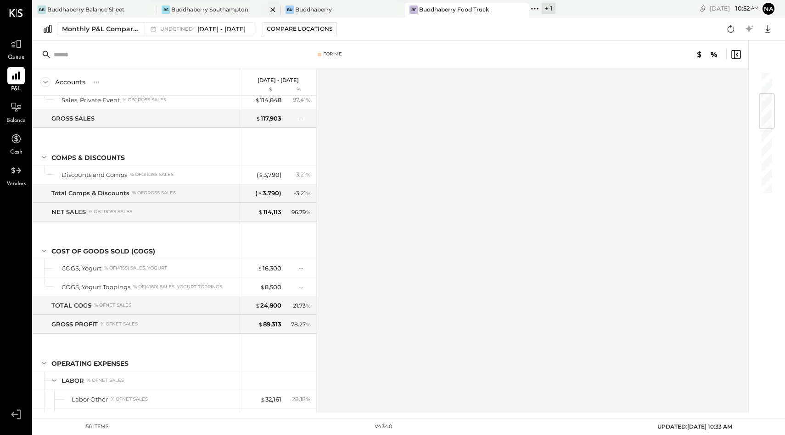
click at [208, 9] on div "Buddhaberry Southampton" at bounding box center [209, 10] width 77 height 8
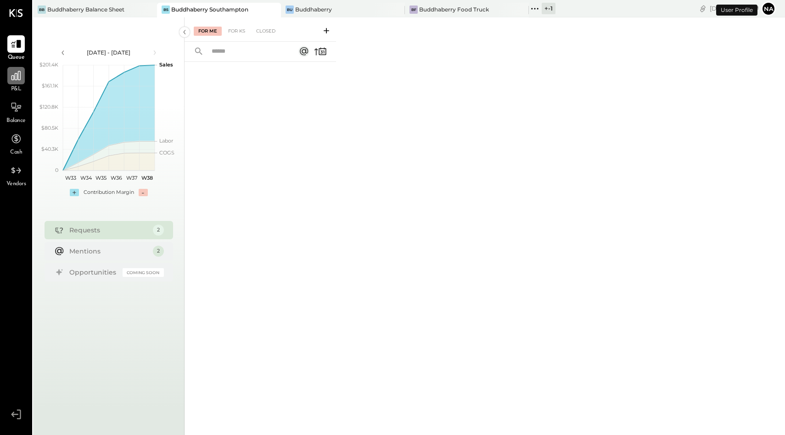
click at [22, 78] on div at bounding box center [15, 75] width 17 height 17
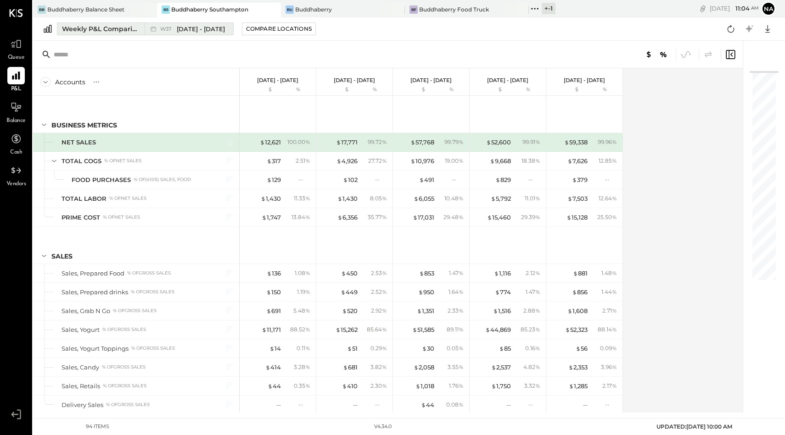
click at [86, 29] on div "Weekly P&L Comparison" at bounding box center [100, 28] width 77 height 9
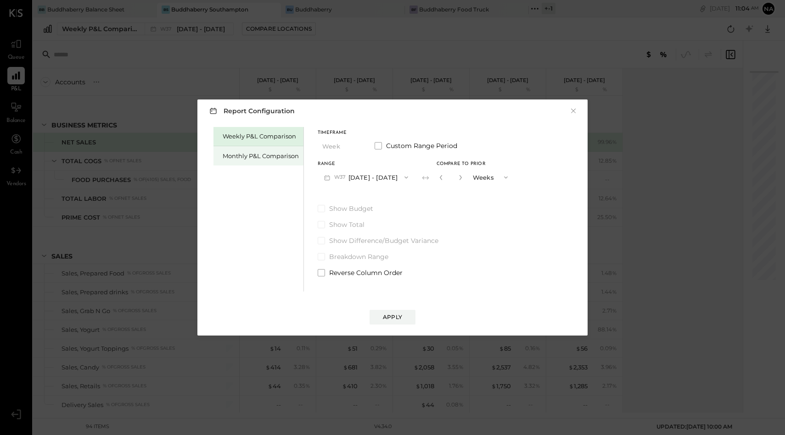
click at [237, 156] on div "Monthly P&L Comparison" at bounding box center [261, 156] width 76 height 9
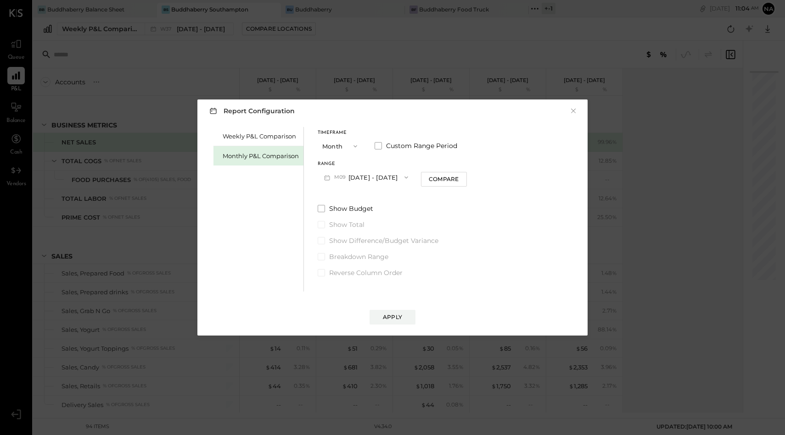
click at [391, 180] on button "M09 [DATE] - [DATE]" at bounding box center [366, 177] width 97 height 17
click at [379, 145] on span at bounding box center [377, 145] width 7 height 7
click at [366, 174] on button "[DATE]" at bounding box center [345, 177] width 55 height 17
click at [348, 267] on span "[DATE]" at bounding box center [338, 271] width 19 height 8
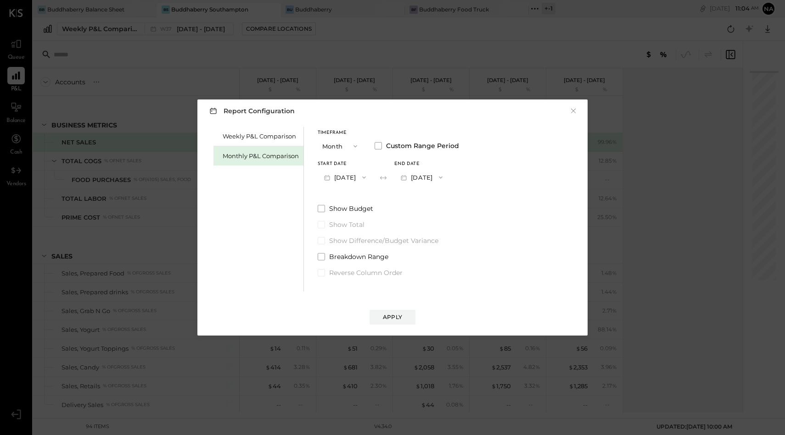
click at [449, 175] on button "[DATE]" at bounding box center [421, 177] width 55 height 17
drag, startPoint x: 446, startPoint y: 194, endPoint x: 440, endPoint y: 279, distance: 86.1
click at [440, 279] on div "Sep 30, 2025 Aug 31, 2025 Jul 31, 2025 Jun 30, 2025 May 31, 2025 Apr 30, 2025 M…" at bounding box center [433, 249] width 78 height 161
click at [424, 260] on span "[DATE]" at bounding box center [414, 264] width 19 height 8
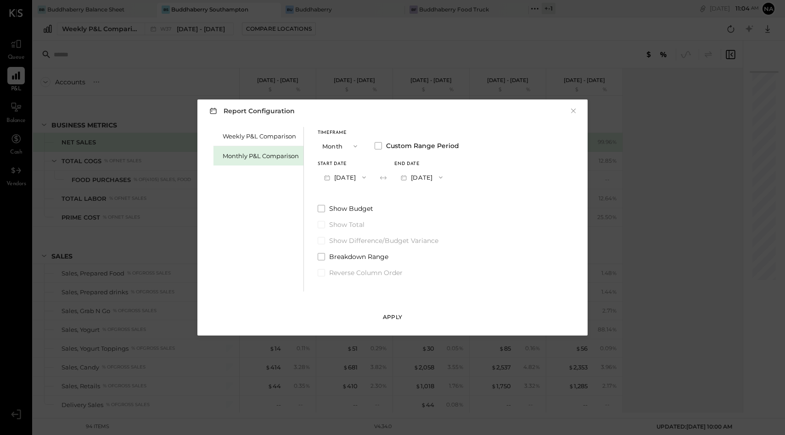
click at [397, 315] on div "Apply" at bounding box center [392, 317] width 19 height 8
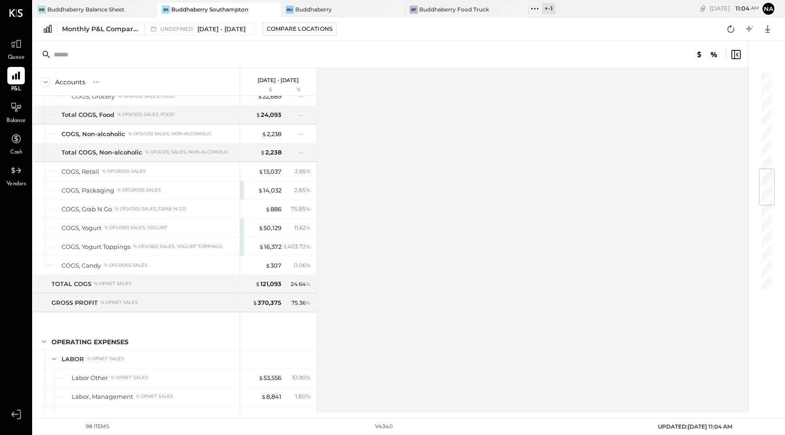
scroll to position [167, 0]
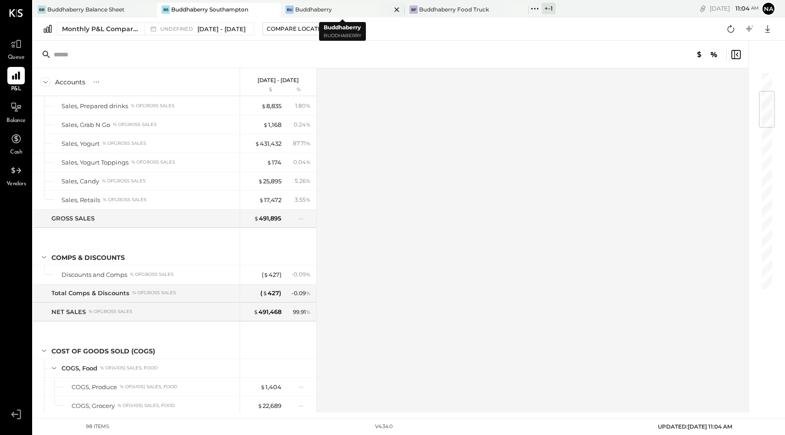
click at [323, 13] on div "Buddhaberry" at bounding box center [313, 10] width 37 height 8
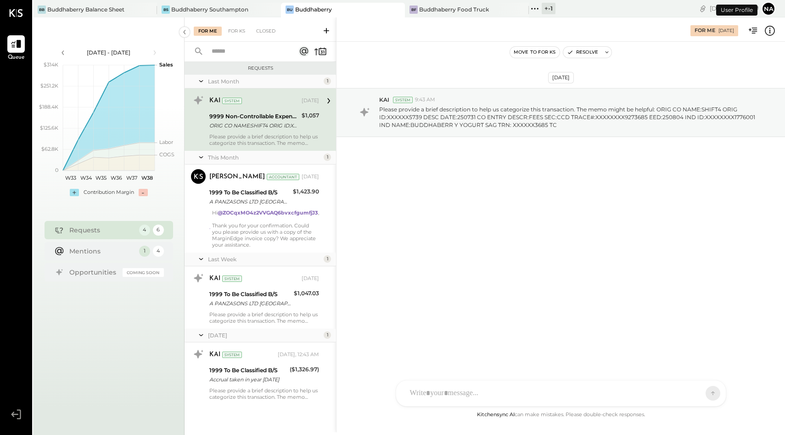
click at [336, 9] on div "Bu Buddhaberry" at bounding box center [336, 10] width 110 height 8
click at [66, 13] on div "Buddhaberry Balance Sheet" at bounding box center [85, 10] width 77 height 8
click at [304, 10] on div "Buddhaberry" at bounding box center [313, 10] width 37 height 8
click at [13, 48] on icon at bounding box center [16, 44] width 12 height 12
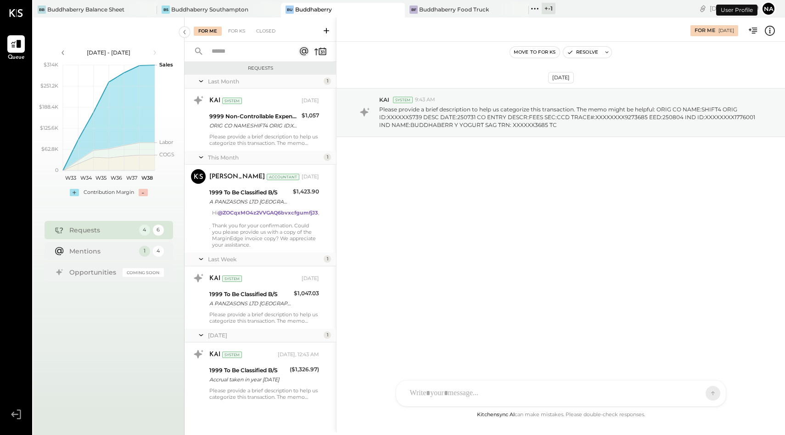
click at [13, 77] on ul "Queue" at bounding box center [15, 221] width 31 height 373
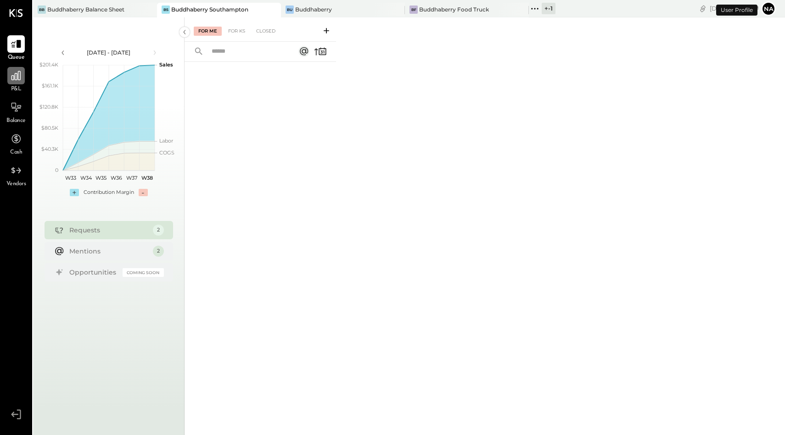
click at [19, 80] on icon at bounding box center [16, 76] width 12 height 12
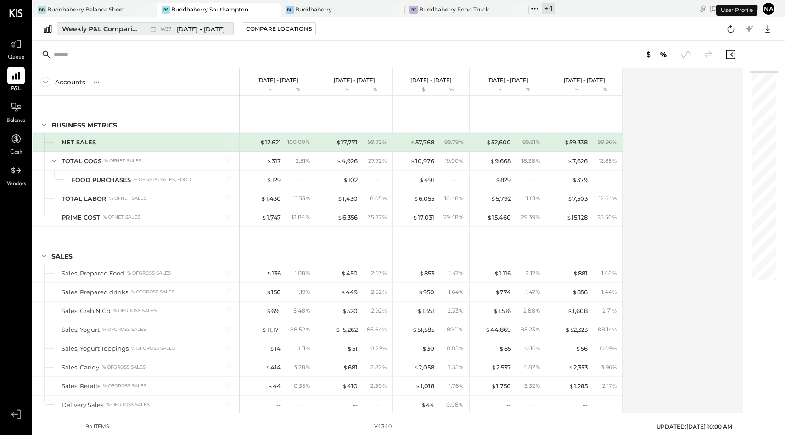
click at [87, 33] on button "Weekly P&L Comparison W37 [DATE] - [DATE]" at bounding box center [145, 28] width 177 height 13
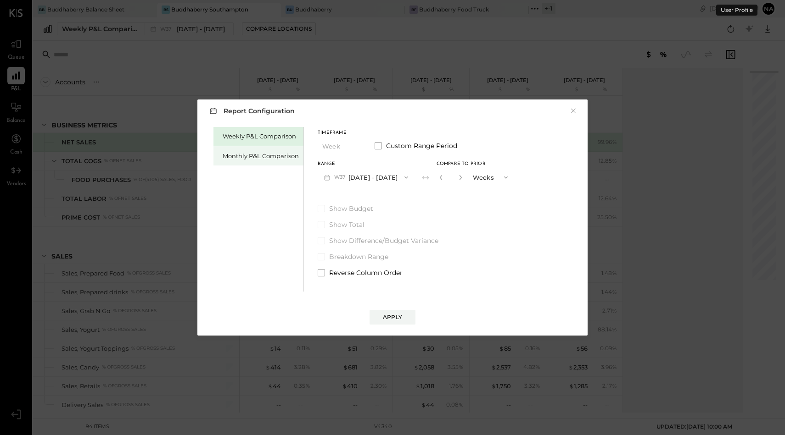
click at [247, 148] on div "Monthly P&L Comparison" at bounding box center [258, 155] width 90 height 19
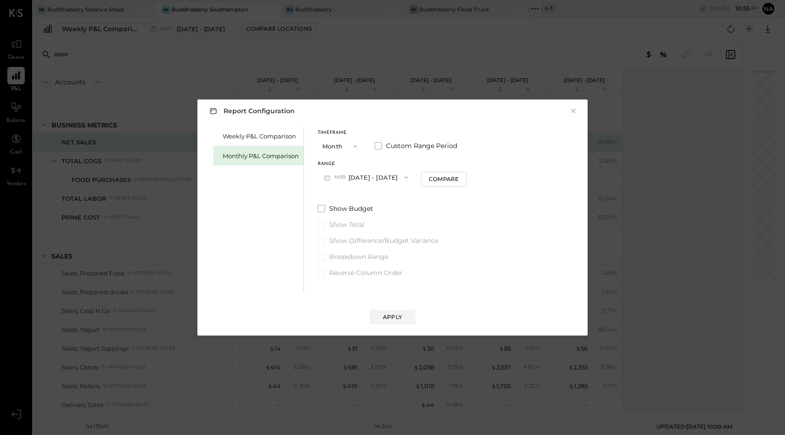
click at [370, 178] on button "M09 [DATE] - [DATE]" at bounding box center [366, 177] width 97 height 17
click at [374, 198] on span "[DATE] - [DATE]" at bounding box center [362, 198] width 44 height 8
click at [366, 176] on button "M08 [DATE] - [DATE]" at bounding box center [366, 177] width 97 height 17
click at [471, 198] on div "Weekly P&L Comparison Monthly P&L Comparison Timeframe Month Custom Range Perio…" at bounding box center [392, 208] width 372 height 167
click at [376, 145] on span at bounding box center [377, 145] width 7 height 7
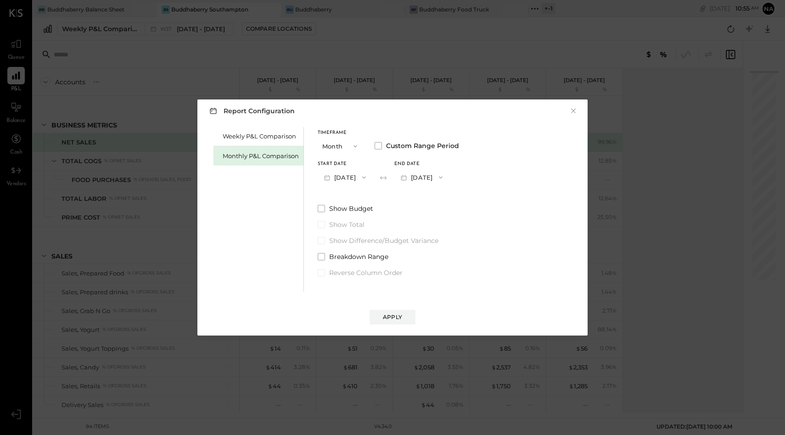
click at [354, 175] on button "[DATE]" at bounding box center [345, 177] width 55 height 17
click at [441, 202] on div "Timeframe Month Custom Range Period Start Date [DATE] [DATE] [DATE] [DATE] [DAT…" at bounding box center [388, 202] width 141 height 151
click at [570, 112] on button "×" at bounding box center [573, 110] width 8 height 9
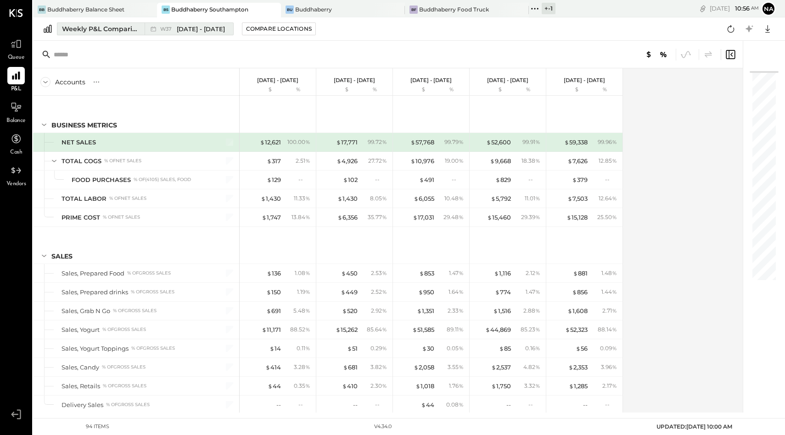
click at [126, 29] on div "Weekly P&L Comparison" at bounding box center [100, 28] width 77 height 9
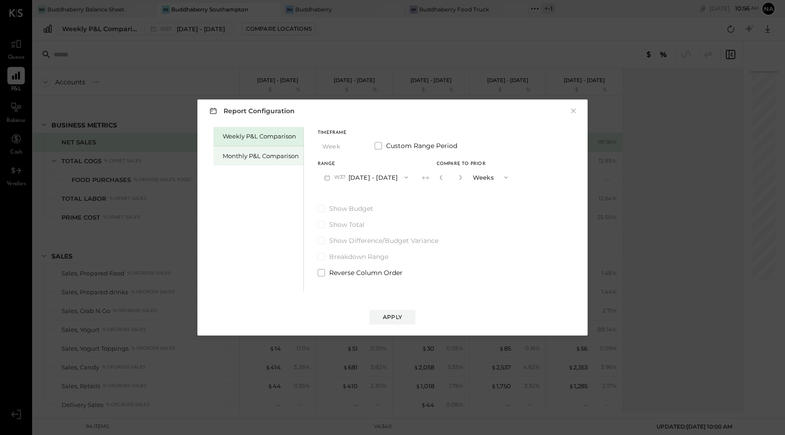
click at [257, 161] on div "Monthly P&L Comparison" at bounding box center [258, 155] width 90 height 19
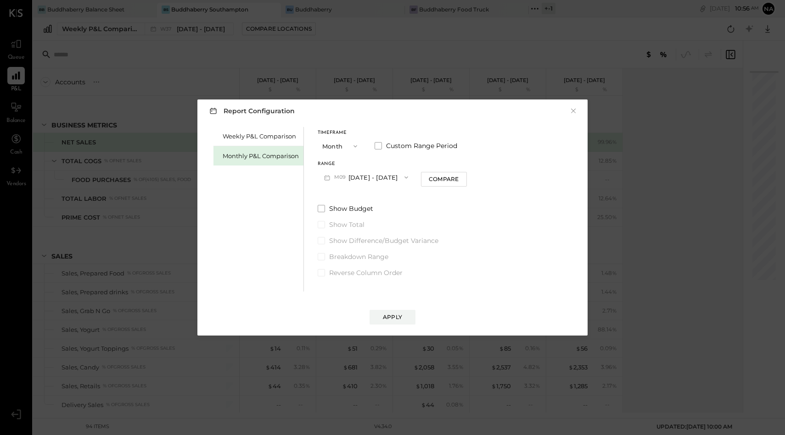
click at [356, 150] on icon "button" at bounding box center [354, 146] width 7 height 7
click at [386, 199] on div "Timeframe Month Month Quarter YTD Year Custom Range Period Range M09 [DATE] - […" at bounding box center [392, 202] width 149 height 151
click at [379, 149] on span at bounding box center [377, 145] width 7 height 7
click at [359, 178] on button "[DATE]" at bounding box center [345, 177] width 55 height 17
click at [347, 257] on span "[DATE]" at bounding box center [338, 256] width 19 height 8
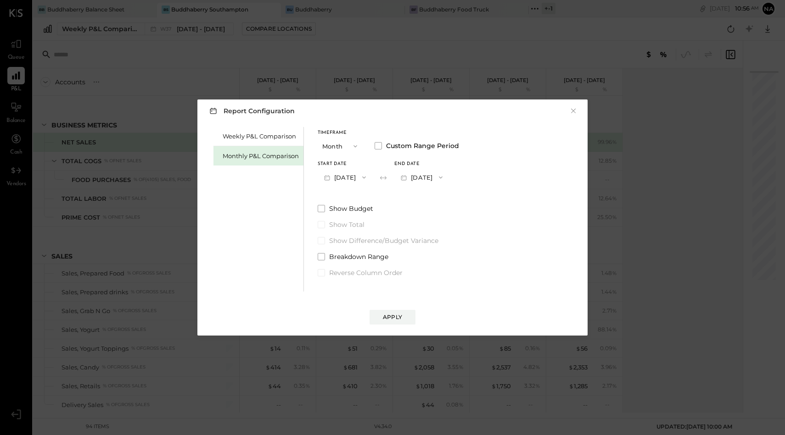
click at [446, 178] on button "[DATE]" at bounding box center [421, 177] width 55 height 17
click at [424, 194] on span "[DATE]" at bounding box center [414, 198] width 19 height 8
click at [400, 323] on button "Apply" at bounding box center [392, 317] width 46 height 15
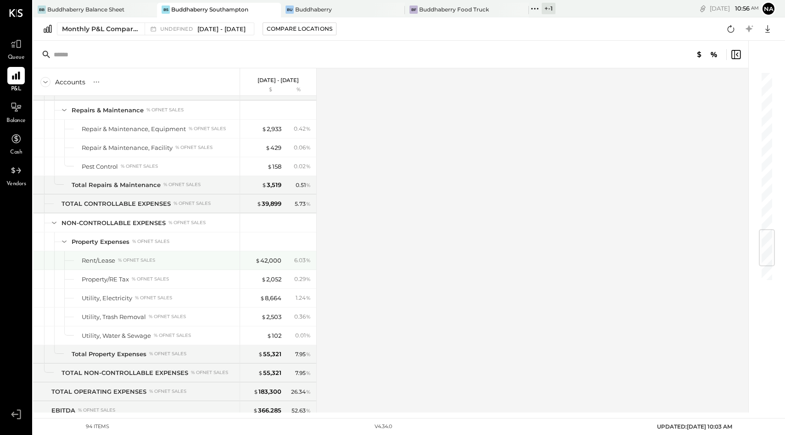
scroll to position [1471, 0]
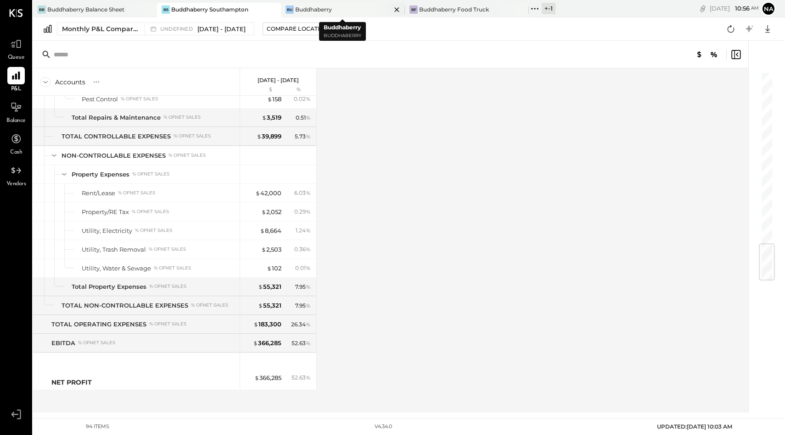
click at [310, 10] on div "Buddhaberry" at bounding box center [313, 10] width 37 height 8
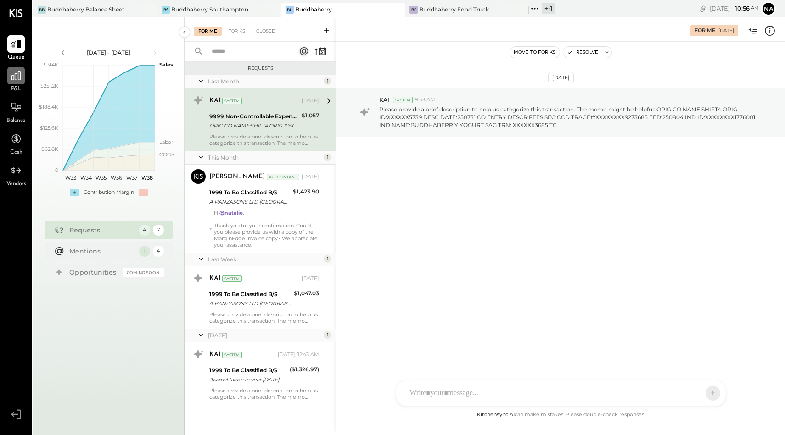
click at [11, 84] on div at bounding box center [15, 75] width 17 height 17
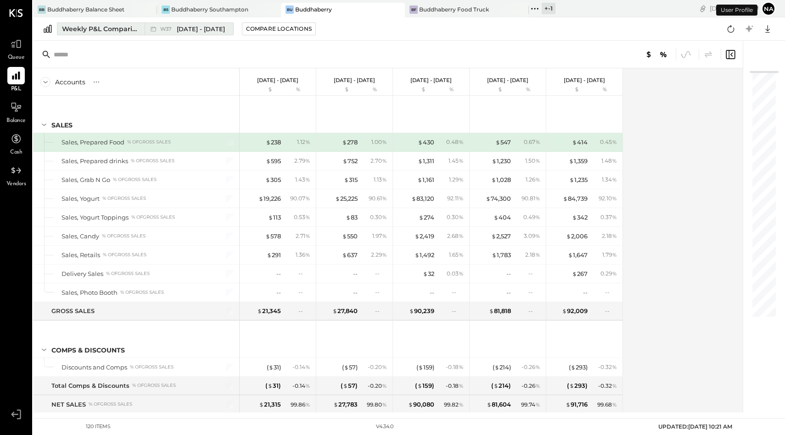
click at [185, 34] on div "W37 Sep 8 - 14, 2025" at bounding box center [187, 29] width 84 height 12
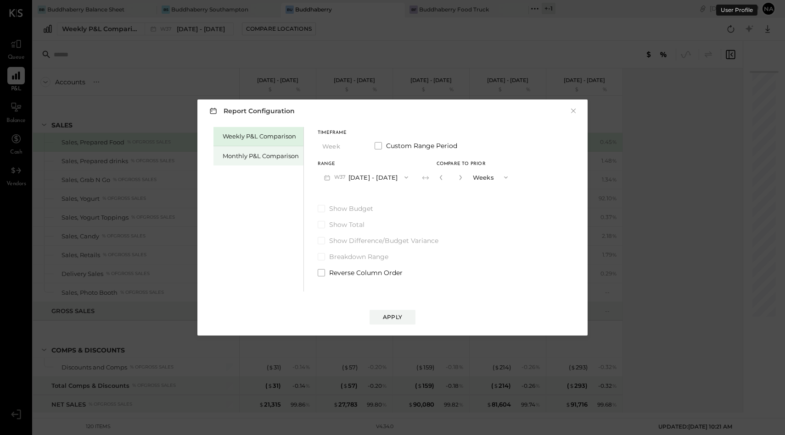
click at [253, 154] on div "Monthly P&L Comparison" at bounding box center [261, 156] width 76 height 9
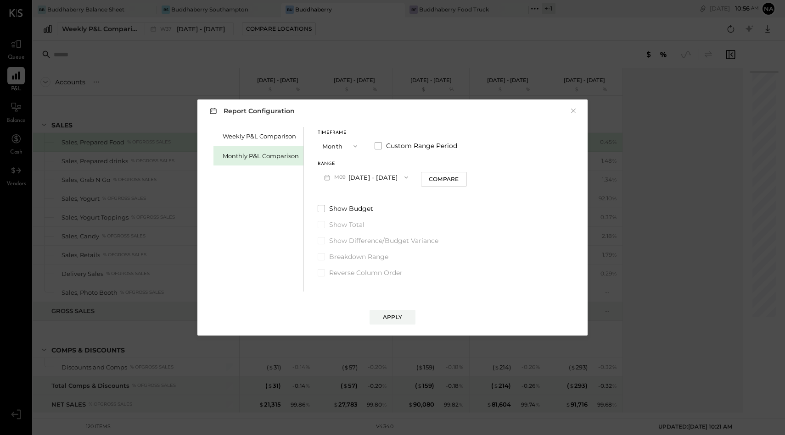
click at [348, 180] on button "M09 [DATE] - [DATE]" at bounding box center [366, 177] width 97 height 17
click at [378, 145] on span at bounding box center [377, 145] width 7 height 7
click at [357, 178] on button "[DATE]" at bounding box center [345, 177] width 55 height 17
click at [348, 258] on span "[DATE]" at bounding box center [338, 256] width 19 height 8
click at [439, 180] on button "[DATE]" at bounding box center [421, 177] width 55 height 17
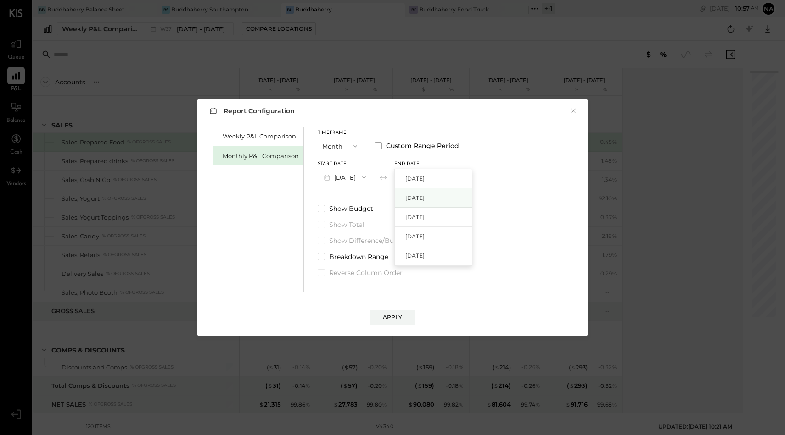
click at [424, 201] on span "[DATE]" at bounding box center [414, 198] width 19 height 8
click at [401, 318] on button "Apply" at bounding box center [392, 317] width 46 height 15
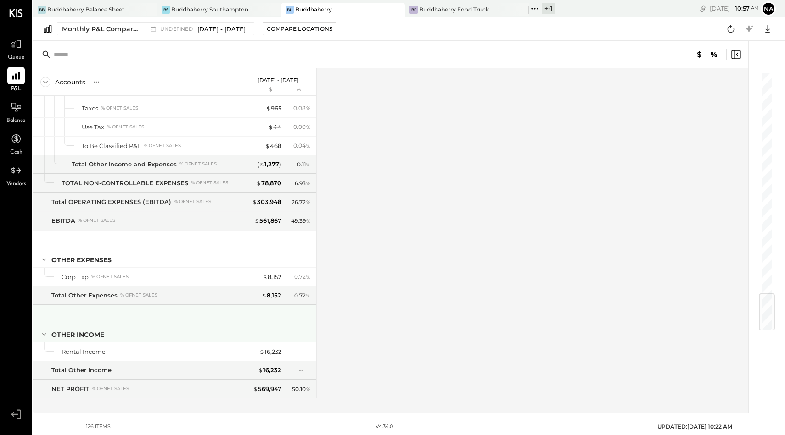
scroll to position [1874, 0]
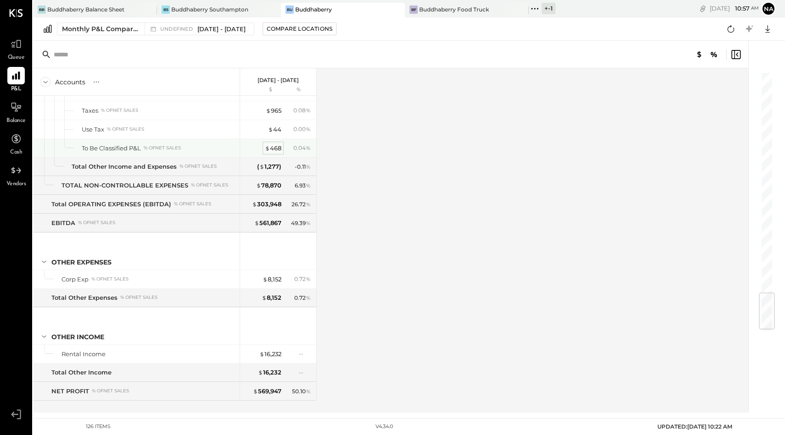
click at [273, 151] on div "$ 468" at bounding box center [273, 148] width 17 height 9
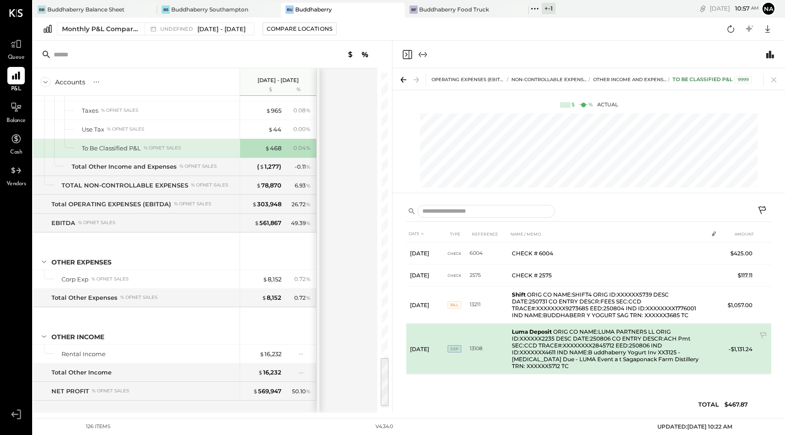
click at [521, 331] on b "Luma Deposit" at bounding box center [532, 332] width 40 height 7
click at [763, 332] on icon at bounding box center [763, 336] width 9 height 9
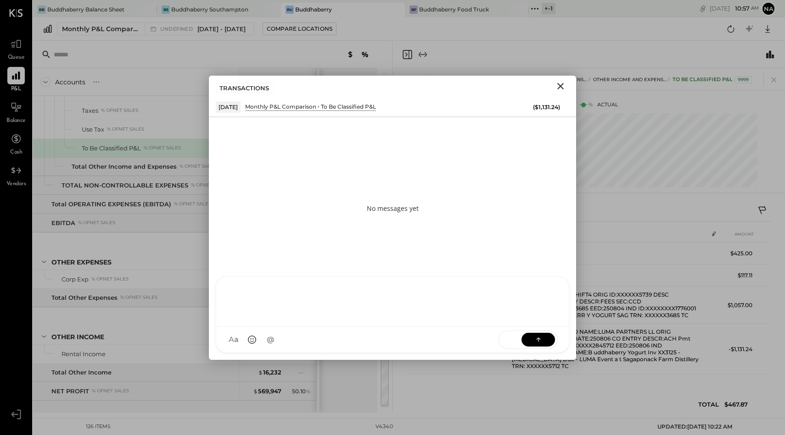
click at [421, 345] on div "HT Harsh Talajiya R roopesh W wallacep CR Chintan R Dave J jpgutfreund D david …" at bounding box center [392, 315] width 353 height 77
click at [554, 84] on button "Close" at bounding box center [560, 86] width 17 height 12
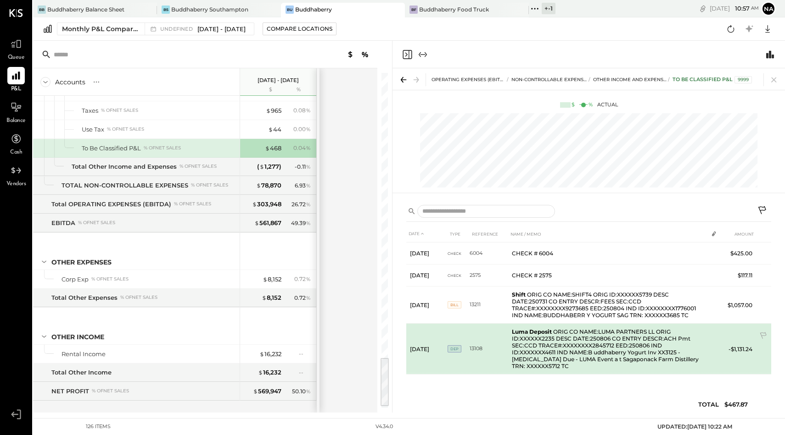
click at [632, 336] on td "Luma Deposit ORIG CO NAME:LUMA PARTNERS LL ORIG ID:XXXXXX2235 DESC DATE:250806 …" at bounding box center [608, 349] width 200 height 51
click at [763, 333] on icon at bounding box center [763, 336] width 9 height 9
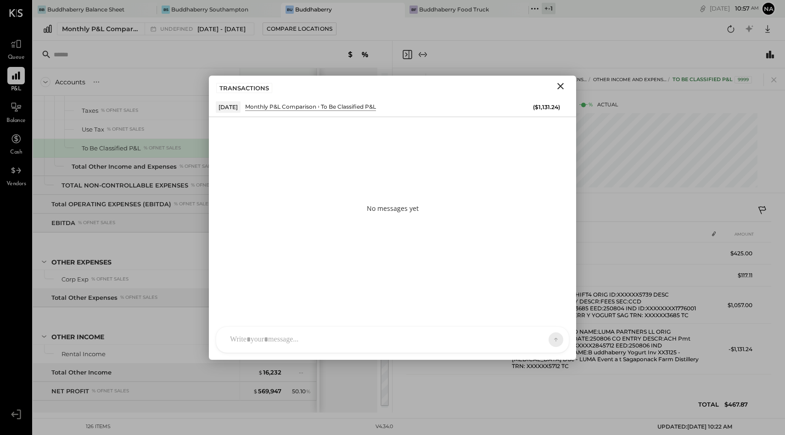
click at [451, 340] on div "HT Harsh Talajiya R roopesh W wallacep CR Chintan R Dave J jpgutfreund D david …" at bounding box center [392, 340] width 353 height 27
click at [530, 334] on button at bounding box center [537, 340] width 33 height 14
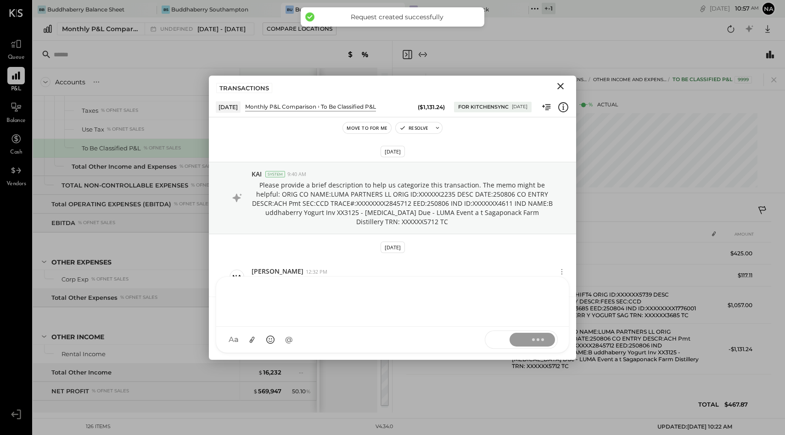
scroll to position [212, 0]
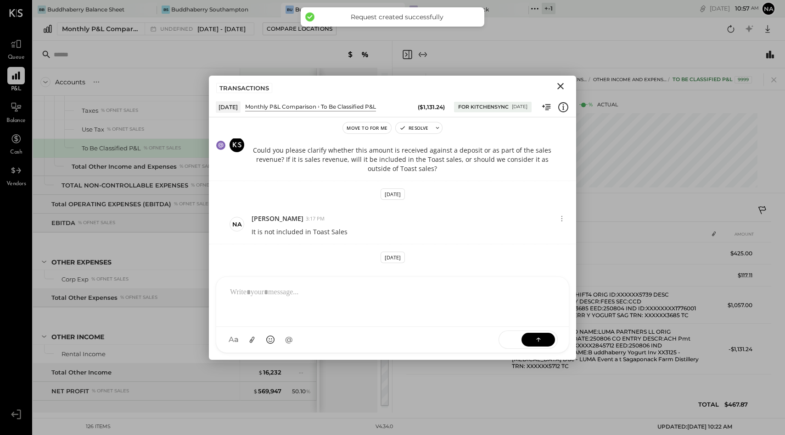
click at [557, 82] on icon "Close" at bounding box center [560, 86] width 11 height 11
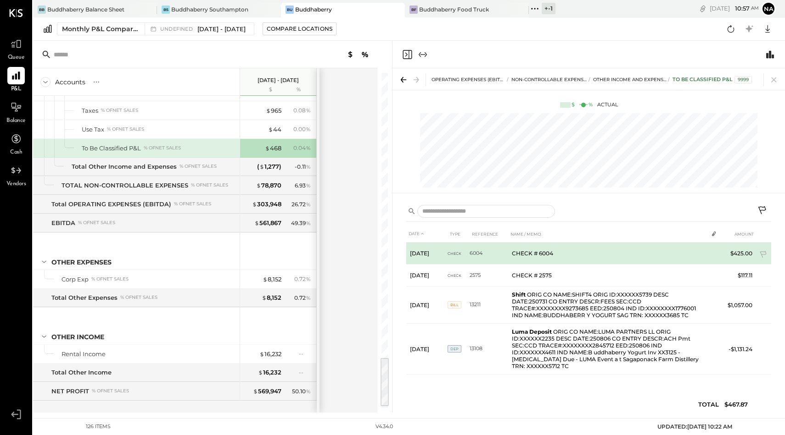
click at [548, 256] on td "CHECK # 6004" at bounding box center [608, 254] width 200 height 22
click at [759, 253] on icon at bounding box center [763, 255] width 9 height 9
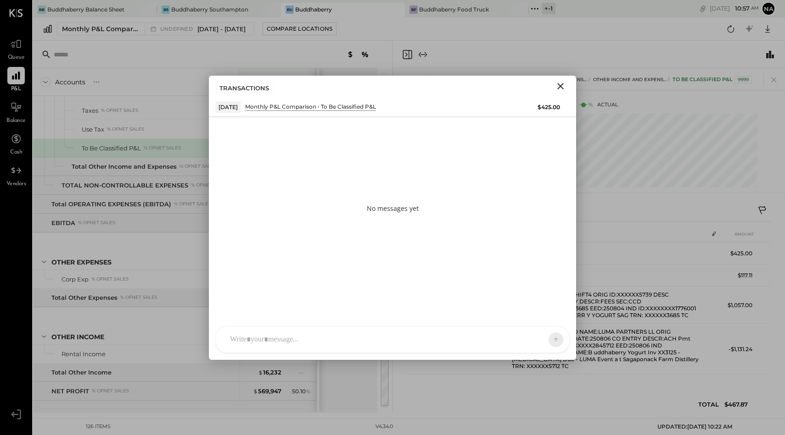
click at [346, 345] on div at bounding box center [392, 340] width 352 height 26
click at [546, 338] on button at bounding box center [537, 340] width 33 height 14
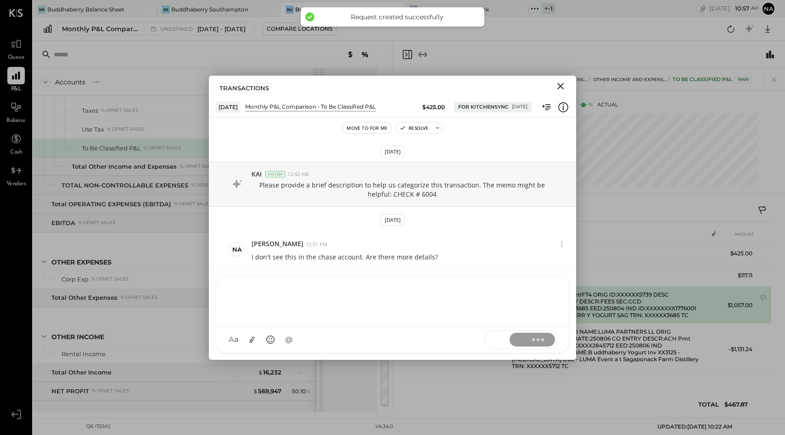
scroll to position [188, 0]
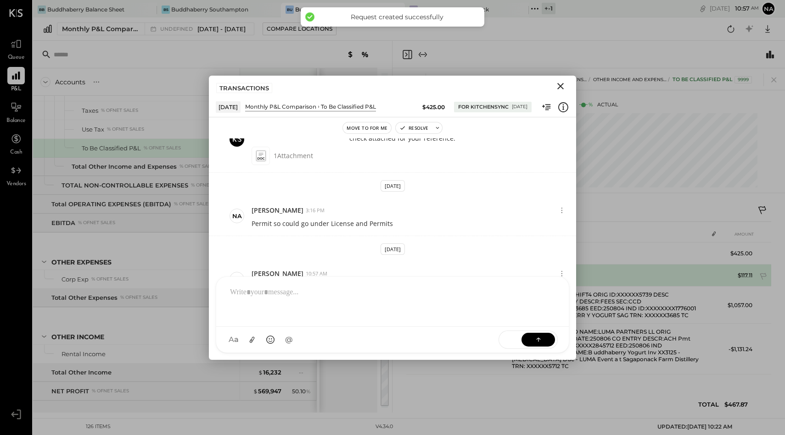
click at [741, 279] on td "$117.11" at bounding box center [737, 276] width 35 height 22
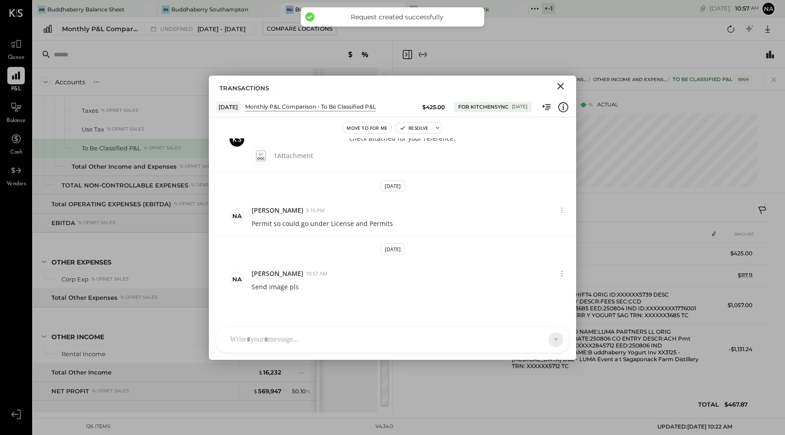
click at [360, 335] on div at bounding box center [392, 340] width 352 height 26
click at [559, 90] on icon "Close" at bounding box center [560, 86] width 11 height 11
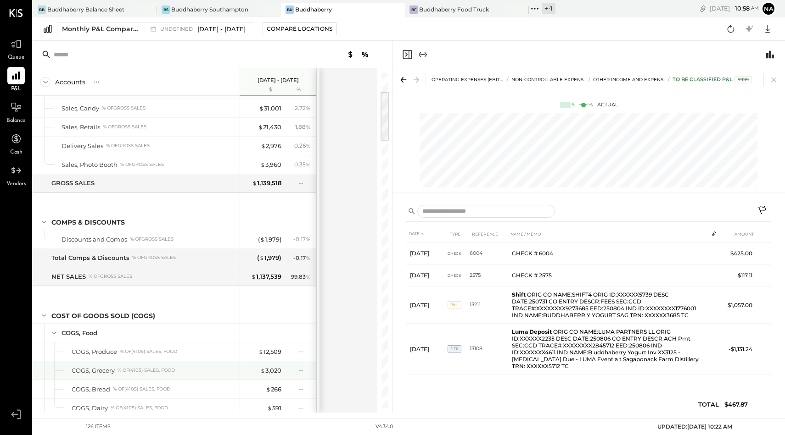
scroll to position [128, 0]
click at [469, 6] on div "BF Buddhaberry Food Truck" at bounding box center [460, 10] width 110 height 8
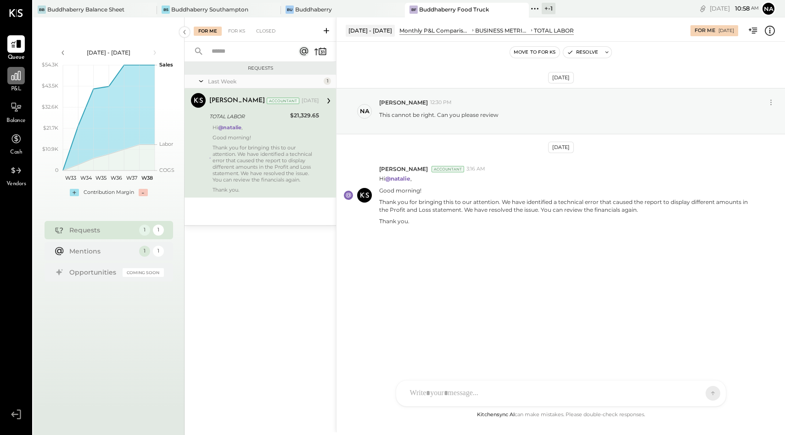
click at [15, 83] on div at bounding box center [15, 75] width 17 height 17
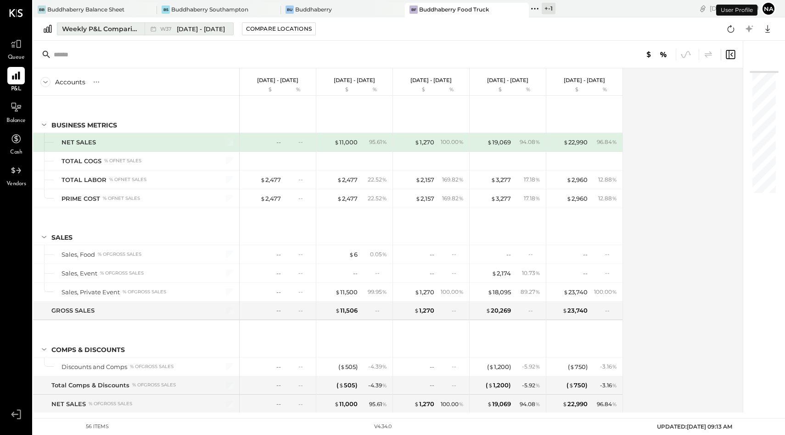
click at [77, 33] on button "Weekly P&L Comparison W37 [DATE] - [DATE]" at bounding box center [145, 28] width 177 height 13
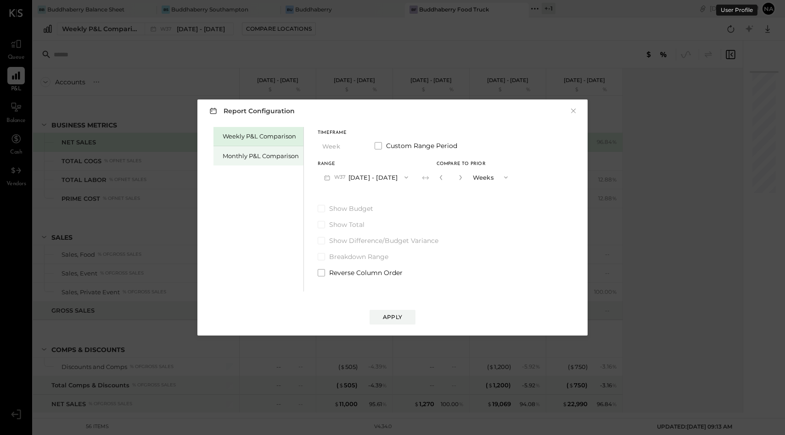
click at [255, 156] on div "Monthly P&L Comparison" at bounding box center [261, 156] width 76 height 9
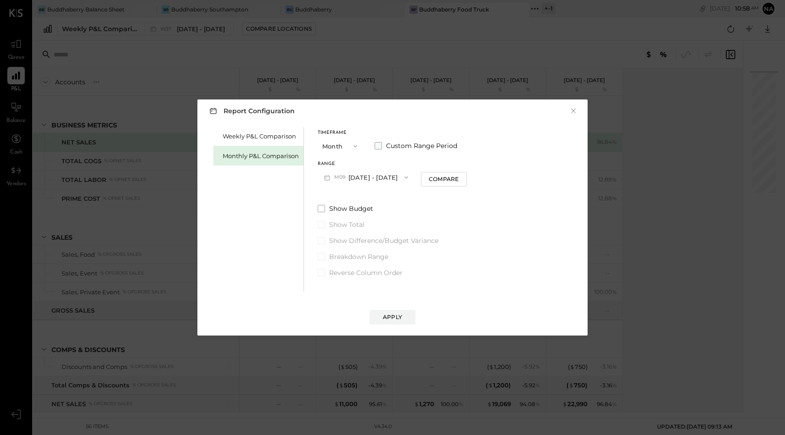
click at [383, 145] on label "Custom Range Period" at bounding box center [415, 145] width 83 height 9
click at [362, 171] on button "[DATE]" at bounding box center [345, 177] width 55 height 17
click at [348, 253] on span "[DATE]" at bounding box center [338, 256] width 19 height 8
click at [446, 183] on button "[DATE]" at bounding box center [421, 177] width 55 height 17
click at [424, 201] on span "[DATE]" at bounding box center [414, 198] width 19 height 8
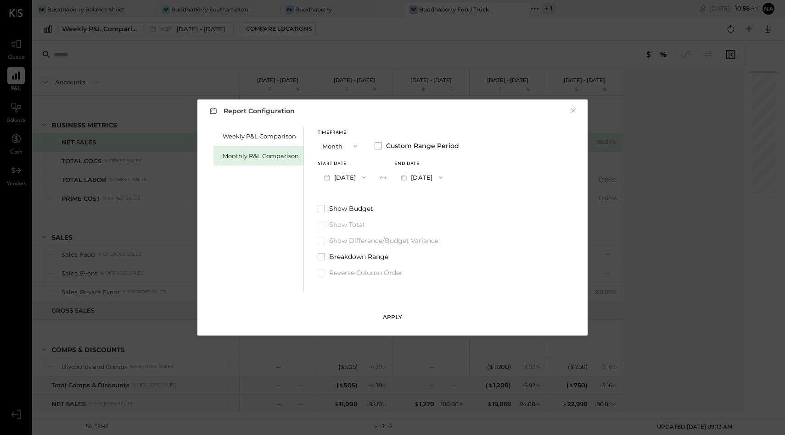
click at [398, 315] on div "Apply" at bounding box center [392, 317] width 19 height 8
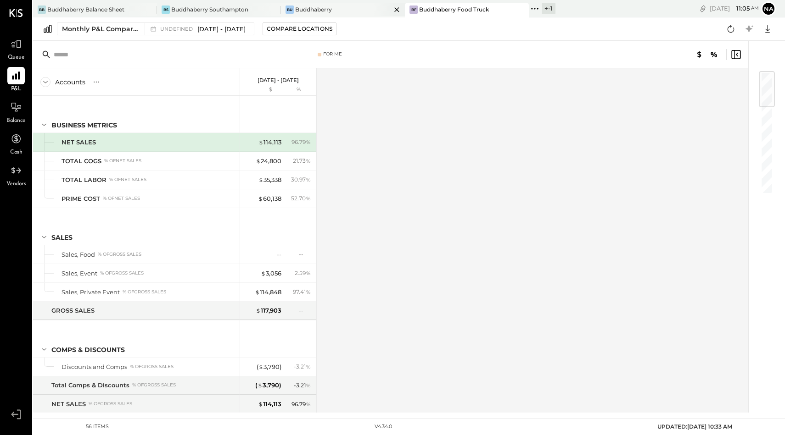
click at [297, 13] on div "Buddhaberry" at bounding box center [313, 10] width 37 height 8
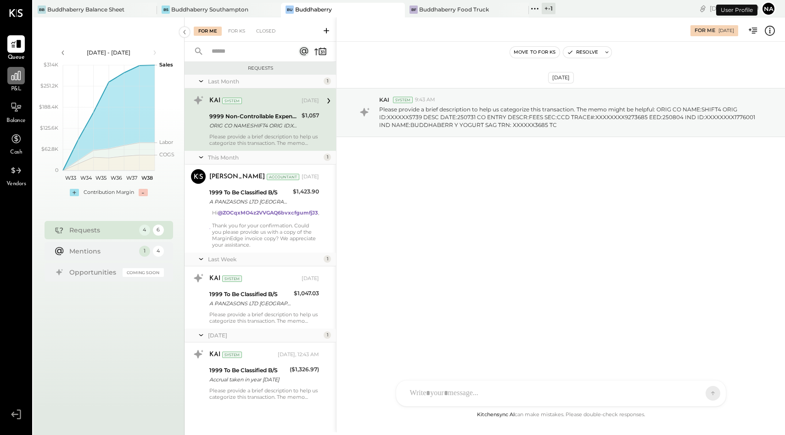
click at [10, 84] on div at bounding box center [15, 75] width 17 height 17
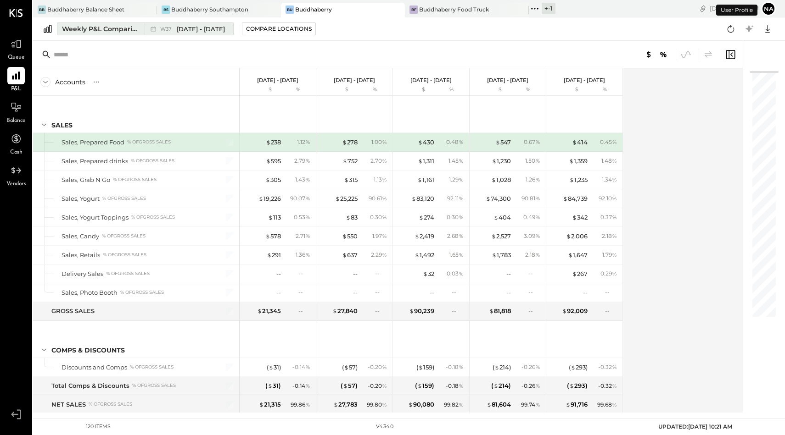
click at [126, 29] on div "Weekly P&L Comparison" at bounding box center [100, 28] width 77 height 9
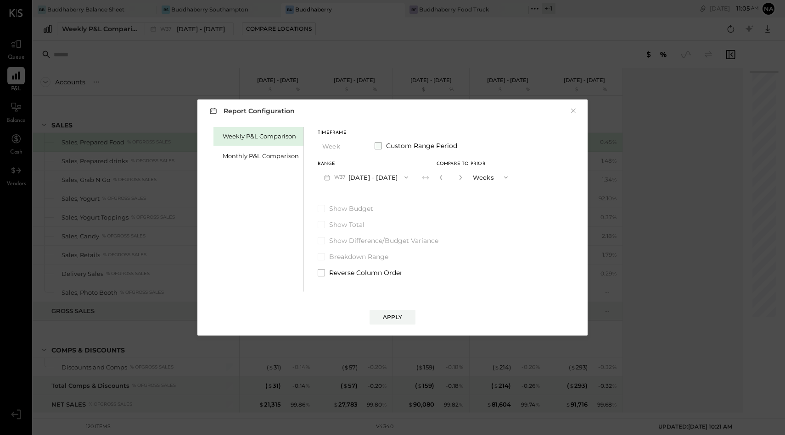
click at [379, 146] on span at bounding box center [377, 145] width 7 height 7
click at [363, 167] on div "Start Date Sep 8, 2025" at bounding box center [345, 174] width 55 height 24
click at [363, 178] on button "Sep 8, 2025" at bounding box center [345, 177] width 55 height 17
click at [377, 146] on span at bounding box center [377, 145] width 7 height 7
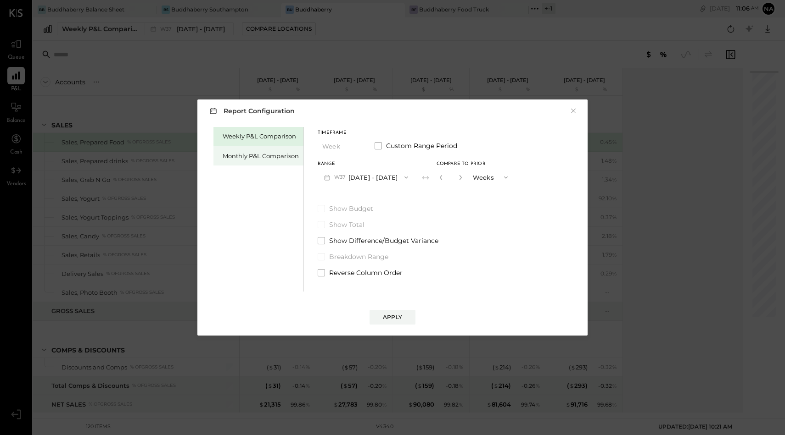
click at [268, 155] on div "Monthly P&L Comparison" at bounding box center [261, 156] width 76 height 9
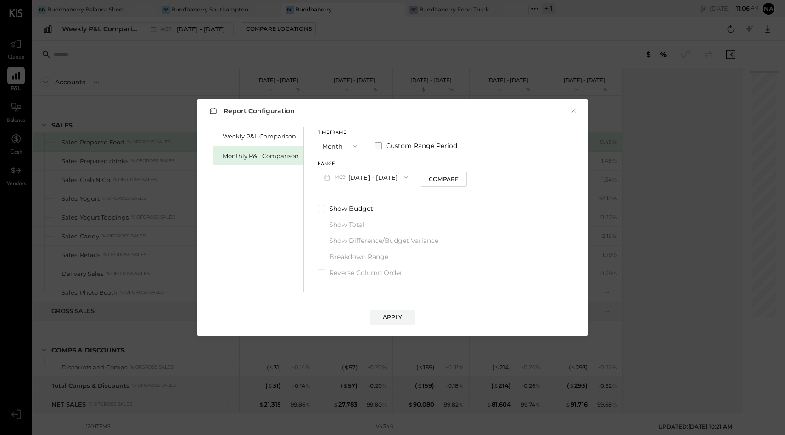
click at [380, 145] on span at bounding box center [377, 145] width 7 height 7
click at [363, 175] on button "[DATE]" at bounding box center [345, 177] width 55 height 17
click at [347, 219] on span "[DATE]" at bounding box center [338, 216] width 19 height 8
click at [447, 174] on button "[DATE]" at bounding box center [421, 177] width 55 height 17
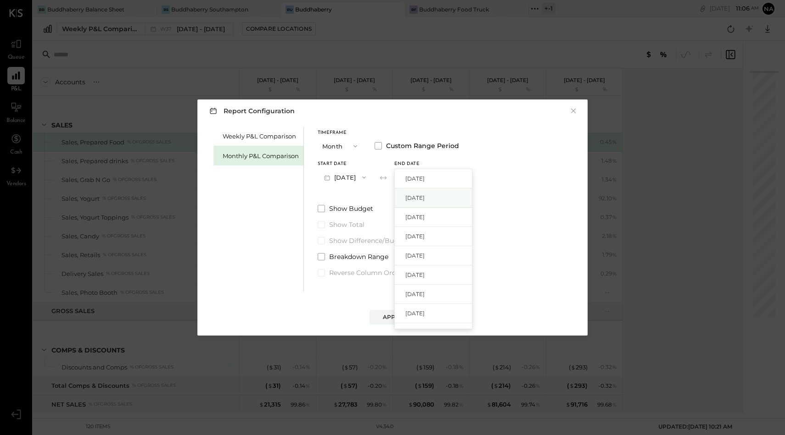
click at [424, 198] on span "[DATE]" at bounding box center [414, 198] width 19 height 8
click at [437, 181] on button "[DATE]" at bounding box center [421, 177] width 55 height 17
click at [424, 259] on span "[DATE]" at bounding box center [414, 261] width 19 height 8
click at [398, 319] on div "Apply" at bounding box center [392, 317] width 19 height 8
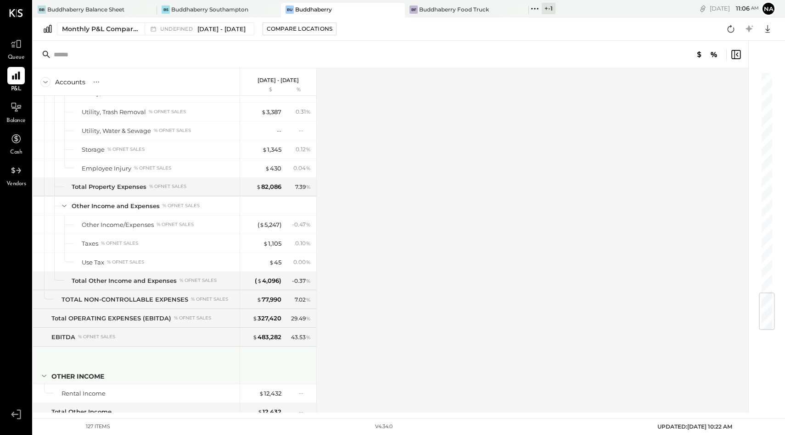
scroll to position [1867, 0]
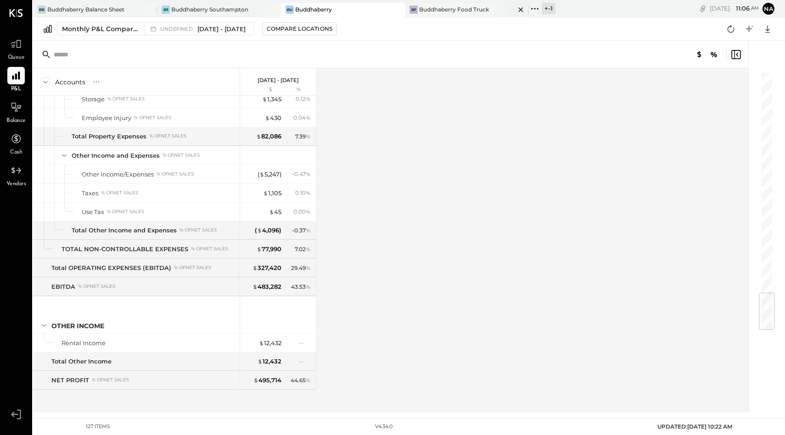
click at [435, 5] on div "BF Buddhaberry Food Truck" at bounding box center [467, 10] width 124 height 15
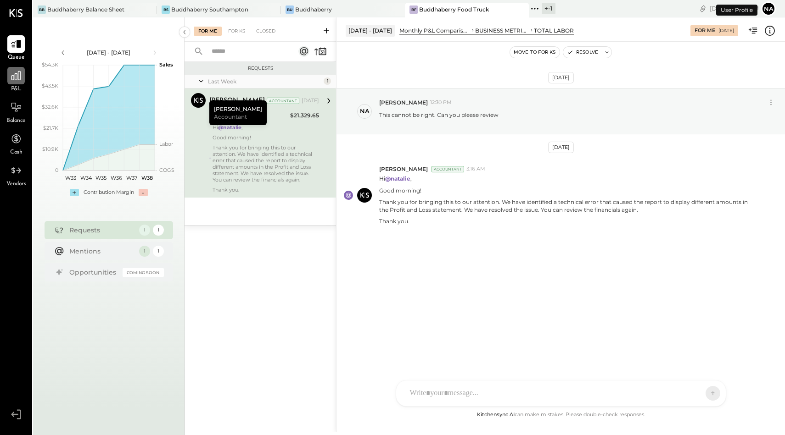
click at [11, 79] on icon at bounding box center [16, 76] width 12 height 12
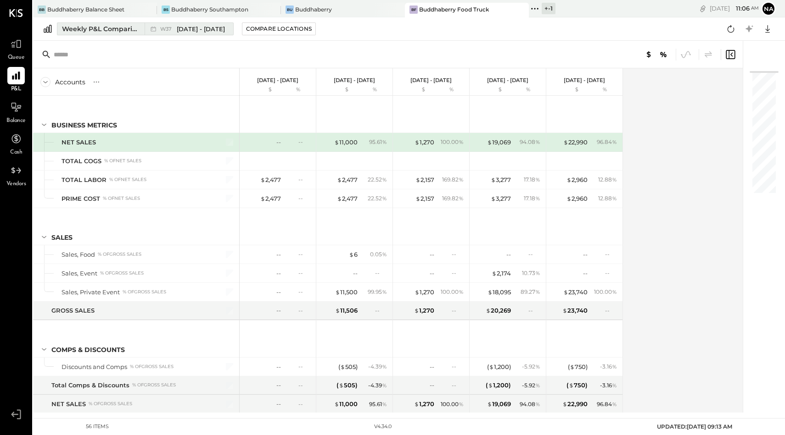
click at [116, 26] on div "Weekly P&L Comparison" at bounding box center [100, 28] width 77 height 9
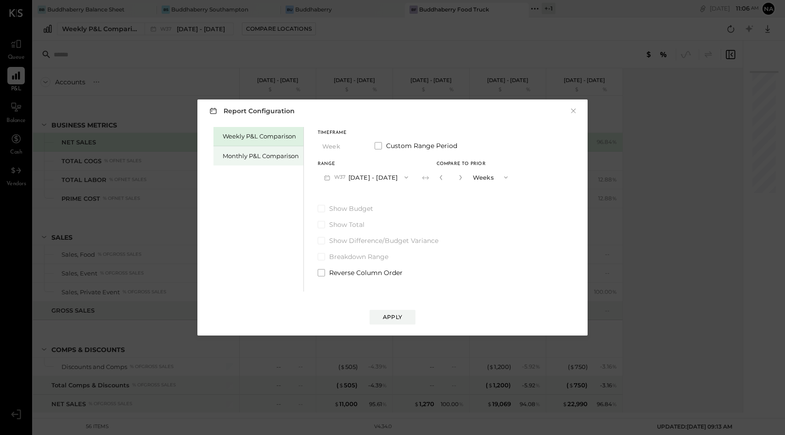
click at [270, 154] on div "Monthly P&L Comparison" at bounding box center [261, 156] width 76 height 9
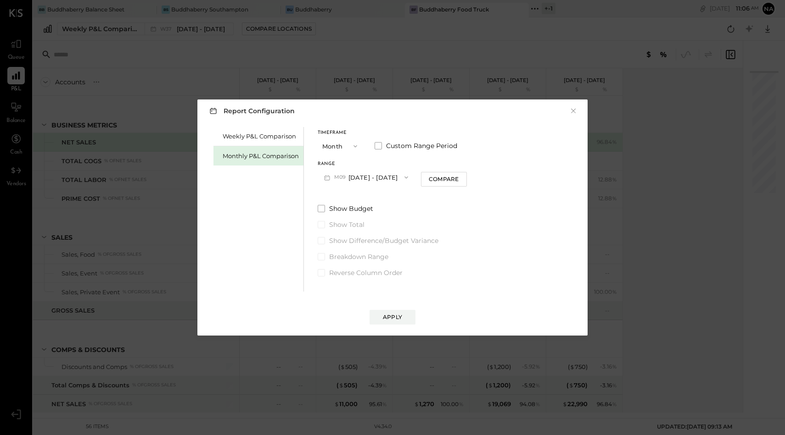
click at [341, 150] on button "Month" at bounding box center [341, 146] width 46 height 17
click at [380, 145] on span at bounding box center [377, 145] width 7 height 7
click at [348, 184] on button "[DATE]" at bounding box center [345, 177] width 55 height 17
click at [348, 265] on span "[DATE]" at bounding box center [338, 268] width 19 height 8
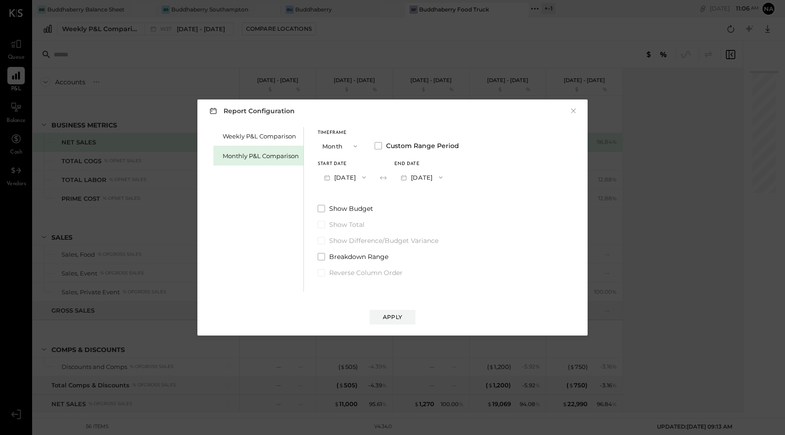
click at [432, 178] on button "[DATE]" at bounding box center [421, 177] width 55 height 17
click at [424, 262] on span "[DATE]" at bounding box center [414, 265] width 19 height 8
click at [399, 321] on div "Apply" at bounding box center [392, 317] width 19 height 8
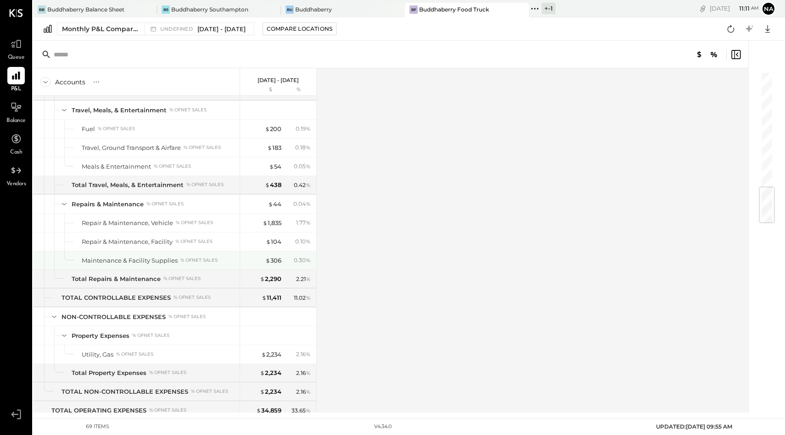
scroll to position [1001, 0]
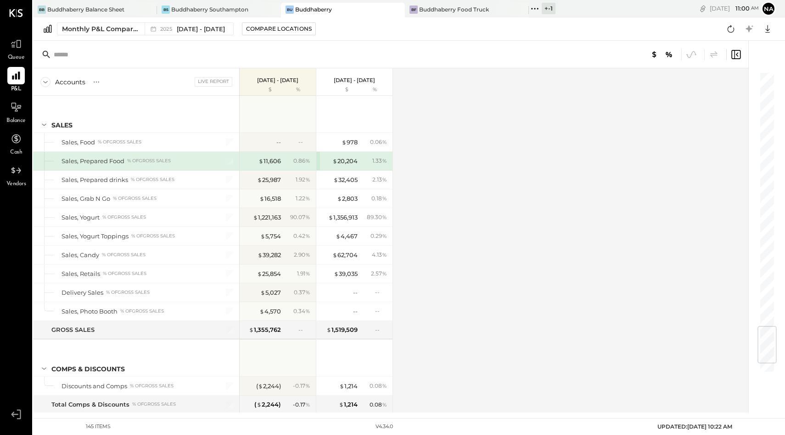
scroll to position [2152, 0]
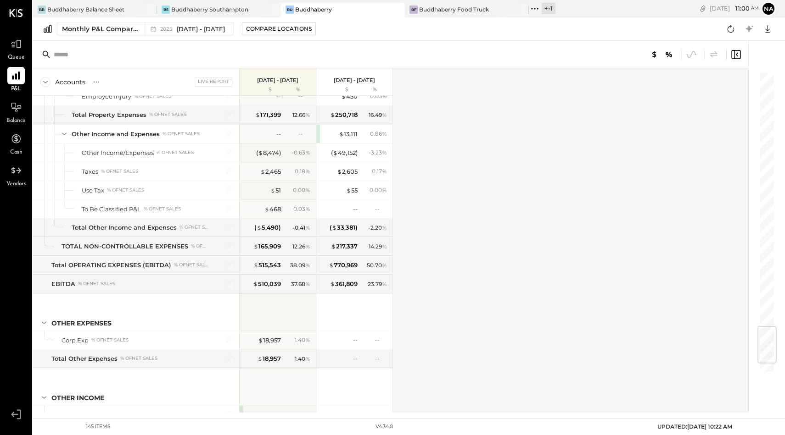
click at [454, 1] on div "BB Buddhaberry Balance Sheet BS Buddhaberry Southampton Bu Buddhaberry BF Buddh…" at bounding box center [299, 8] width 532 height 17
click at [457, 7] on div "Buddhaberry Food Truck" at bounding box center [454, 10] width 70 height 8
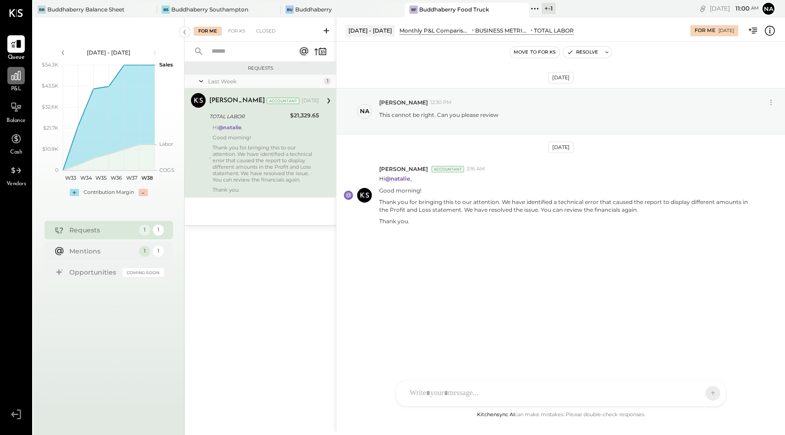
click at [22, 72] on div at bounding box center [15, 75] width 17 height 17
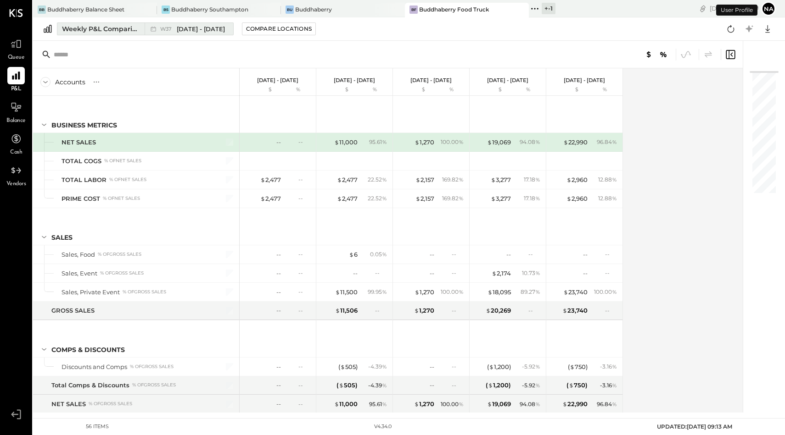
click at [89, 29] on div "Weekly P&L Comparison" at bounding box center [100, 28] width 77 height 9
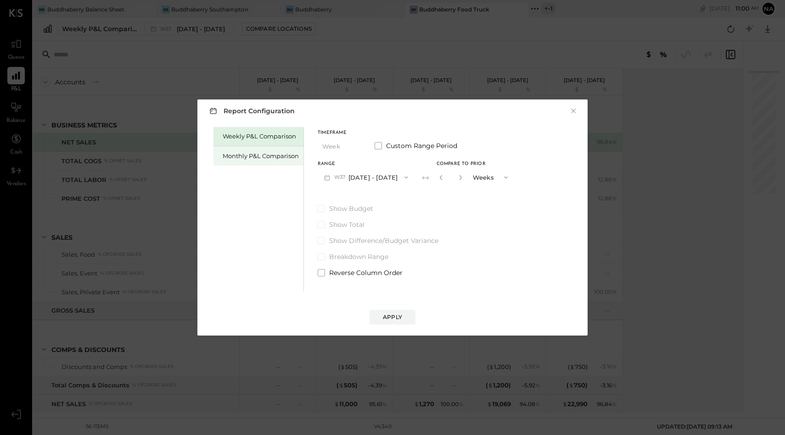
click at [257, 151] on div "Monthly P&L Comparison" at bounding box center [258, 155] width 90 height 19
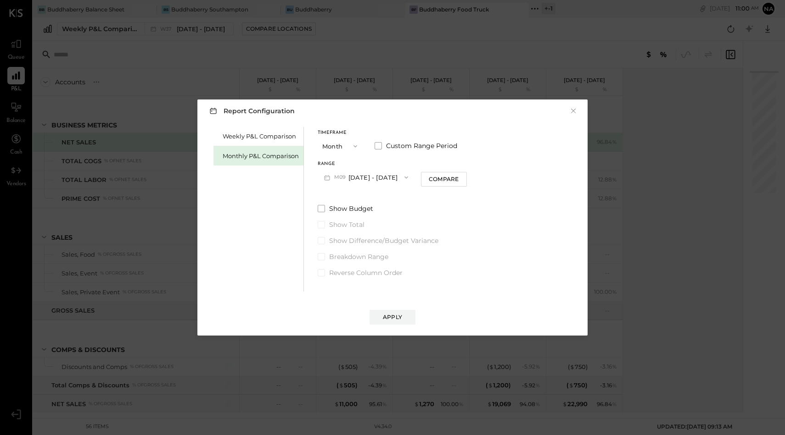
click at [382, 178] on button "M09 [DATE] - [DATE]" at bounding box center [366, 177] width 97 height 17
click at [376, 143] on span at bounding box center [377, 145] width 7 height 7
click at [358, 178] on button "[DATE]" at bounding box center [345, 177] width 55 height 17
click at [348, 257] on span "[DATE]" at bounding box center [338, 256] width 19 height 8
click at [436, 176] on button "[DATE]" at bounding box center [421, 177] width 55 height 17
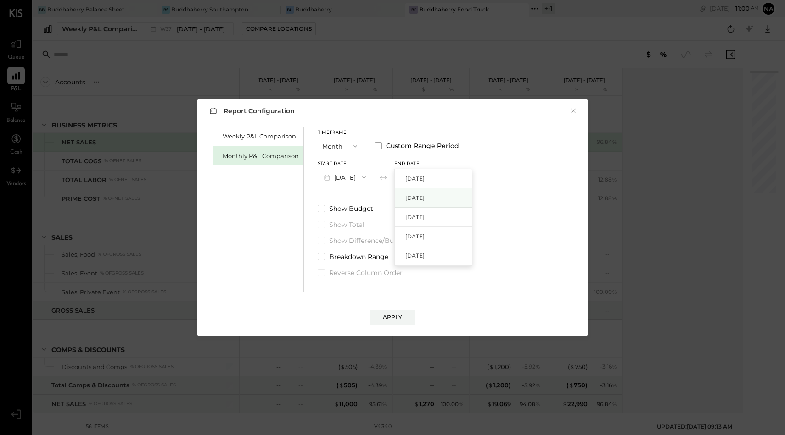
click at [424, 196] on span "[DATE]" at bounding box center [414, 198] width 19 height 8
click at [395, 316] on div "Apply" at bounding box center [392, 317] width 19 height 8
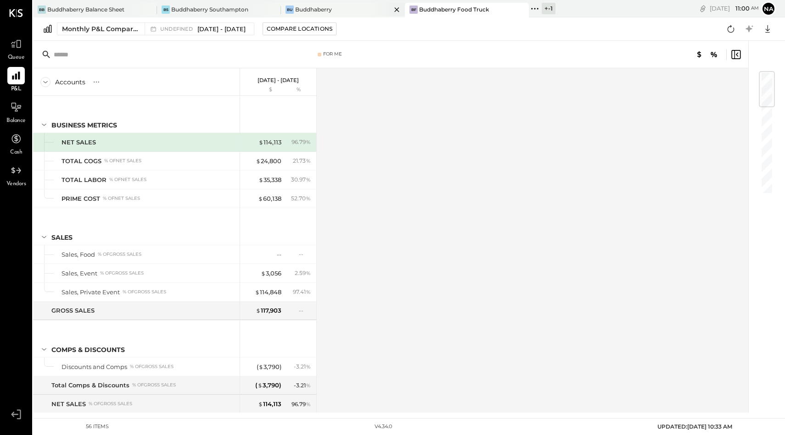
click at [302, 11] on div "Buddhaberry" at bounding box center [313, 10] width 37 height 8
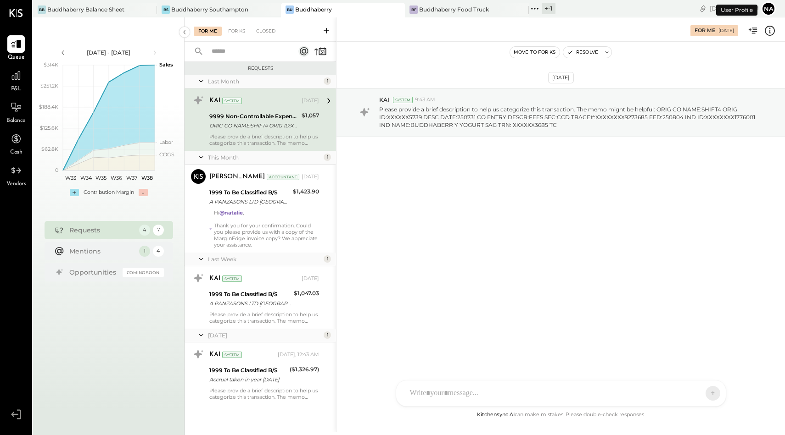
click at [5, 73] on div "P&L" at bounding box center [16, 80] width 27 height 27
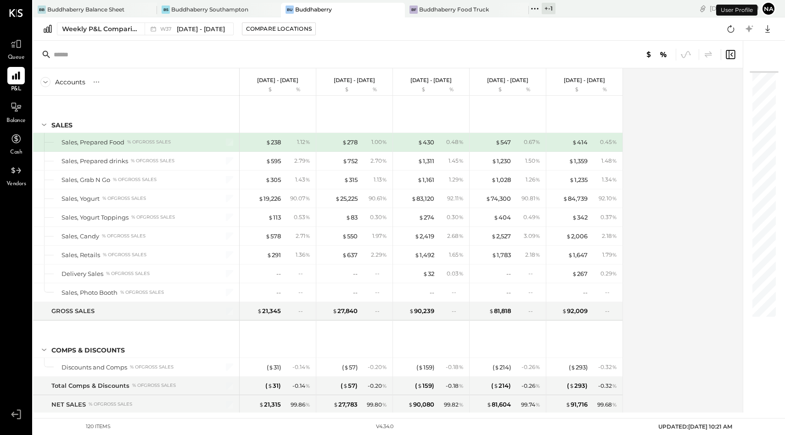
click at [106, 22] on div "Weekly P&L Comparison W37 [DATE] - [DATE] Compare Locations Google Sheets Excel" at bounding box center [409, 28] width 752 height 23
click at [110, 28] on div "Weekly P&L Comparison" at bounding box center [100, 28] width 77 height 9
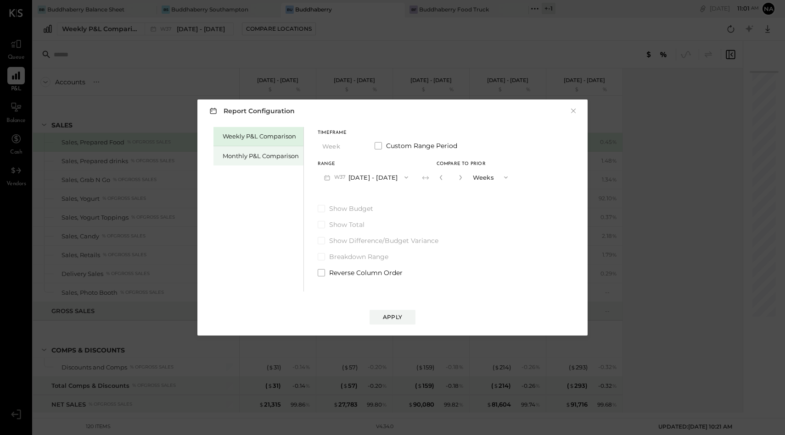
click at [259, 157] on div "Monthly P&L Comparison" at bounding box center [261, 156] width 76 height 9
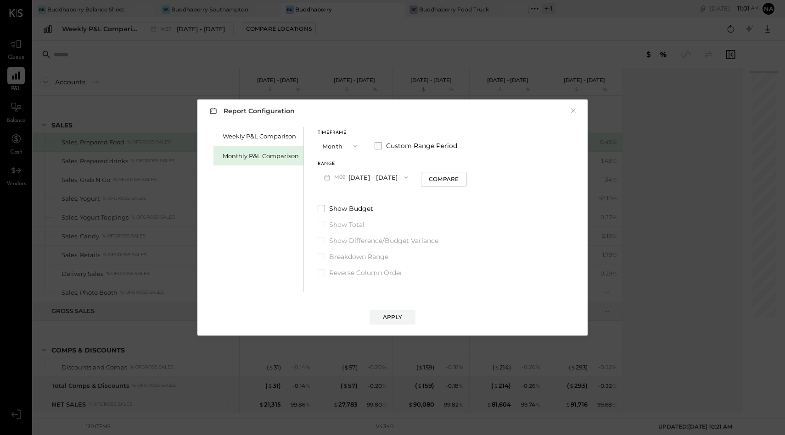
click at [384, 144] on label "Custom Range Period" at bounding box center [415, 145] width 83 height 9
click at [346, 174] on button "[DATE]" at bounding box center [345, 177] width 55 height 17
click at [348, 195] on span "[DATE]" at bounding box center [338, 198] width 19 height 8
click at [348, 177] on button "[DATE]" at bounding box center [345, 177] width 55 height 17
click at [348, 256] on span "[DATE]" at bounding box center [338, 256] width 19 height 8
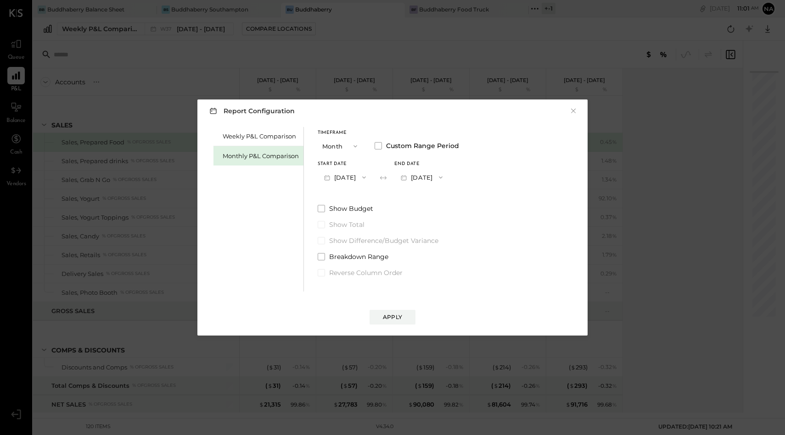
click at [445, 176] on button "[DATE]" at bounding box center [421, 177] width 55 height 17
click at [424, 196] on span "[DATE]" at bounding box center [414, 198] width 19 height 8
click at [401, 312] on button "Apply" at bounding box center [392, 317] width 46 height 15
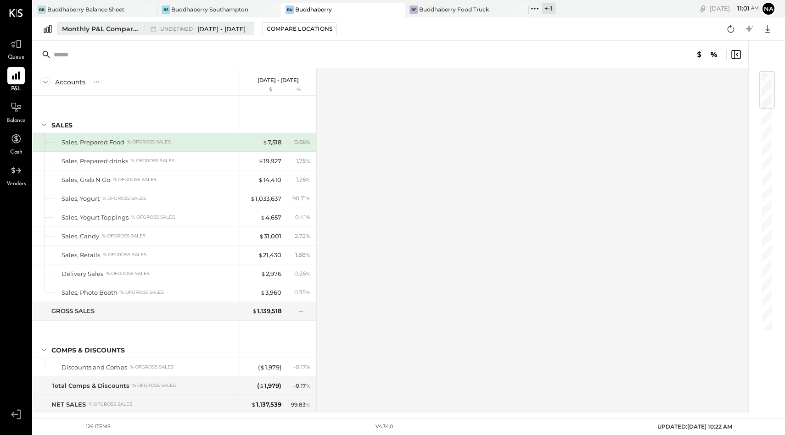
click at [184, 27] on span "undefined" at bounding box center [177, 29] width 35 height 5
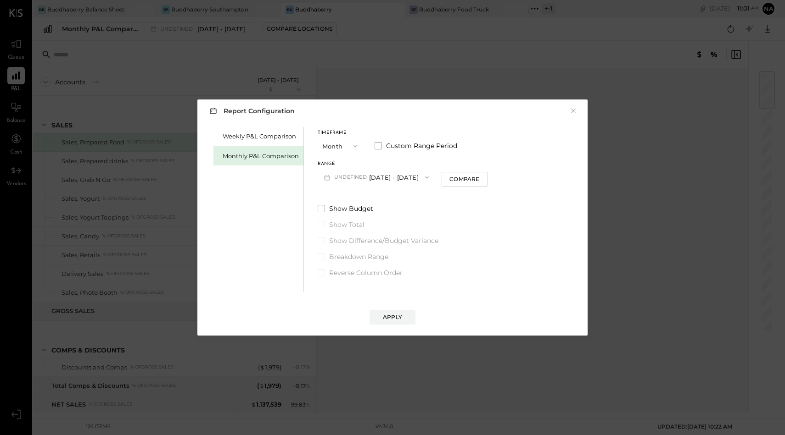
click at [356, 178] on span "undefined" at bounding box center [351, 177] width 35 height 7
click at [373, 149] on div "Timeframe Month Custom Range Period" at bounding box center [403, 143] width 170 height 24
click at [378, 147] on span at bounding box center [377, 145] width 7 height 7
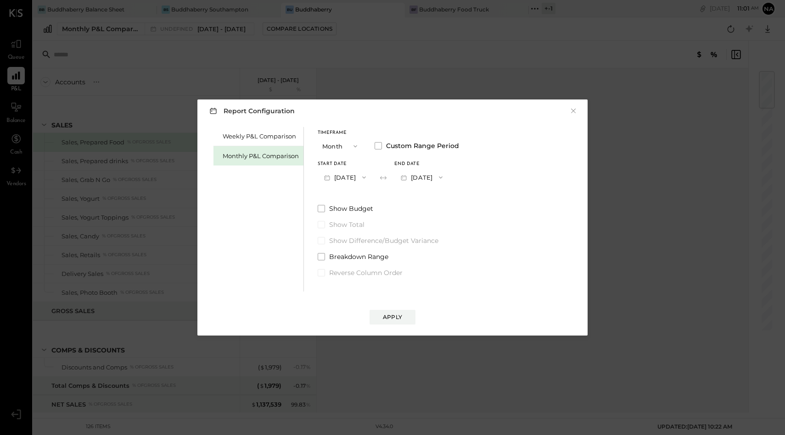
click at [340, 148] on button "Month" at bounding box center [341, 146] width 46 height 17
click at [378, 202] on div "Timeframe Month Month Quarter YTD Year Custom Range Period Start Date May 1, 20…" at bounding box center [388, 202] width 141 height 151
click at [359, 176] on button "[DATE]" at bounding box center [345, 177] width 55 height 17
click at [585, 16] on div "Report Configuration × Weekly P&L Comparison Monthly P&L Comparison Timeframe M…" at bounding box center [392, 217] width 785 height 435
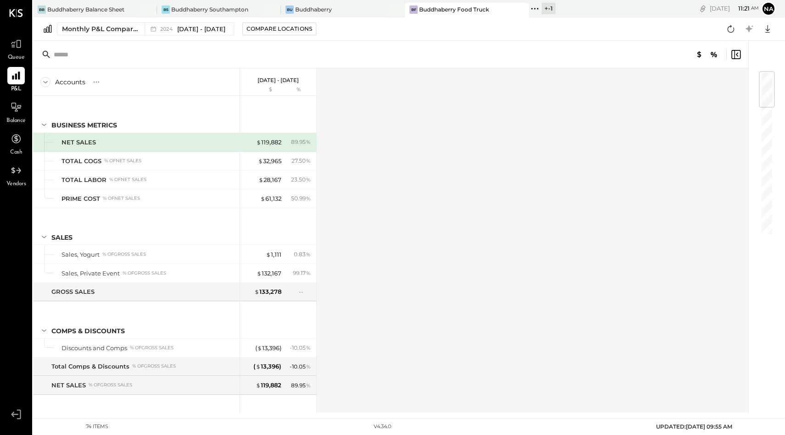
click at [282, 80] on p "[DATE] - [DATE]" at bounding box center [277, 80] width 41 height 6
click at [173, 27] on span "2024" at bounding box center [167, 29] width 15 height 5
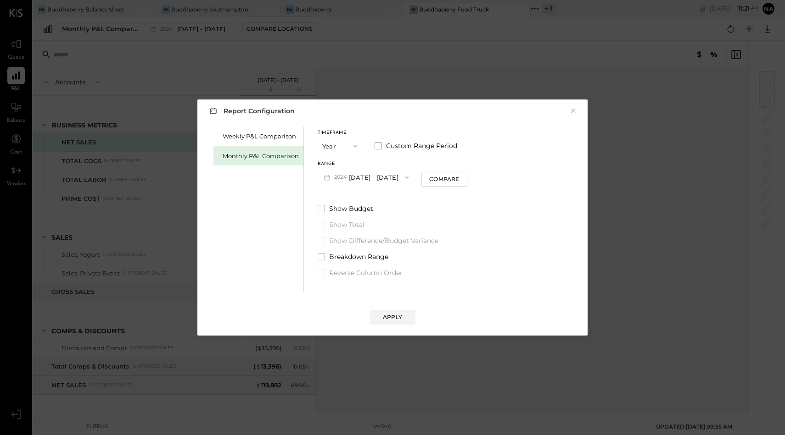
click at [356, 177] on button "[DATE] - [DATE]" at bounding box center [366, 177] width 97 height 17
click at [379, 145] on span at bounding box center [377, 145] width 7 height 7
click at [329, 138] on button "Year" at bounding box center [341, 146] width 46 height 17
click at [334, 148] on span "Month" at bounding box center [334, 146] width 18 height 6
click at [352, 182] on button "M09 [DATE] - [DATE]" at bounding box center [366, 177] width 97 height 17
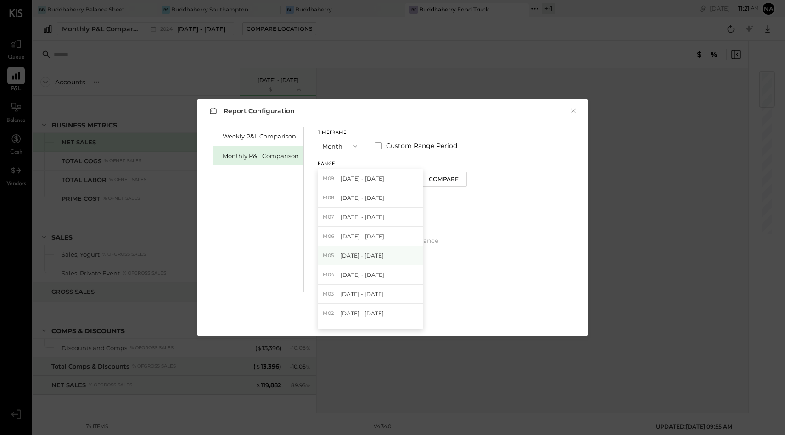
click at [358, 258] on span "[DATE] - [DATE]" at bounding box center [362, 256] width 44 height 8
click at [379, 149] on span at bounding box center [377, 145] width 7 height 7
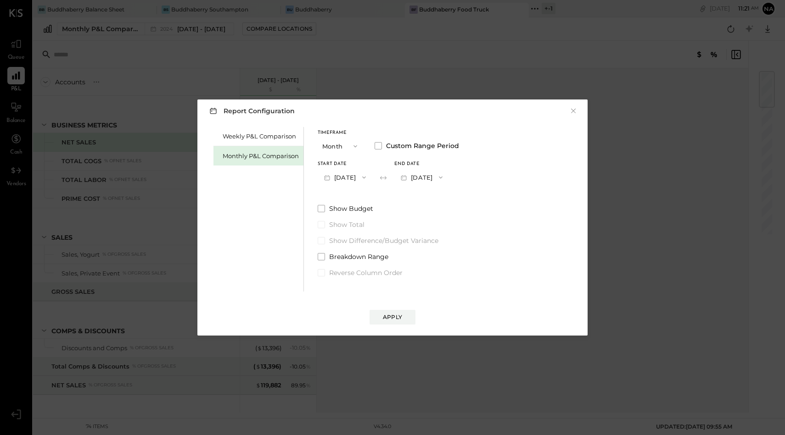
click at [446, 178] on button "[DATE]" at bounding box center [421, 177] width 55 height 17
click at [445, 193] on div "[DATE]" at bounding box center [433, 198] width 77 height 19
click at [401, 323] on button "Apply" at bounding box center [392, 317] width 46 height 15
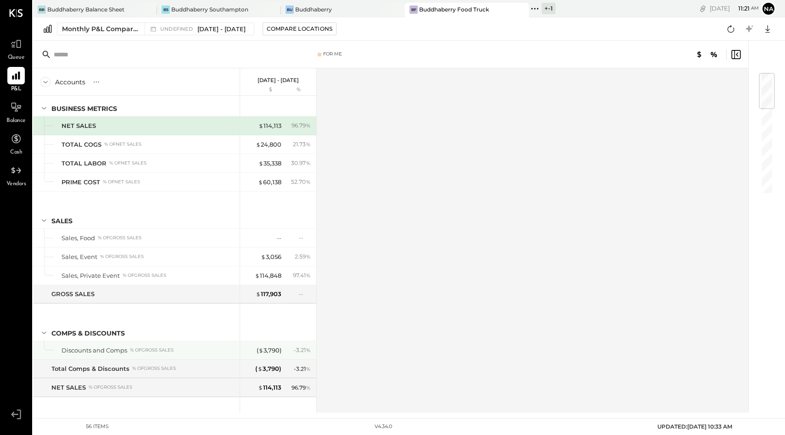
scroll to position [17, 0]
click at [242, 25] on span "[DATE] - [DATE]" at bounding box center [221, 29] width 48 height 9
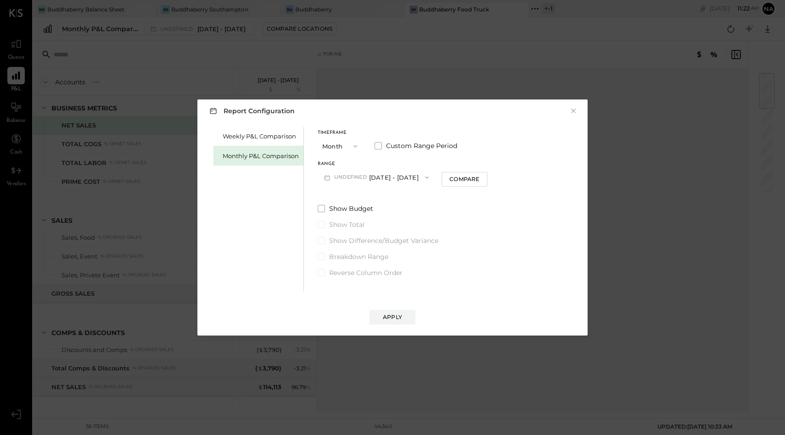
click at [386, 176] on button "undefined [DATE] - [DATE]" at bounding box center [376, 177] width 117 height 17
click at [377, 146] on span at bounding box center [377, 145] width 7 height 7
click at [364, 175] on button "[DATE]" at bounding box center [345, 177] width 55 height 17
click at [348, 312] on span "[DATE]" at bounding box center [338, 315] width 19 height 8
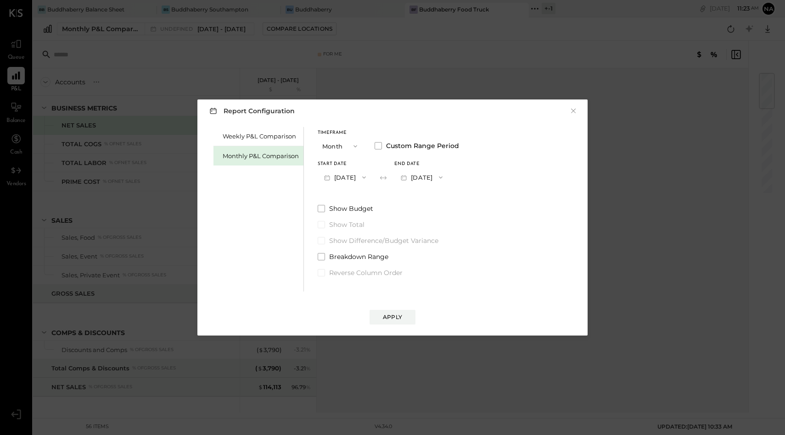
click at [449, 180] on button "[DATE]" at bounding box center [421, 177] width 55 height 17
click at [429, 278] on div "[DATE]" at bounding box center [433, 285] width 77 height 19
click at [384, 321] on button "Apply" at bounding box center [392, 317] width 46 height 15
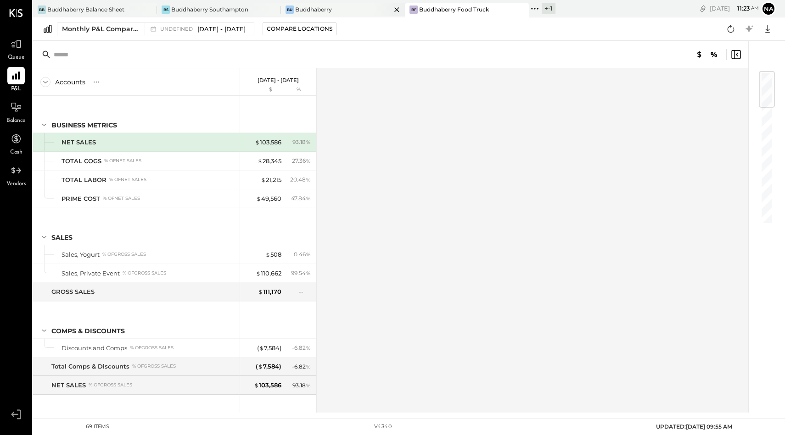
click at [308, 15] on div "Bu Buddhaberry" at bounding box center [343, 10] width 124 height 15
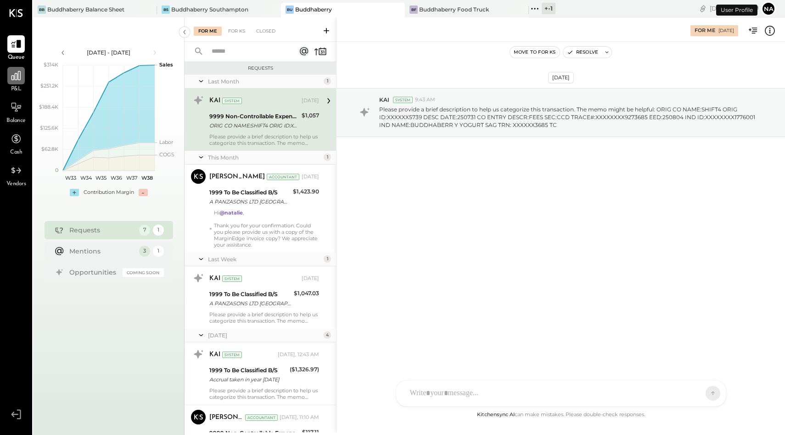
click at [18, 82] on div at bounding box center [15, 75] width 17 height 17
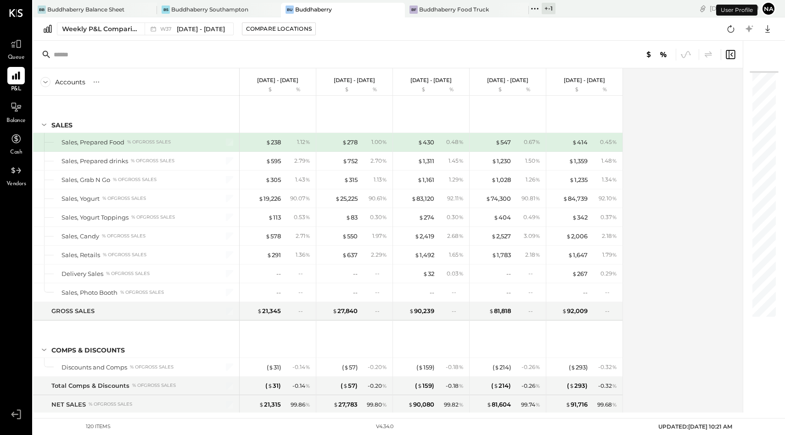
click at [190, 36] on div "Weekly P&L Comparison W37 [DATE] - [DATE] Compare Locations Google Sheets Excel" at bounding box center [409, 28] width 752 height 23
click at [190, 31] on span "[DATE] - [DATE]" at bounding box center [201, 29] width 48 height 9
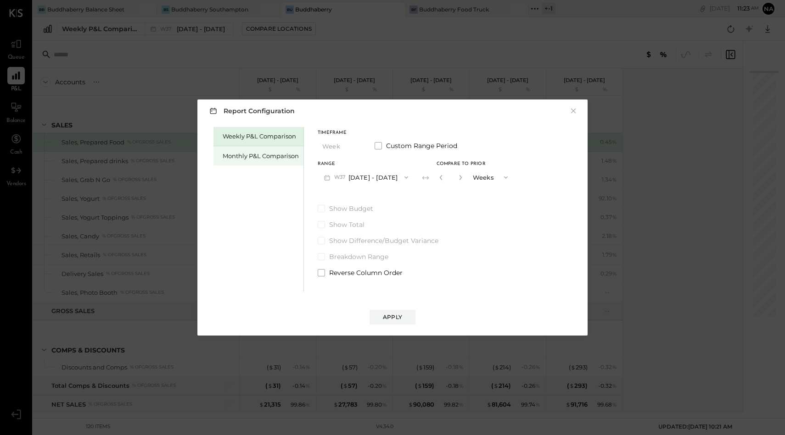
click at [273, 153] on div "Monthly P&L Comparison" at bounding box center [261, 156] width 76 height 9
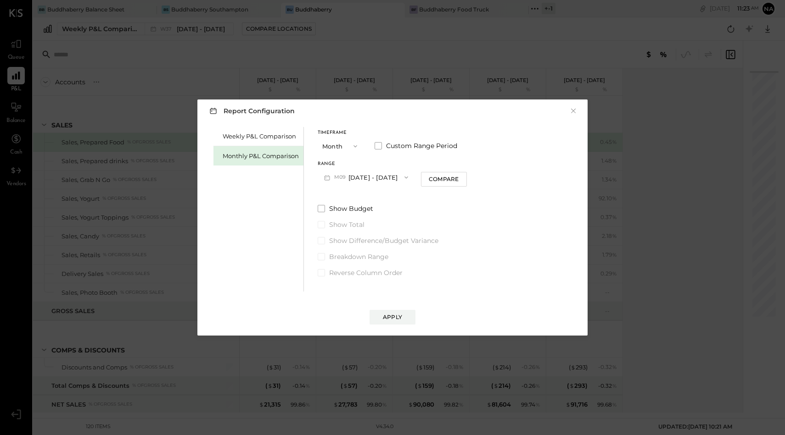
click at [334, 148] on button "Month" at bounding box center [341, 146] width 46 height 17
click at [378, 145] on span at bounding box center [377, 145] width 7 height 7
click at [352, 178] on button "[DATE]" at bounding box center [345, 177] width 55 height 17
click at [348, 257] on span "[DATE]" at bounding box center [338, 256] width 19 height 8
click at [449, 177] on button "[DATE]" at bounding box center [421, 177] width 55 height 17
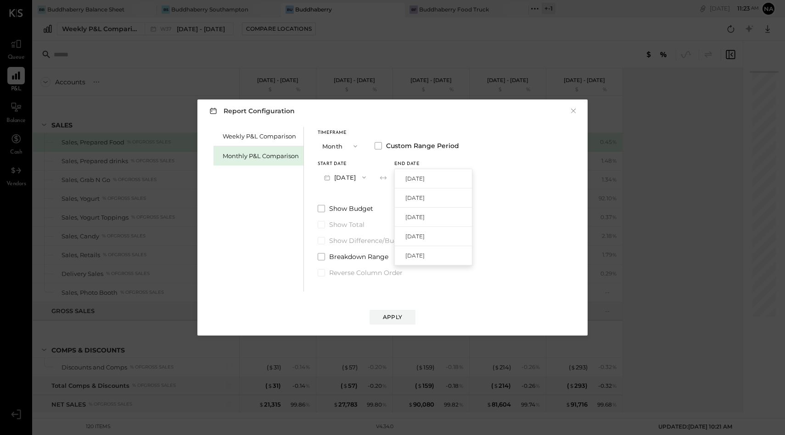
click at [356, 181] on button "[DATE]" at bounding box center [345, 177] width 55 height 17
click at [348, 277] on span "[DATE]" at bounding box center [338, 281] width 19 height 8
click at [439, 172] on button "[DATE]" at bounding box center [421, 177] width 55 height 17
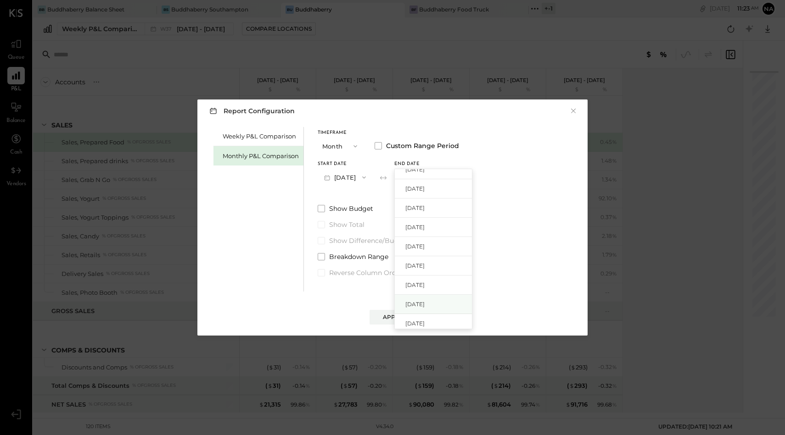
click at [424, 301] on span "[DATE]" at bounding box center [414, 305] width 19 height 8
click at [399, 318] on div "Apply" at bounding box center [392, 317] width 19 height 8
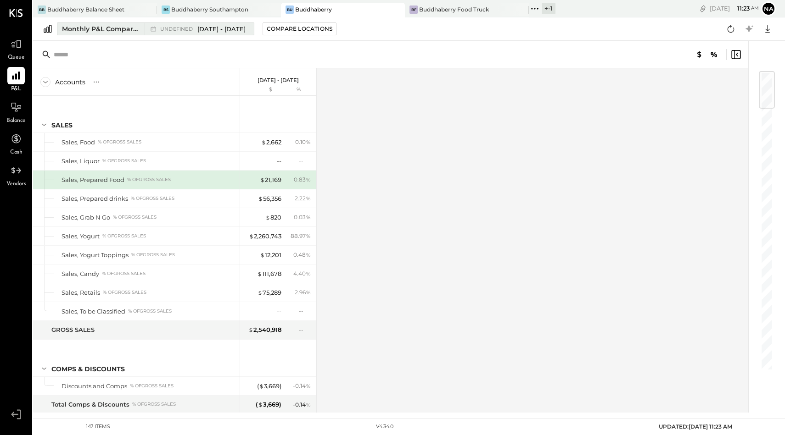
click at [254, 35] on button "Monthly P&L Comparison undefined [DATE] - [DATE]" at bounding box center [155, 28] width 197 height 13
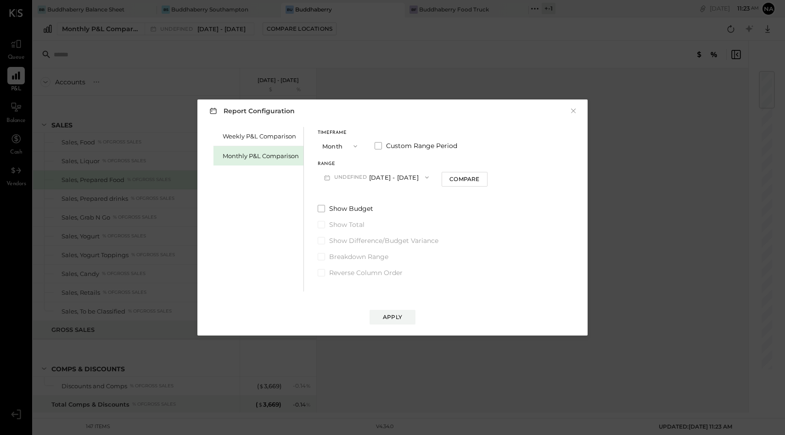
click at [393, 176] on button "undefined [DATE] - [DATE]" at bounding box center [376, 177] width 117 height 17
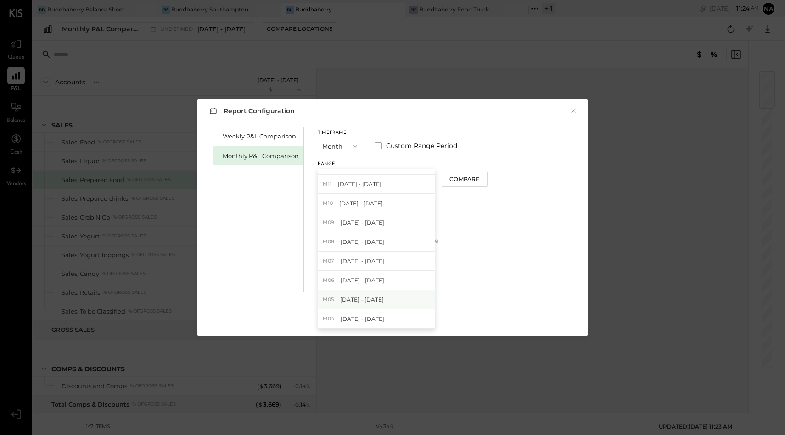
click at [376, 297] on span "[DATE] - [DATE]" at bounding box center [362, 300] width 44 height 8
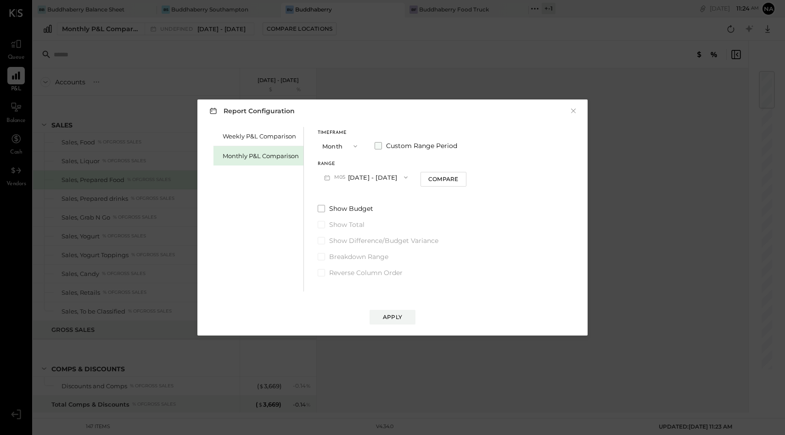
click at [380, 147] on span at bounding box center [377, 145] width 7 height 7
click at [408, 176] on icon "button" at bounding box center [404, 178] width 10 height 10
click at [424, 195] on span "[DATE]" at bounding box center [414, 198] width 19 height 8
click at [435, 165] on div "End date" at bounding box center [421, 164] width 55 height 5
click at [435, 175] on button "[DATE]" at bounding box center [421, 177] width 55 height 17
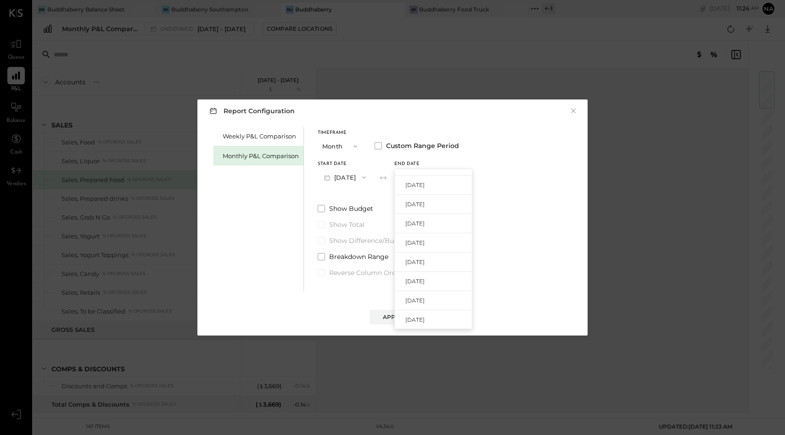
scroll to position [149, 0]
click at [424, 279] on span "[DATE]" at bounding box center [414, 281] width 19 height 8
click at [397, 318] on div "Apply" at bounding box center [392, 317] width 19 height 8
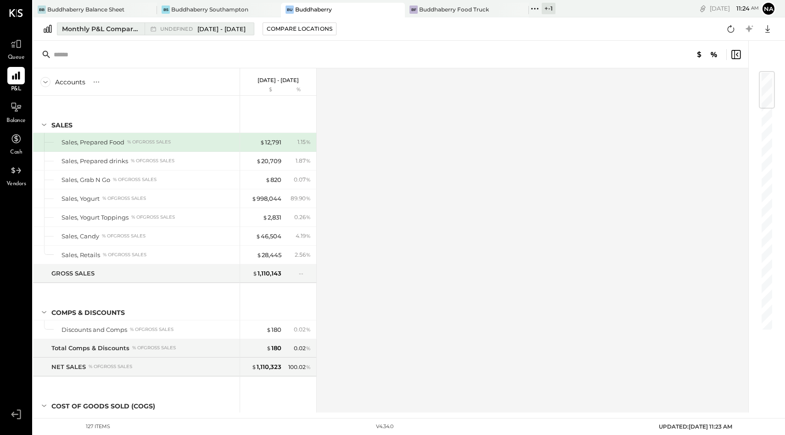
click at [220, 27] on span "[DATE] - [DATE]" at bounding box center [221, 29] width 48 height 9
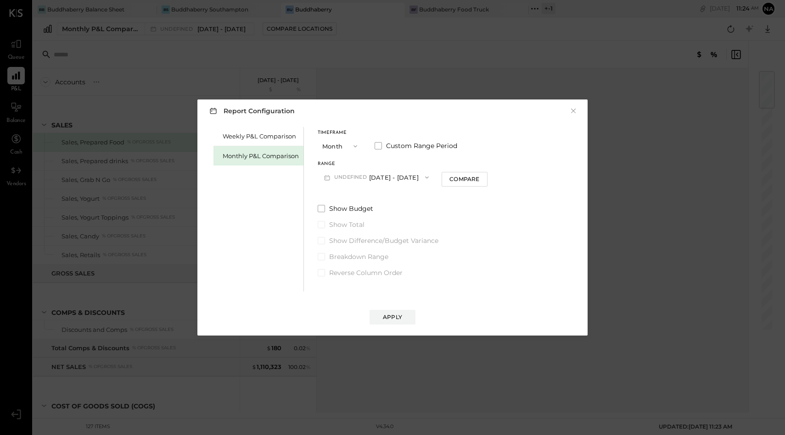
click at [386, 174] on button "undefined [DATE] - [DATE]" at bounding box center [376, 177] width 117 height 17
click at [467, 212] on label "Show Budget" at bounding box center [403, 208] width 170 height 9
click at [335, 146] on button "Month" at bounding box center [341, 146] width 46 height 17
click at [339, 195] on div "Year" at bounding box center [340, 195] width 45 height 17
click at [368, 183] on button "[DATE] - [DATE]" at bounding box center [366, 177] width 97 height 17
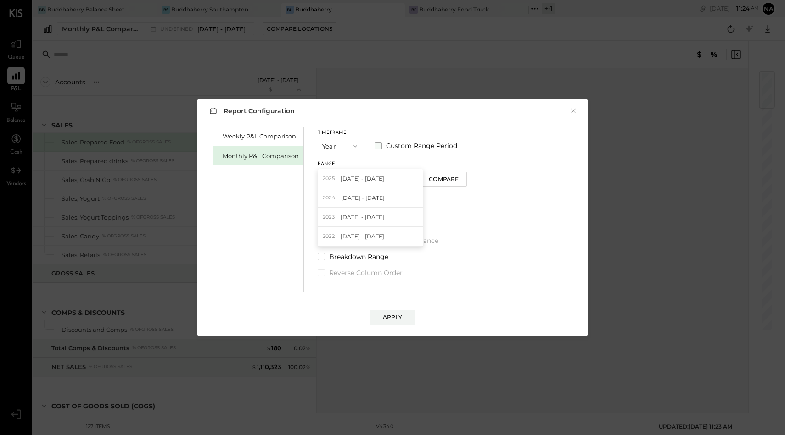
click at [375, 144] on span at bounding box center [377, 145] width 7 height 7
click at [359, 174] on button "[DATE]" at bounding box center [345, 177] width 55 height 17
click at [344, 152] on button "Year" at bounding box center [341, 146] width 46 height 17
click at [574, 108] on button "×" at bounding box center [573, 110] width 8 height 9
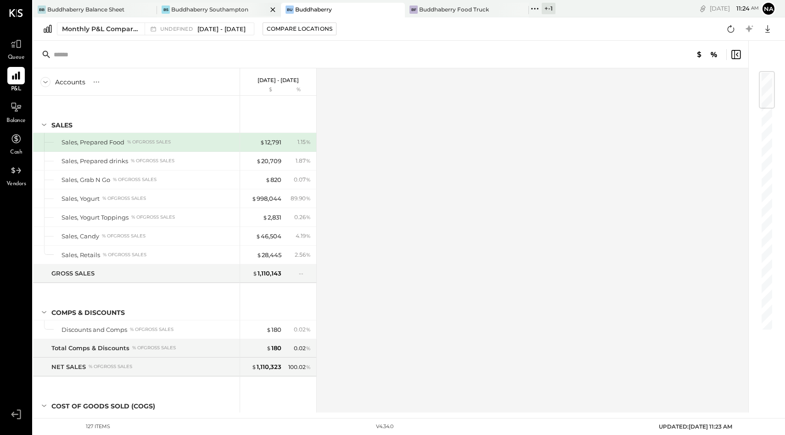
click at [252, 11] on div at bounding box center [265, 9] width 32 height 13
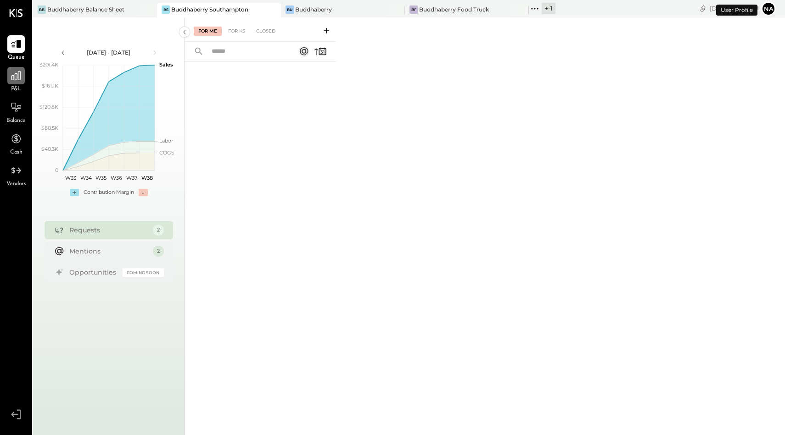
click at [17, 79] on icon at bounding box center [16, 76] width 12 height 12
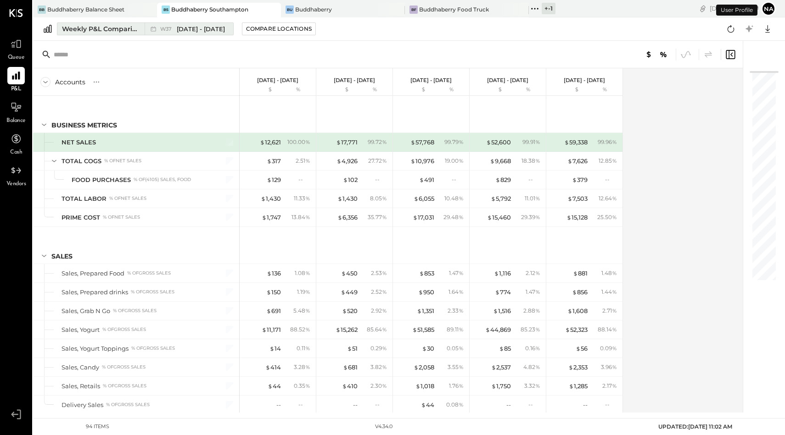
click at [219, 29] on span "[DATE] - [DATE]" at bounding box center [201, 29] width 48 height 9
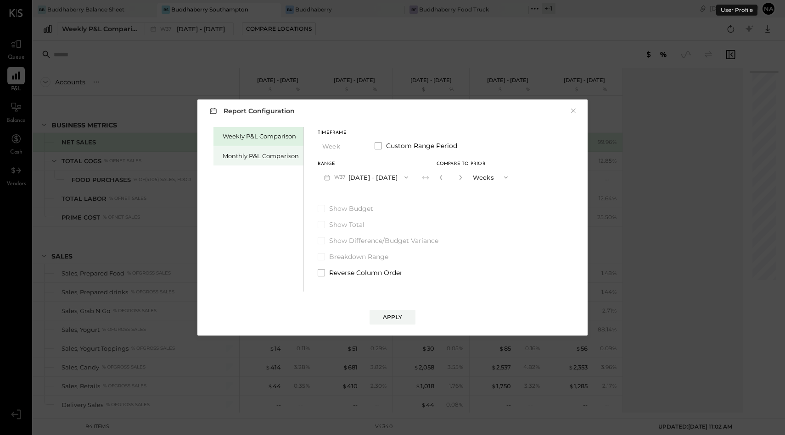
click at [260, 154] on div "Monthly P&L Comparison" at bounding box center [261, 156] width 76 height 9
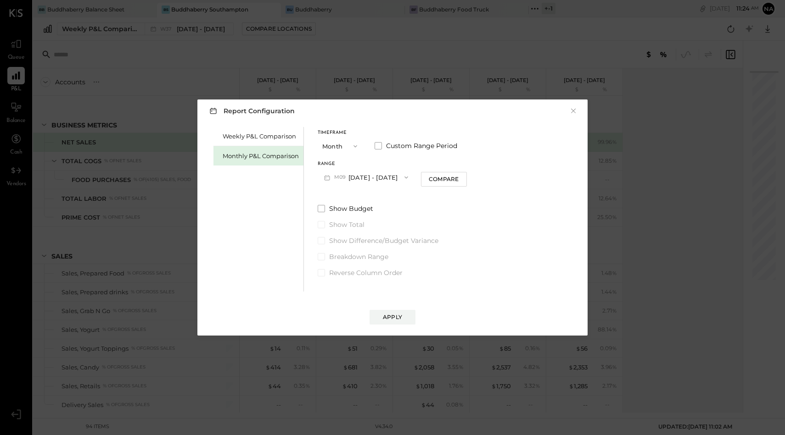
click at [337, 149] on button "Month" at bounding box center [341, 146] width 46 height 17
click at [376, 143] on span at bounding box center [377, 145] width 7 height 7
click at [356, 175] on button "[DATE]" at bounding box center [345, 177] width 55 height 17
click at [344, 243] on span "[DATE]" at bounding box center [338, 242] width 19 height 8
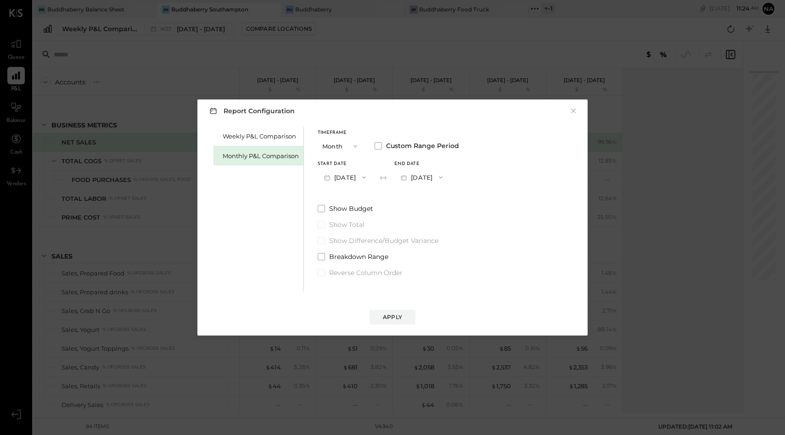
click at [438, 177] on button "[DATE]" at bounding box center [421, 177] width 55 height 17
click at [424, 293] on span "[DATE]" at bounding box center [414, 297] width 19 height 8
click at [369, 322] on div "Apply" at bounding box center [392, 308] width 372 height 33
click at [374, 322] on button "Apply" at bounding box center [392, 317] width 46 height 15
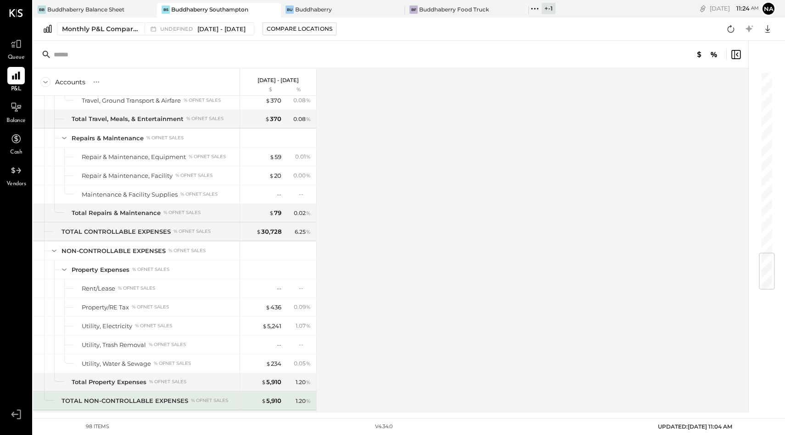
scroll to position [1546, 0]
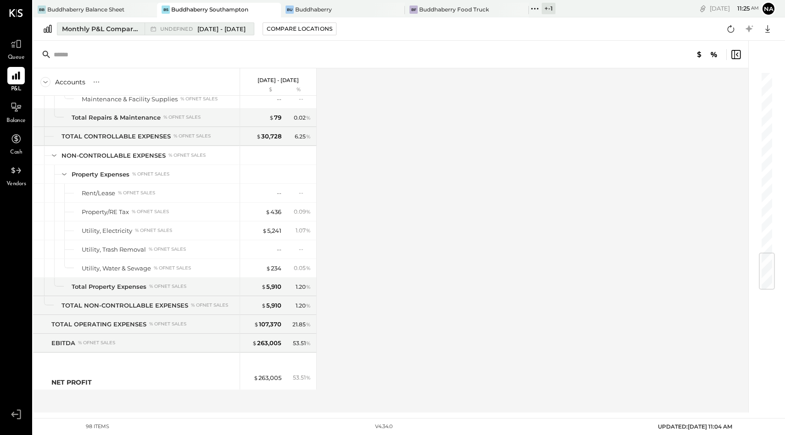
click at [205, 33] on span "[DATE] - [DATE]" at bounding box center [221, 29] width 48 height 9
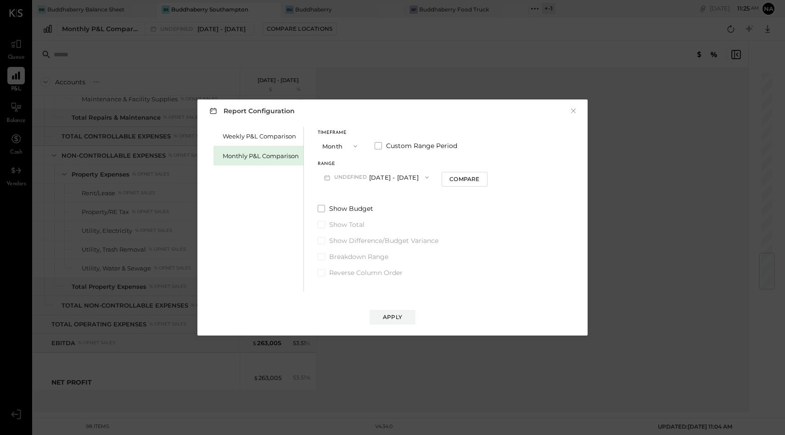
click at [354, 141] on button "Month" at bounding box center [341, 146] width 46 height 17
click at [335, 177] on div "YTD" at bounding box center [340, 179] width 45 height 17
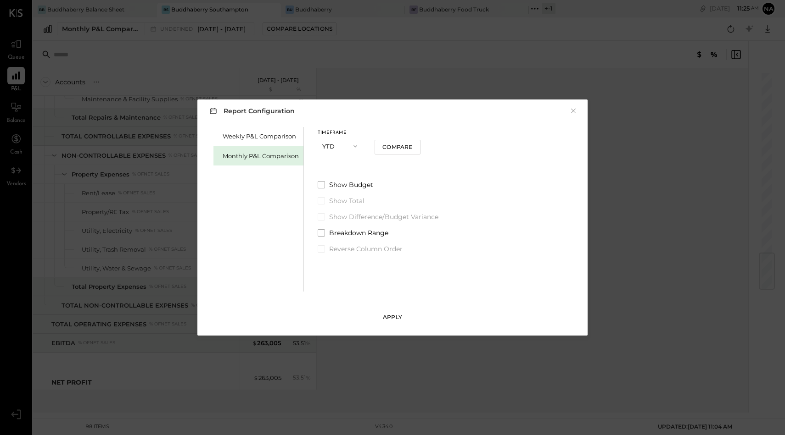
click at [406, 318] on button "Apply" at bounding box center [392, 317] width 46 height 15
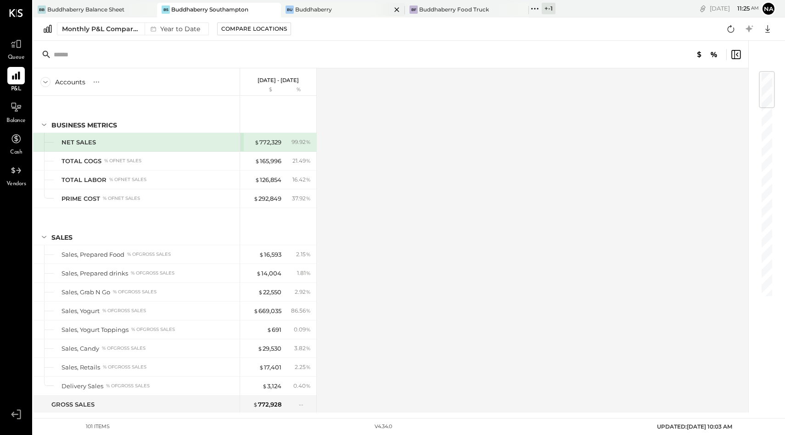
click at [328, 3] on div "Bu Buddhaberry" at bounding box center [343, 10] width 124 height 15
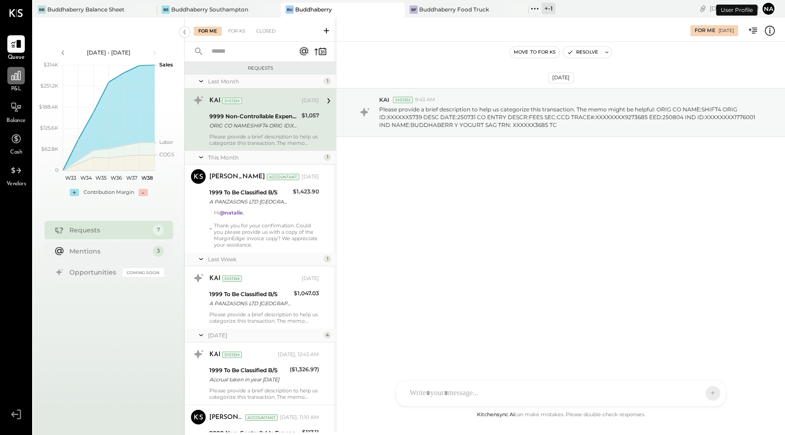
click at [15, 75] on icon at bounding box center [16, 76] width 12 height 12
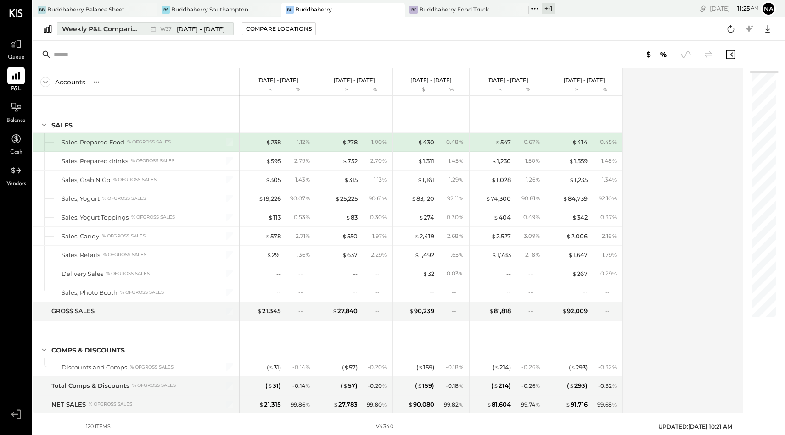
click at [106, 27] on div "Weekly P&L Comparison" at bounding box center [100, 28] width 77 height 9
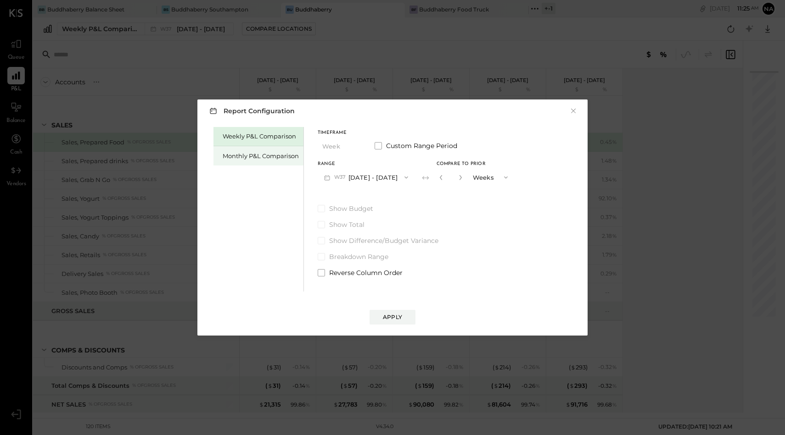
click at [238, 152] on div "Monthly P&L Comparison" at bounding box center [261, 156] width 76 height 9
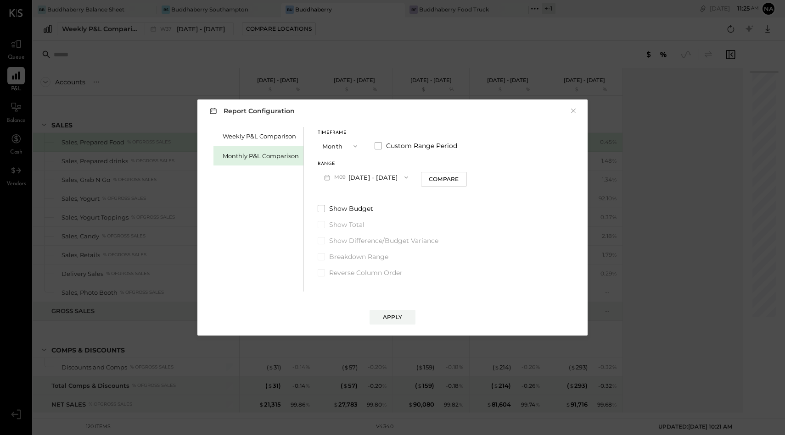
click at [328, 145] on button "Month" at bounding box center [341, 146] width 46 height 17
click at [331, 176] on div "YTD" at bounding box center [340, 179] width 45 height 17
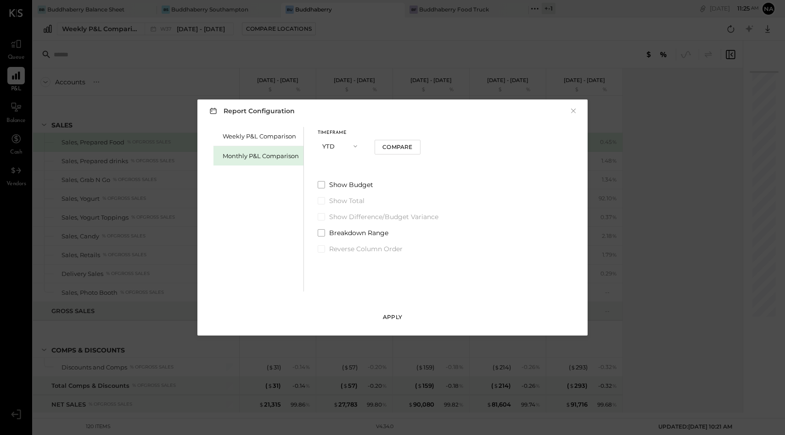
click at [380, 318] on button "Apply" at bounding box center [392, 317] width 46 height 15
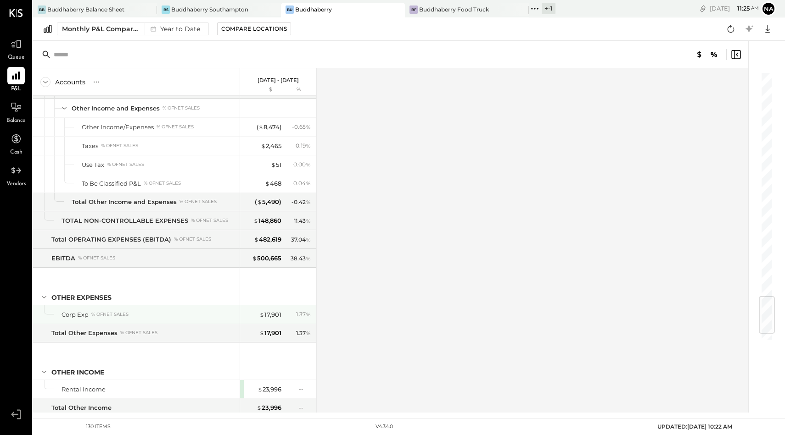
scroll to position [1960, 0]
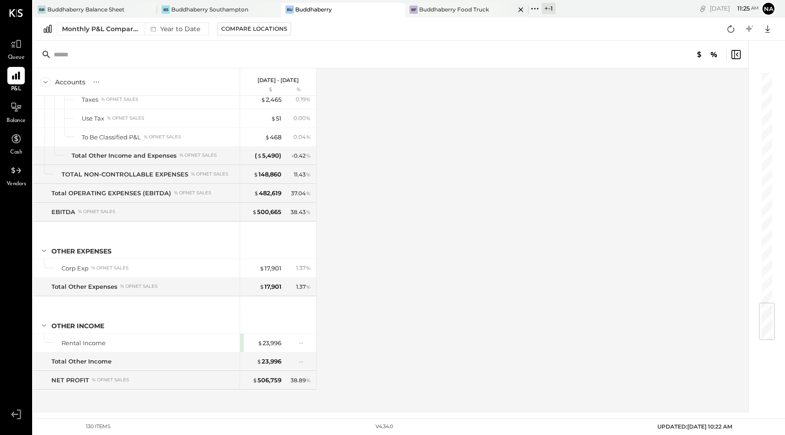
click at [452, 11] on div "Buddhaberry Food Truck" at bounding box center [454, 10] width 70 height 8
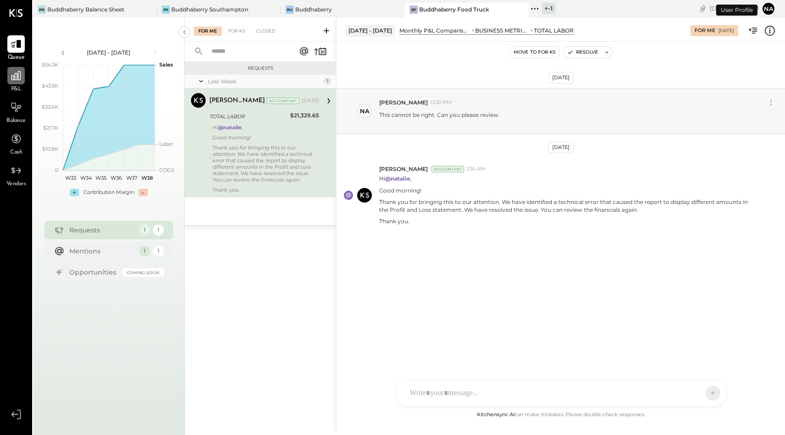
click at [14, 78] on icon at bounding box center [15, 75] width 9 height 9
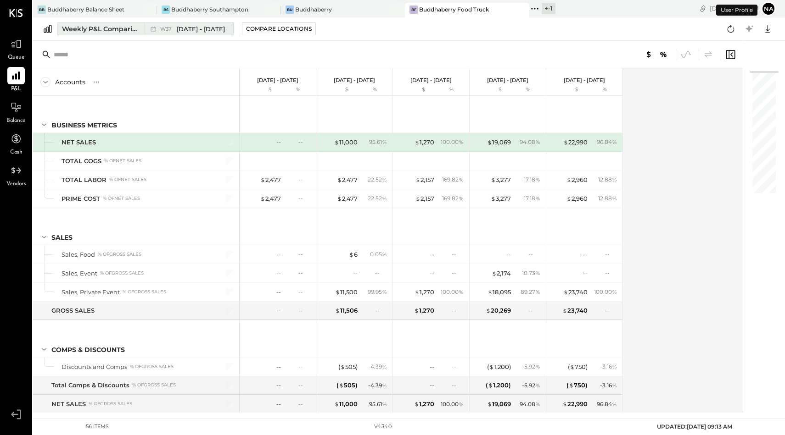
click at [123, 29] on div "Weekly P&L Comparison" at bounding box center [100, 28] width 77 height 9
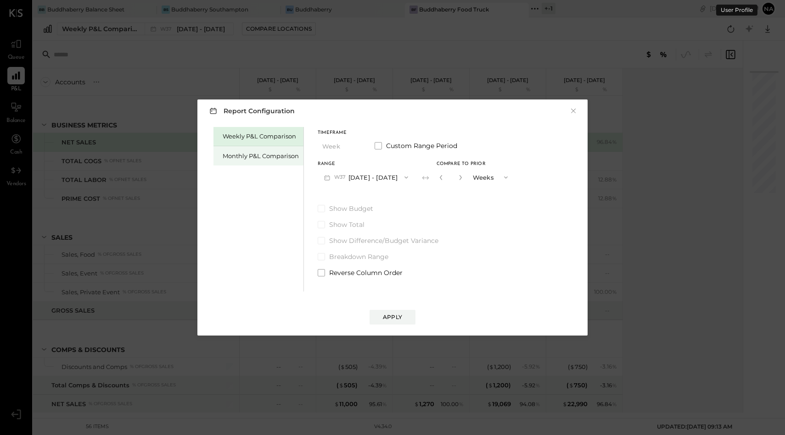
click at [267, 157] on div "Monthly P&L Comparison" at bounding box center [261, 156] width 76 height 9
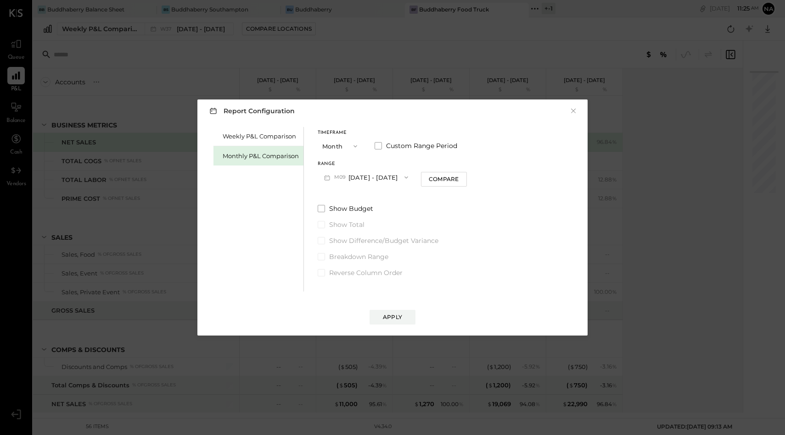
click at [343, 142] on button "Month" at bounding box center [341, 146] width 46 height 17
click at [337, 178] on div "YTD" at bounding box center [340, 179] width 45 height 17
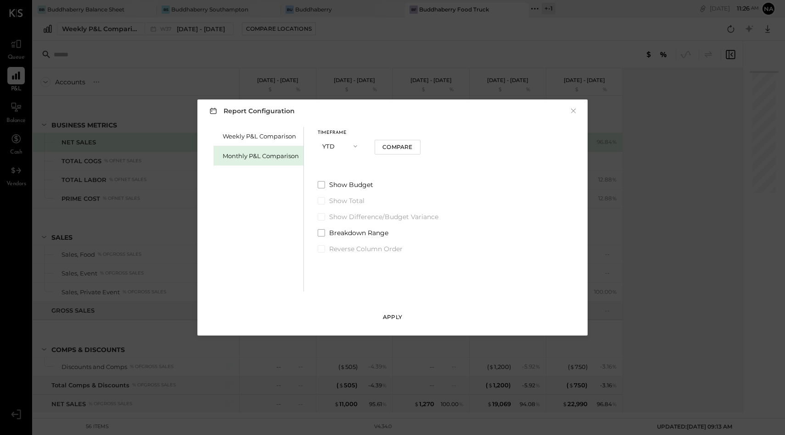
click at [385, 315] on div "Apply" at bounding box center [392, 317] width 19 height 8
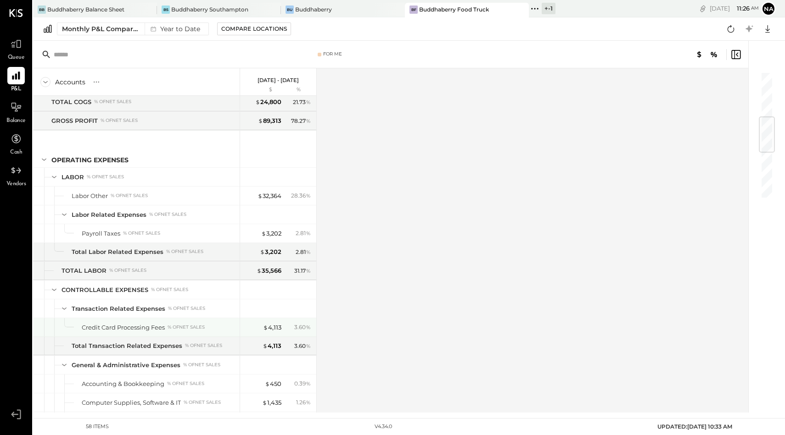
scroll to position [794, 0]
